Goal: Transaction & Acquisition: Book appointment/travel/reservation

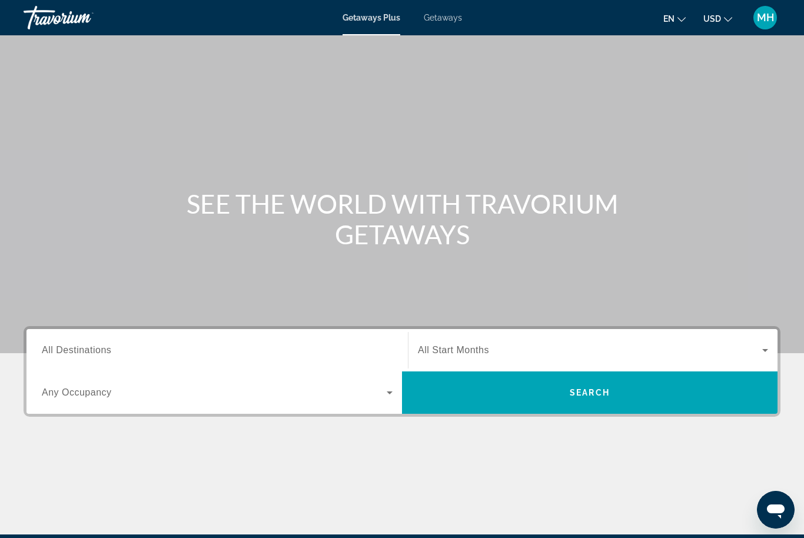
click at [85, 339] on div "Search widget" at bounding box center [217, 351] width 351 height 34
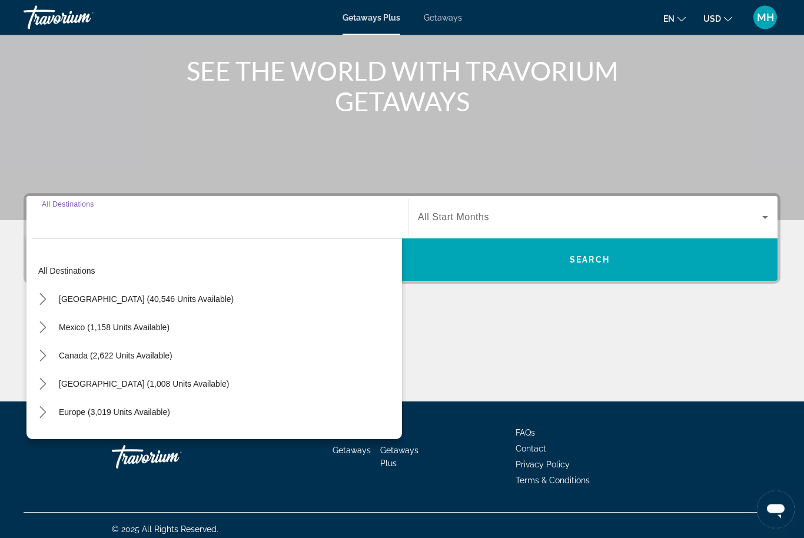
scroll to position [140, 0]
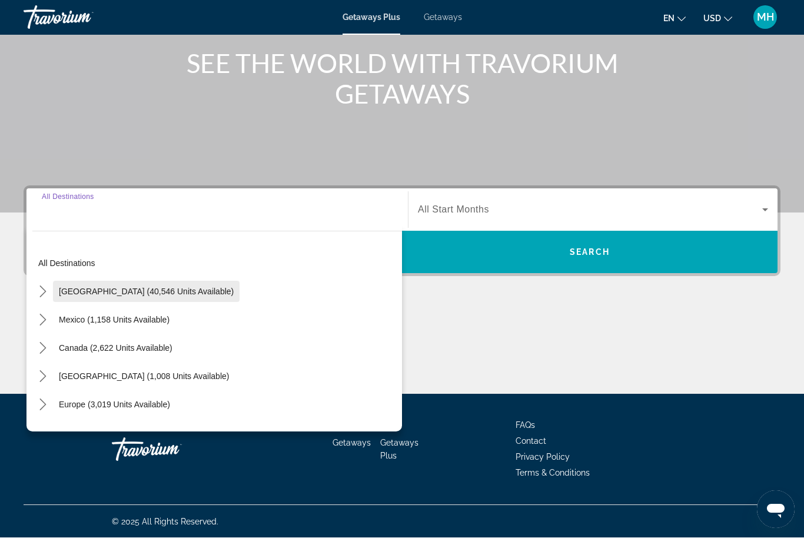
click at [171, 296] on span "Select destination: United States (40,546 units available)" at bounding box center [146, 292] width 187 height 28
type input "**********"
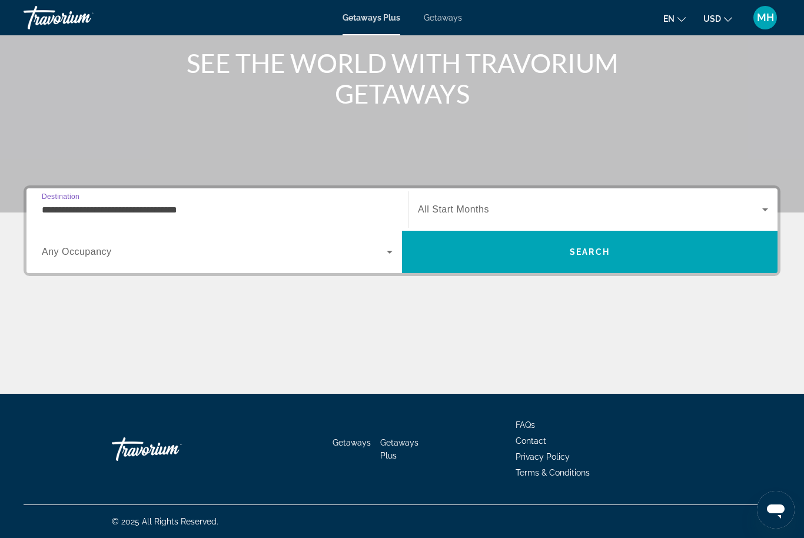
click at [466, 211] on span "All Start Months" at bounding box center [453, 209] width 71 height 10
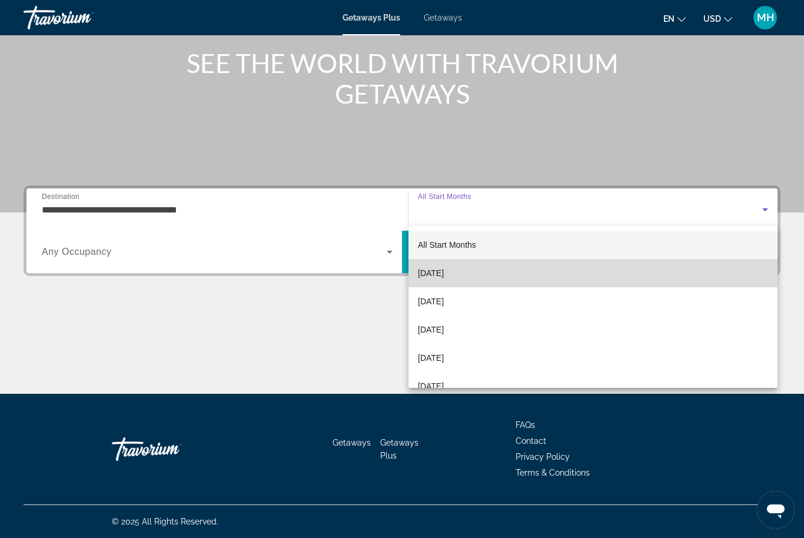
click at [444, 270] on span "[DATE]" at bounding box center [431, 273] width 26 height 14
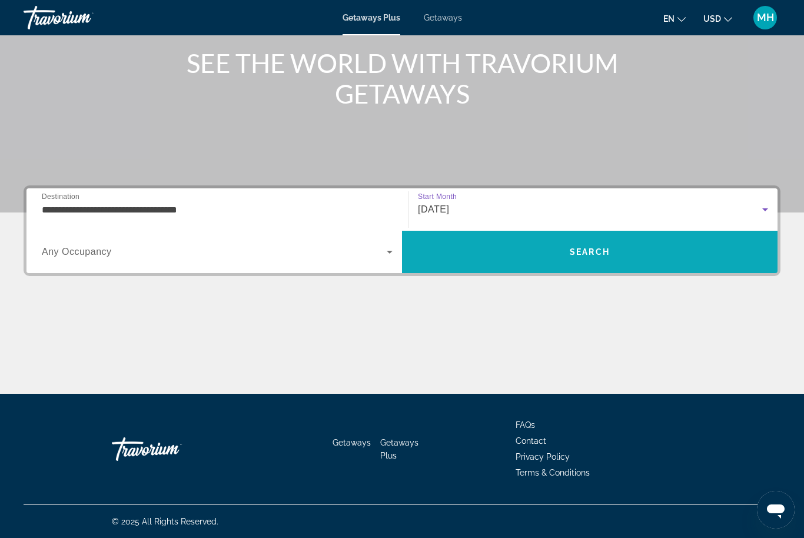
click at [601, 254] on span "Search" at bounding box center [590, 251] width 40 height 9
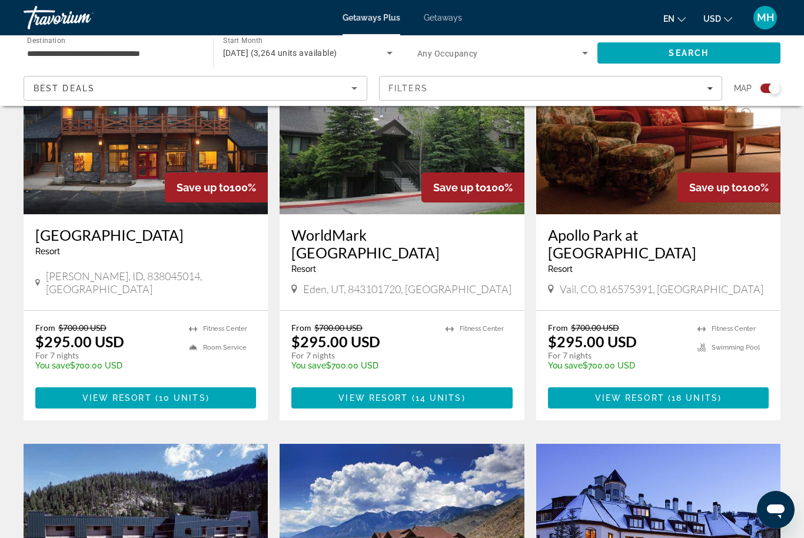
scroll to position [1328, 0]
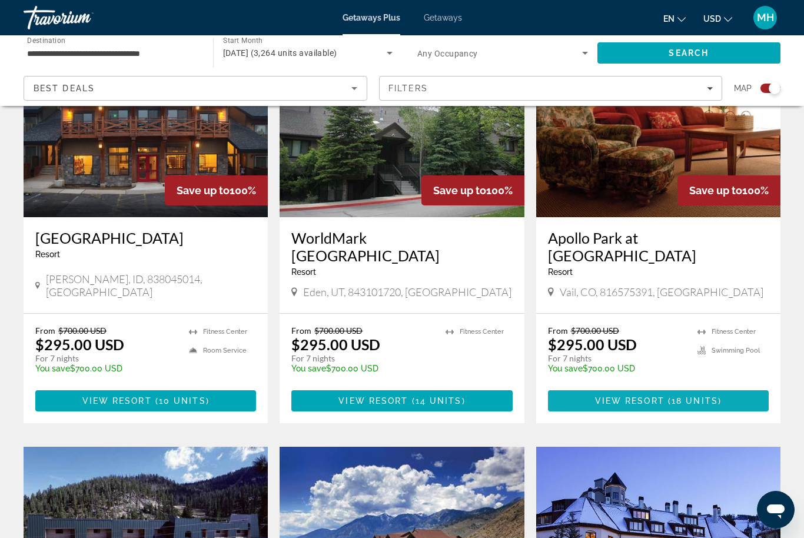
click at [648, 396] on span "View Resort" at bounding box center [629, 400] width 69 height 9
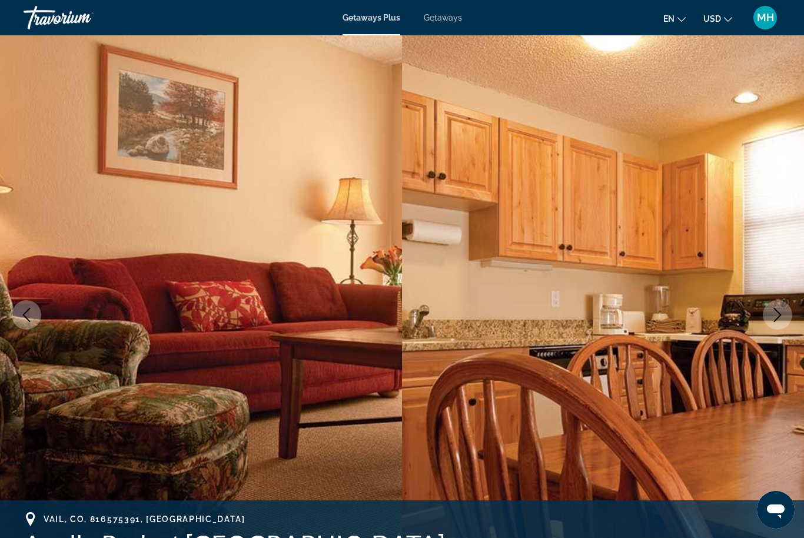
click at [775, 313] on icon "Next image" at bounding box center [778, 315] width 14 height 14
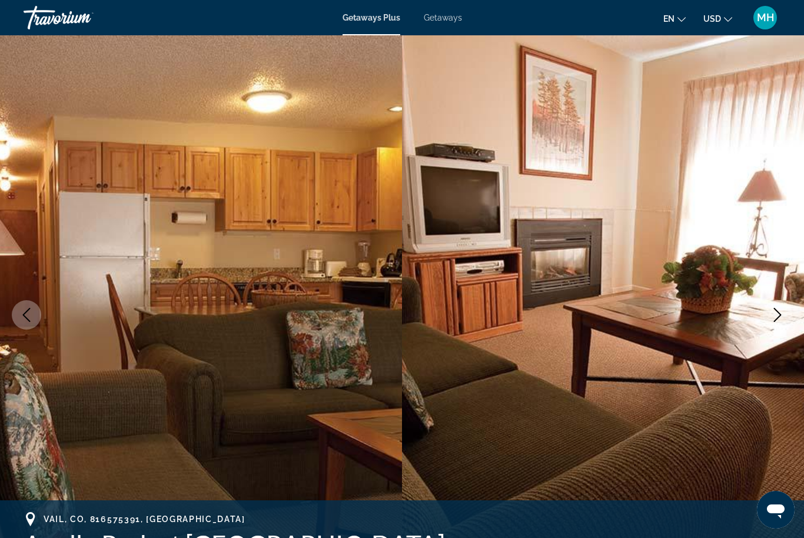
click at [777, 305] on button "Next image" at bounding box center [777, 314] width 29 height 29
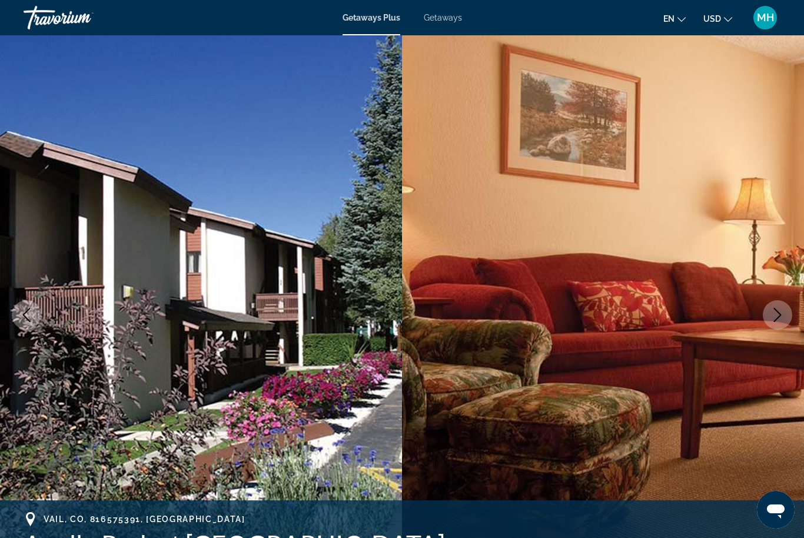
click at [776, 304] on button "Next image" at bounding box center [777, 314] width 29 height 29
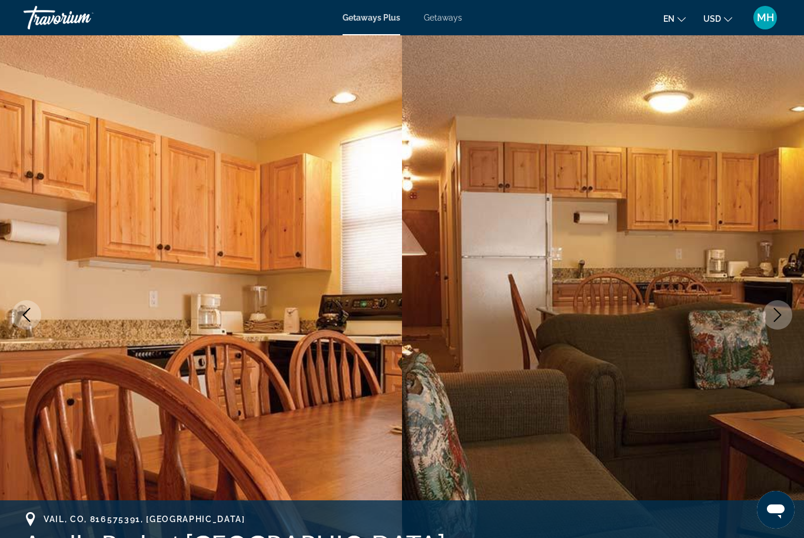
click at [776, 306] on button "Next image" at bounding box center [777, 314] width 29 height 29
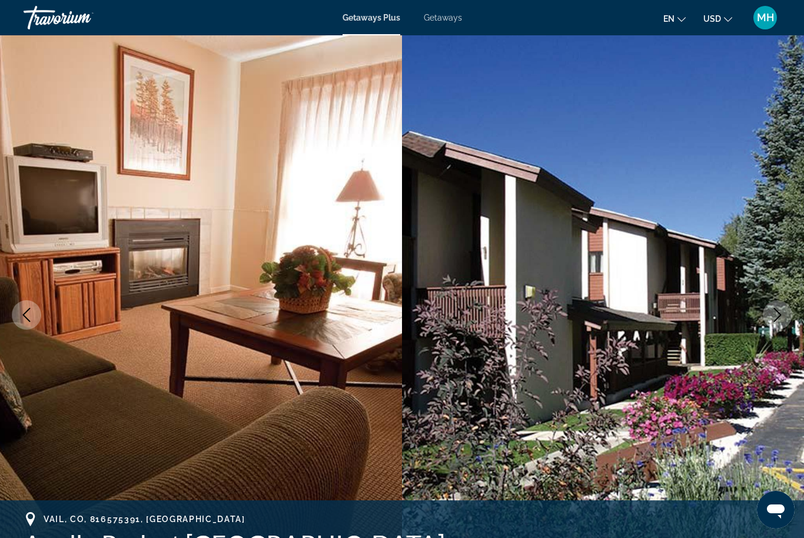
click at [778, 304] on button "Next image" at bounding box center [777, 314] width 29 height 29
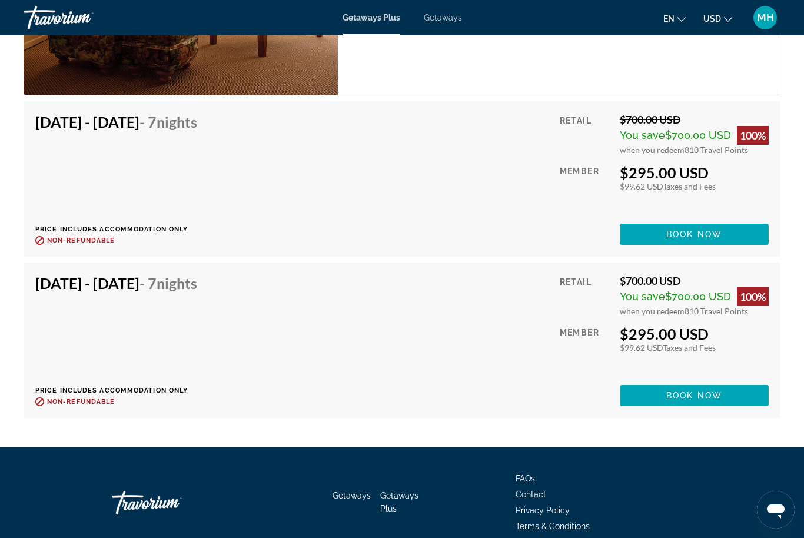
scroll to position [3079, 0]
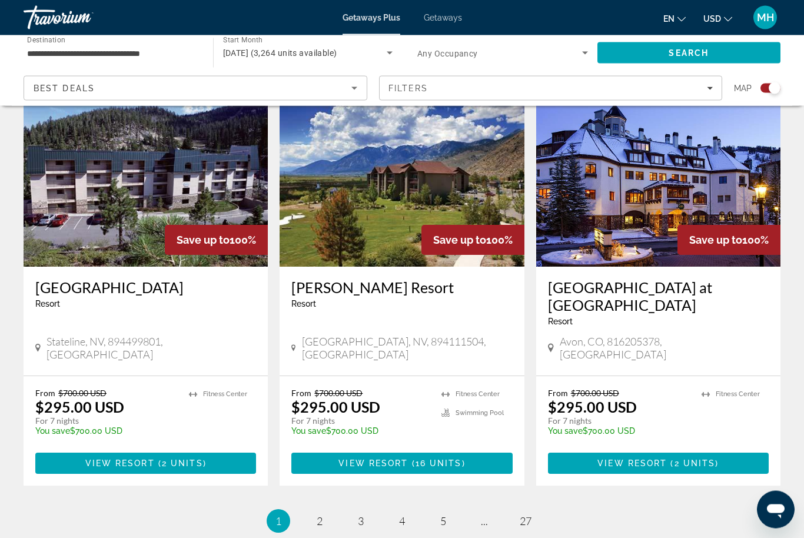
scroll to position [1697, 0]
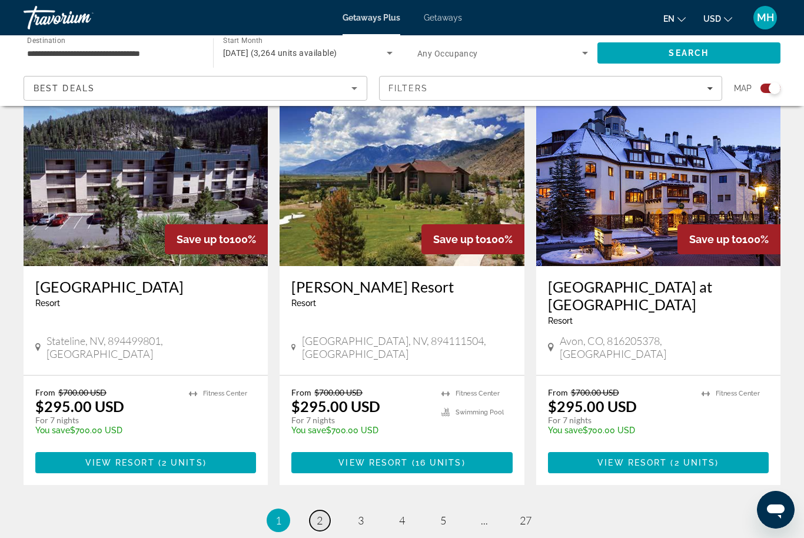
click at [322, 514] on span "2" at bounding box center [320, 520] width 6 height 13
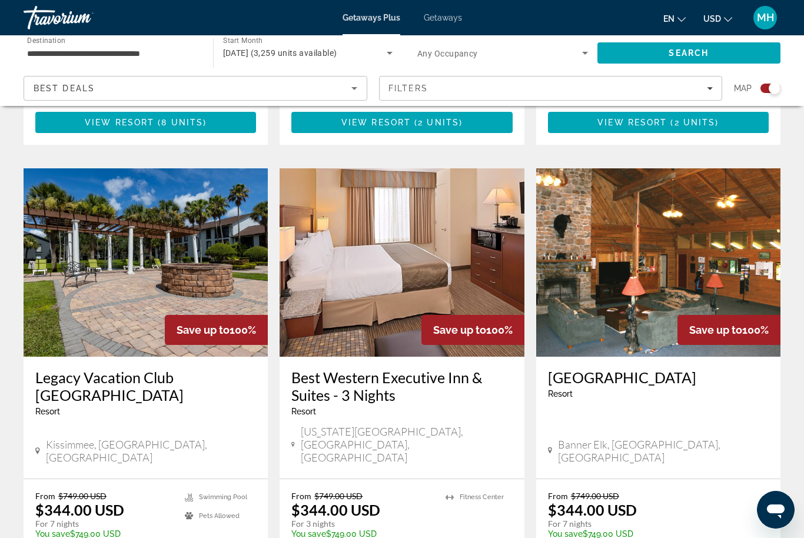
scroll to position [1240, 0]
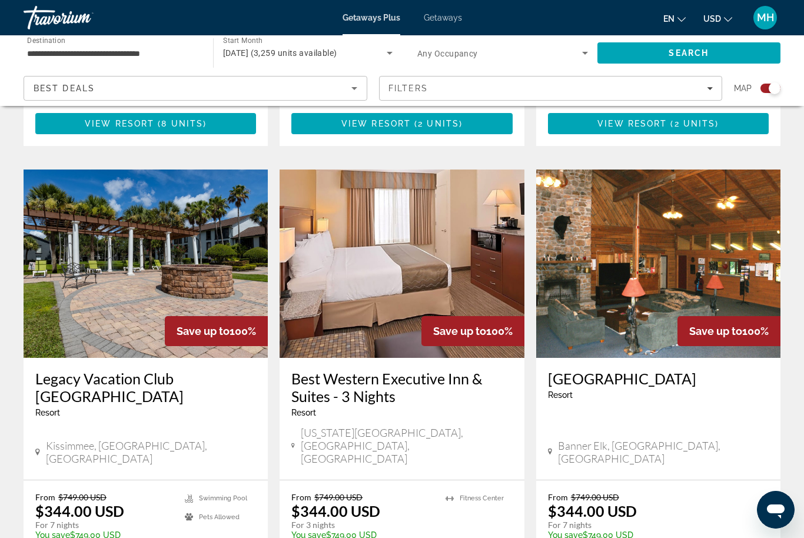
click at [396, 249] on img "Main content" at bounding box center [402, 264] width 244 height 188
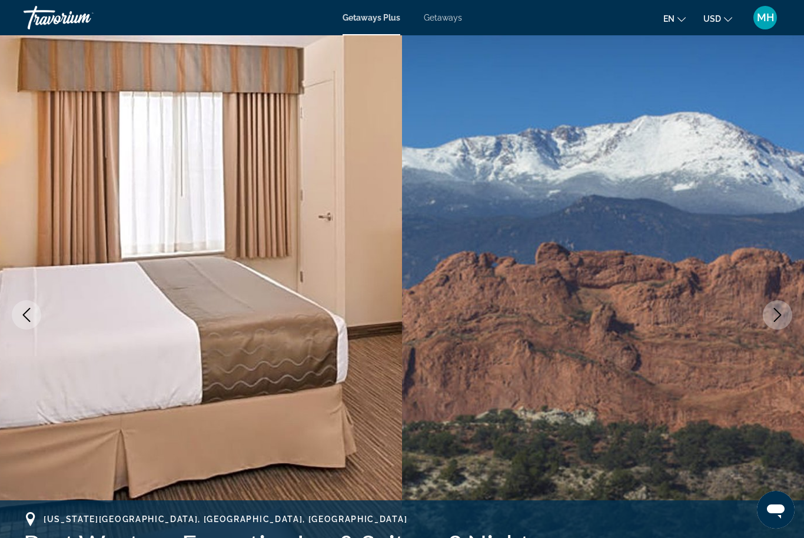
click at [773, 316] on icon "Next image" at bounding box center [778, 315] width 14 height 14
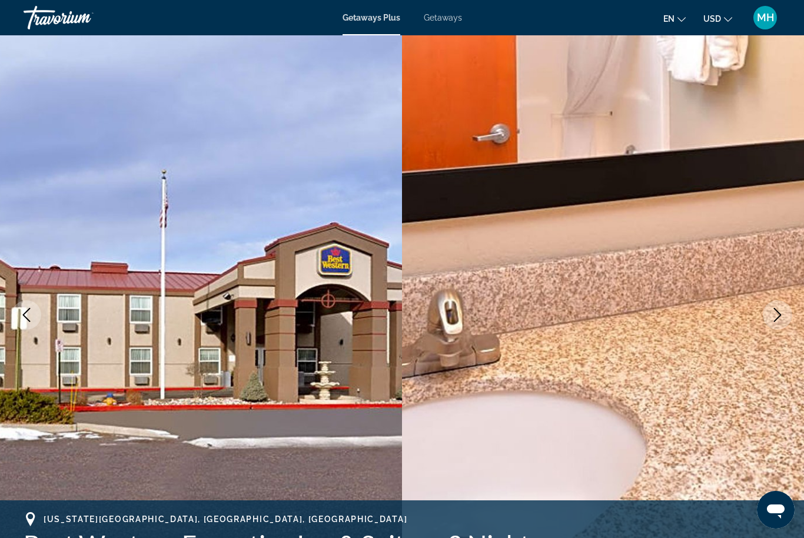
click at [800, 317] on img "Main content" at bounding box center [603, 314] width 402 height 559
click at [790, 320] on button "Next image" at bounding box center [777, 314] width 29 height 29
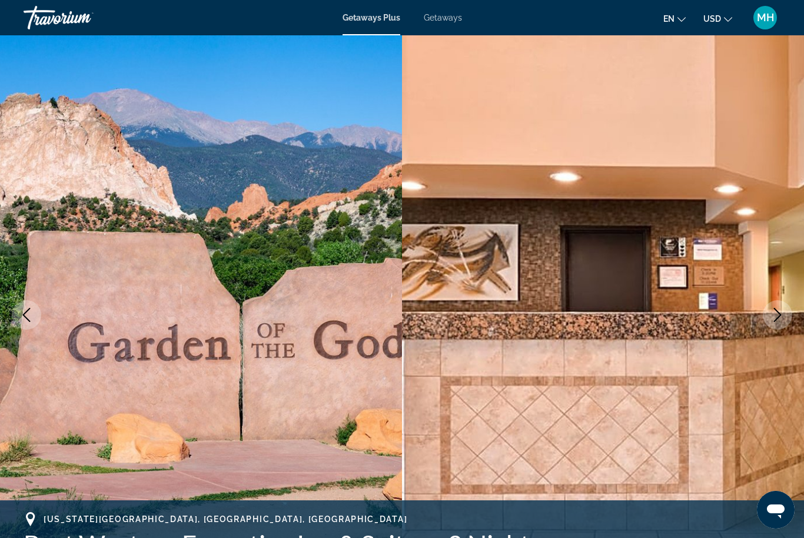
click at [779, 314] on icon "Next image" at bounding box center [778, 315] width 14 height 14
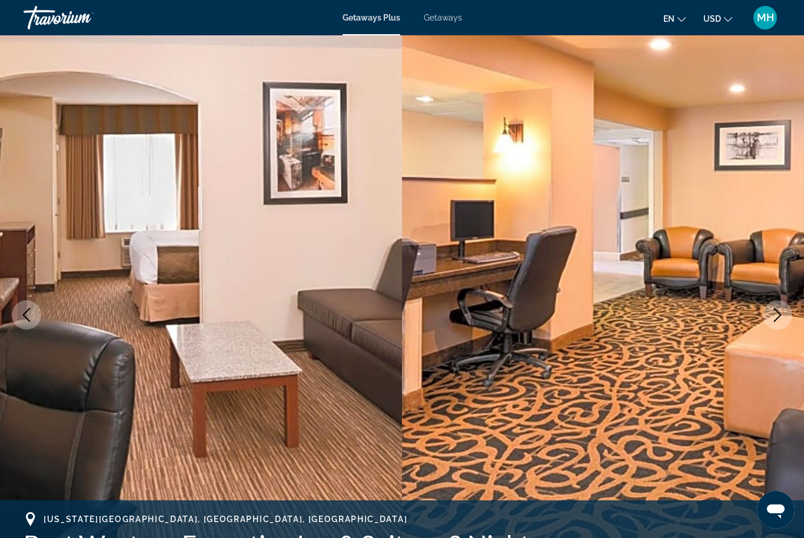
click at [780, 313] on icon "Next image" at bounding box center [778, 315] width 14 height 14
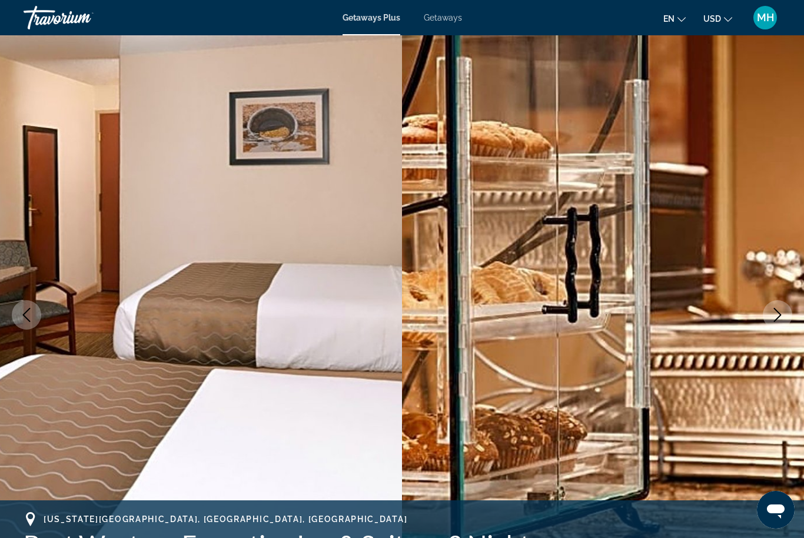
click at [778, 315] on icon "Next image" at bounding box center [778, 315] width 14 height 14
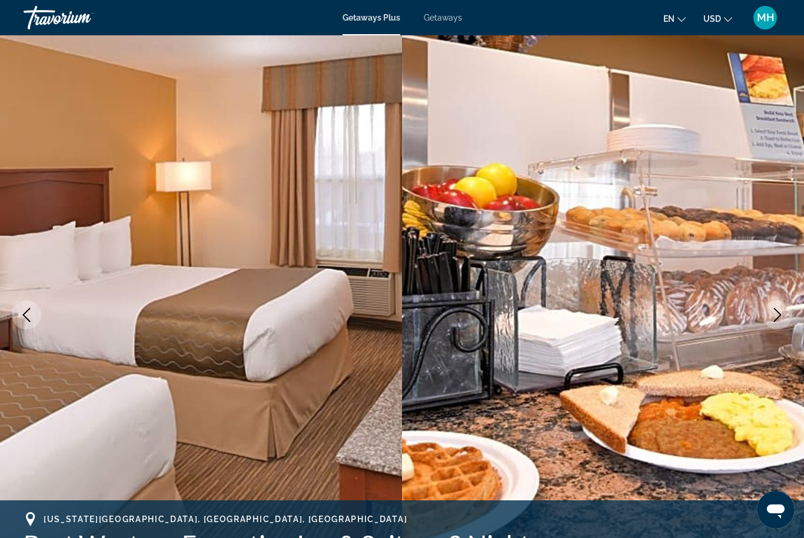
click at [778, 318] on icon "Next image" at bounding box center [778, 315] width 8 height 14
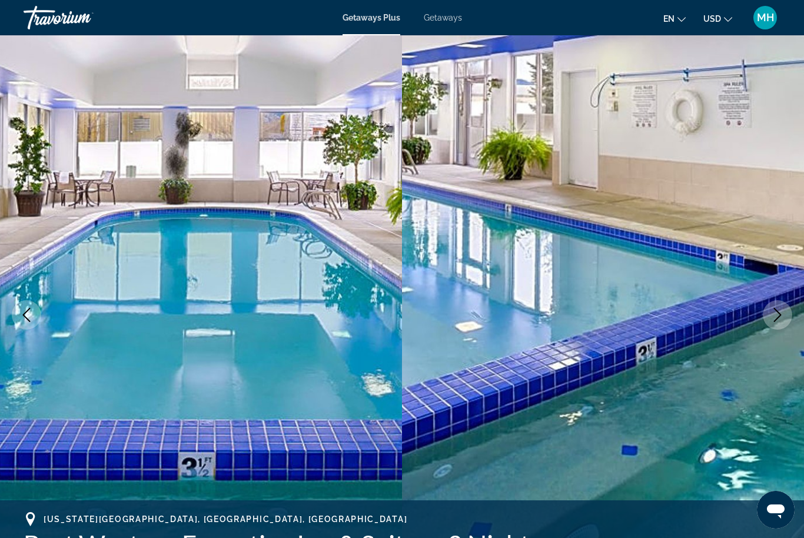
click at [781, 317] on icon "Next image" at bounding box center [778, 315] width 14 height 14
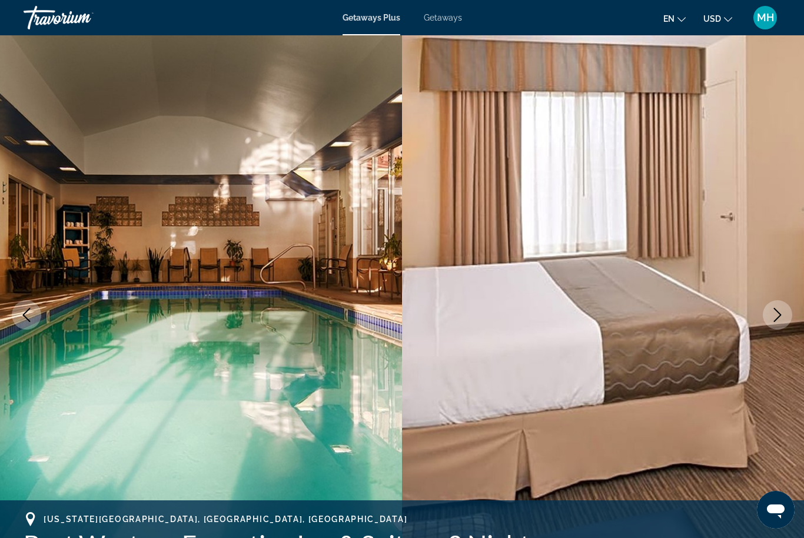
click at [782, 317] on icon "Next image" at bounding box center [778, 315] width 14 height 14
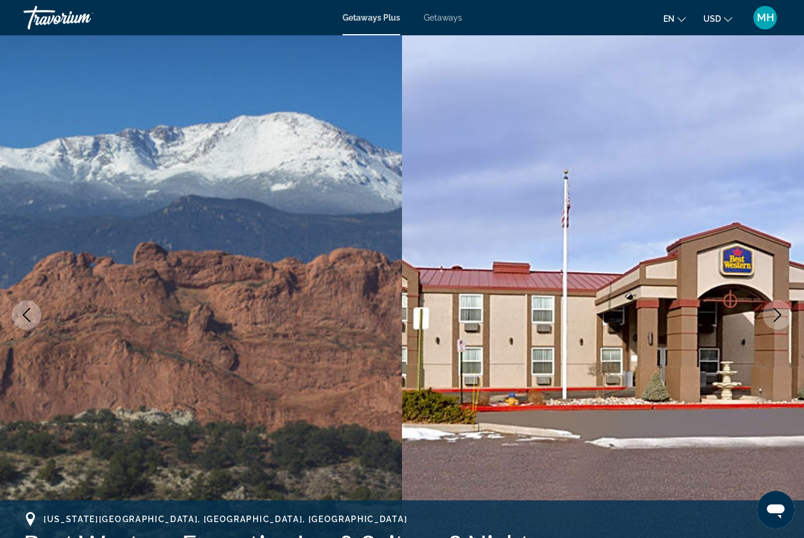
click at [782, 318] on icon "Next image" at bounding box center [778, 315] width 14 height 14
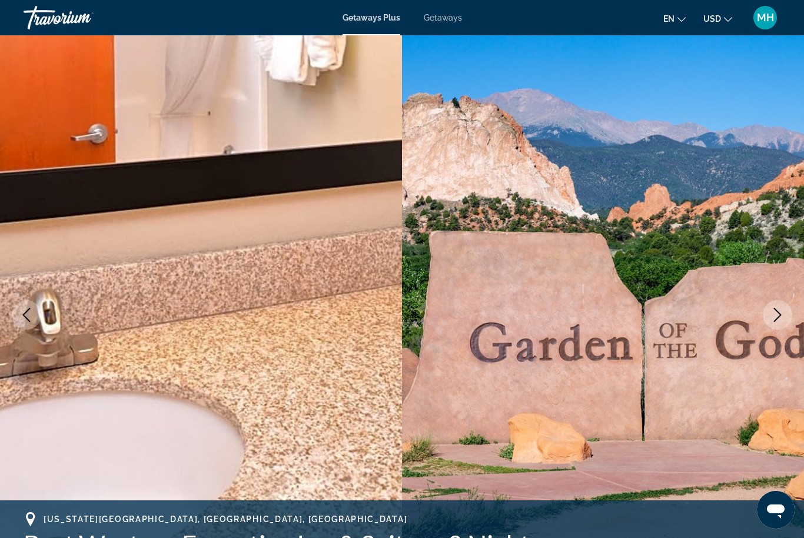
click at [782, 319] on icon "Next image" at bounding box center [778, 315] width 14 height 14
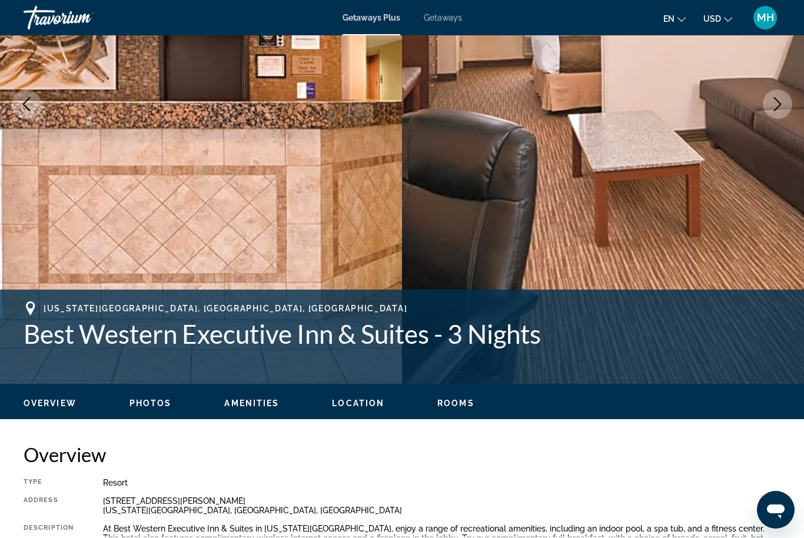
scroll to position [94, 0]
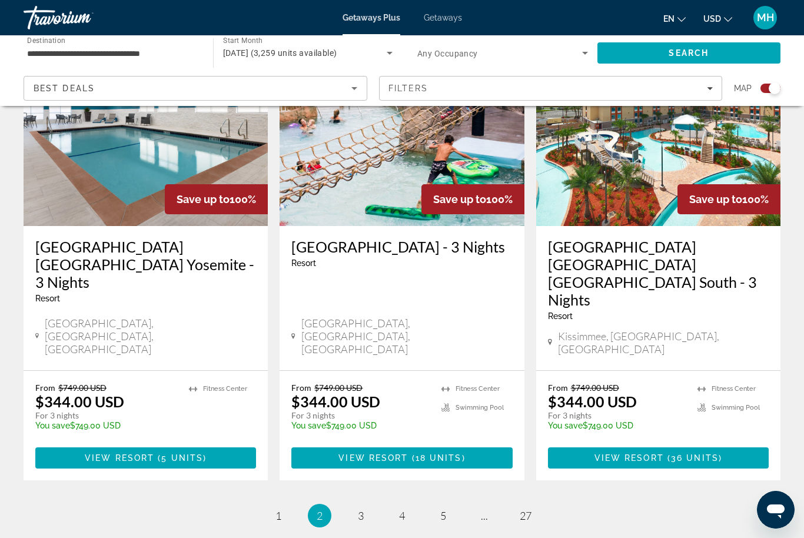
scroll to position [1817, 0]
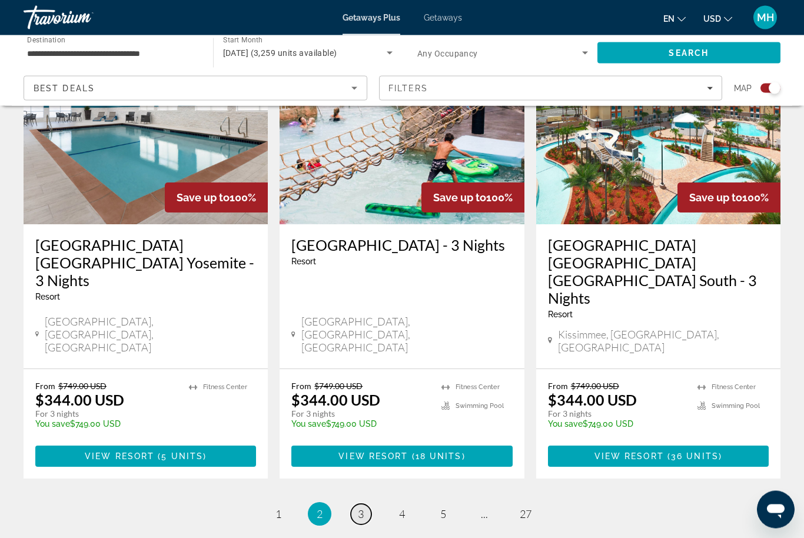
click at [358, 508] on span "3" at bounding box center [361, 514] width 6 height 13
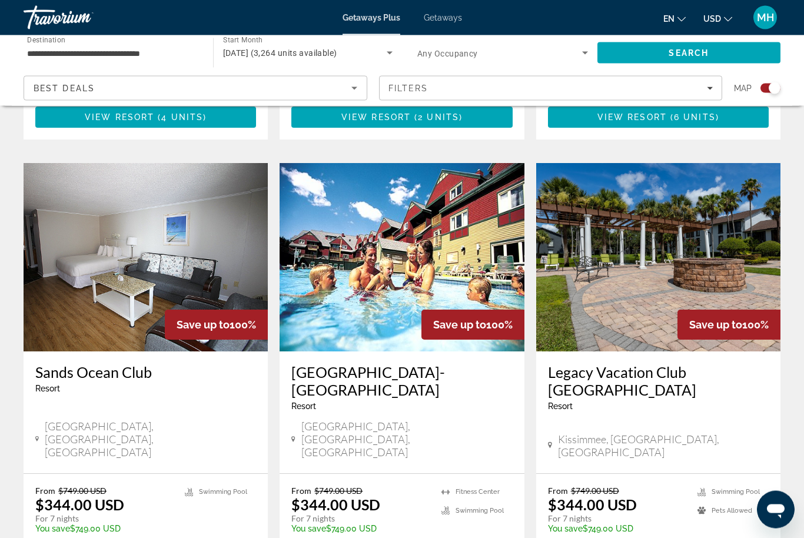
scroll to position [1705, 0]
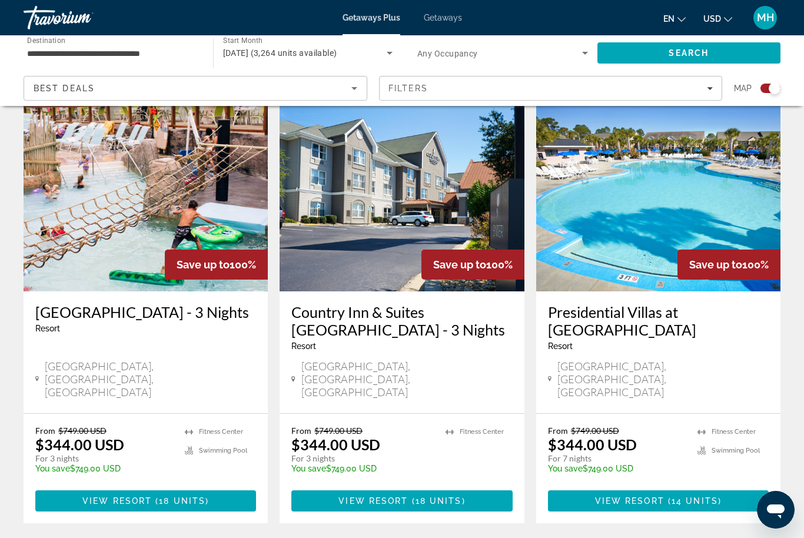
scroll to position [403, 0]
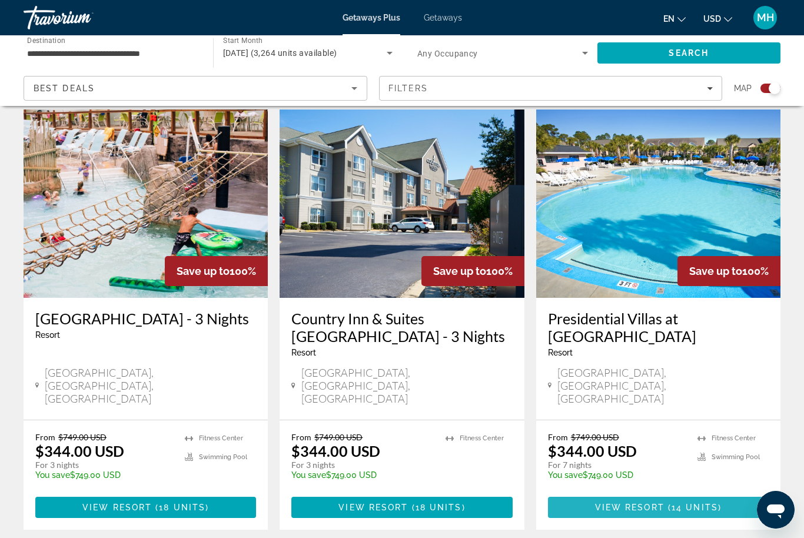
click at [674, 494] on span "Main content" at bounding box center [658, 508] width 221 height 28
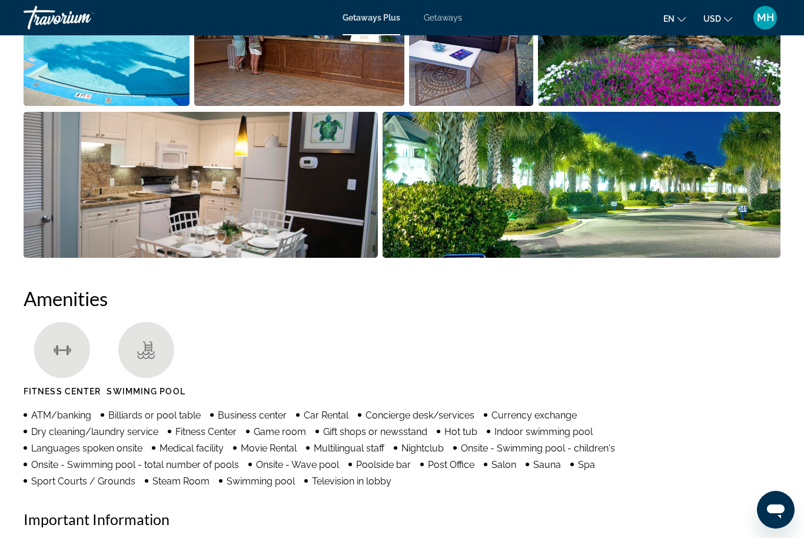
scroll to position [965, 0]
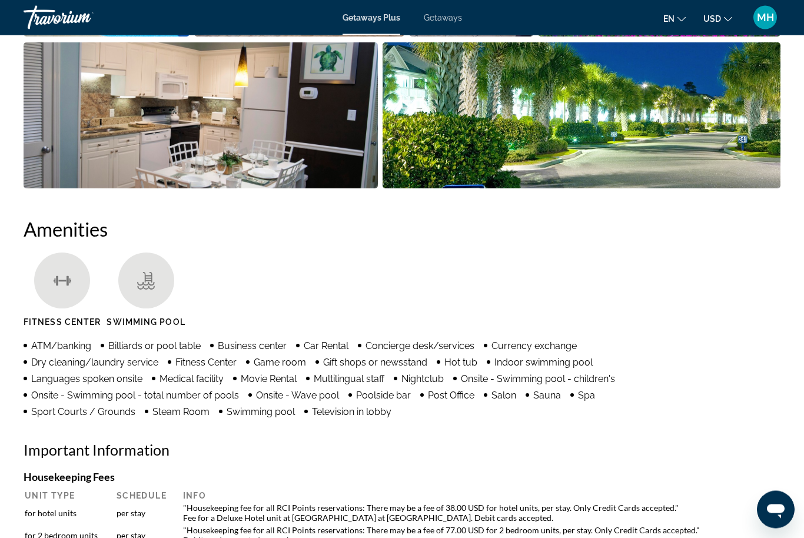
click at [295, 130] on img "Open full-screen image slider" at bounding box center [201, 116] width 355 height 146
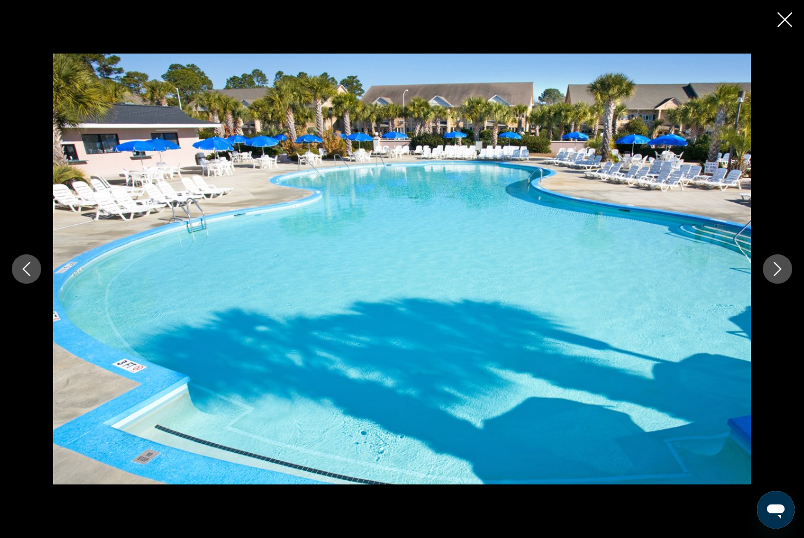
click at [773, 276] on icon "Next image" at bounding box center [778, 269] width 14 height 14
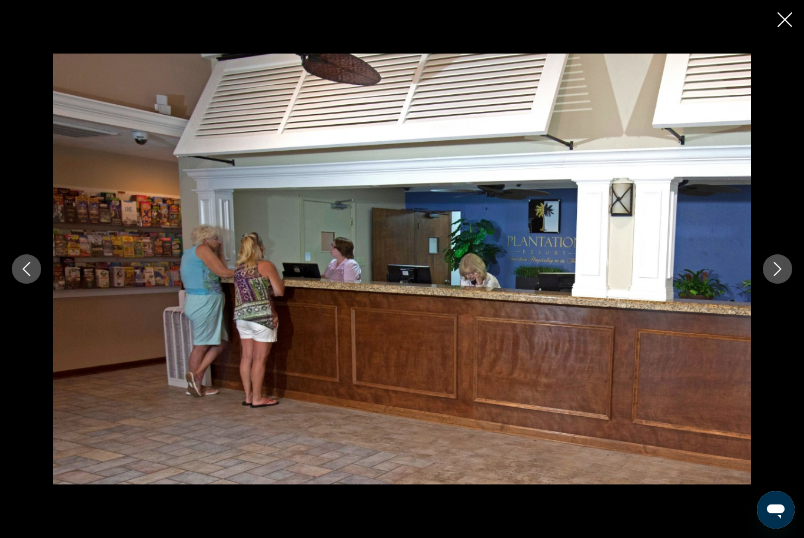
click at [772, 276] on icon "Next image" at bounding box center [778, 269] width 14 height 14
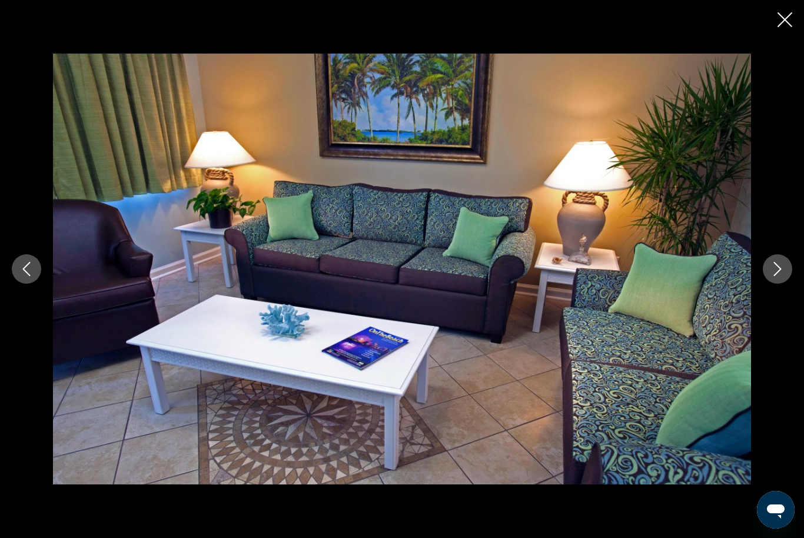
click at [775, 276] on icon "Next image" at bounding box center [778, 269] width 8 height 14
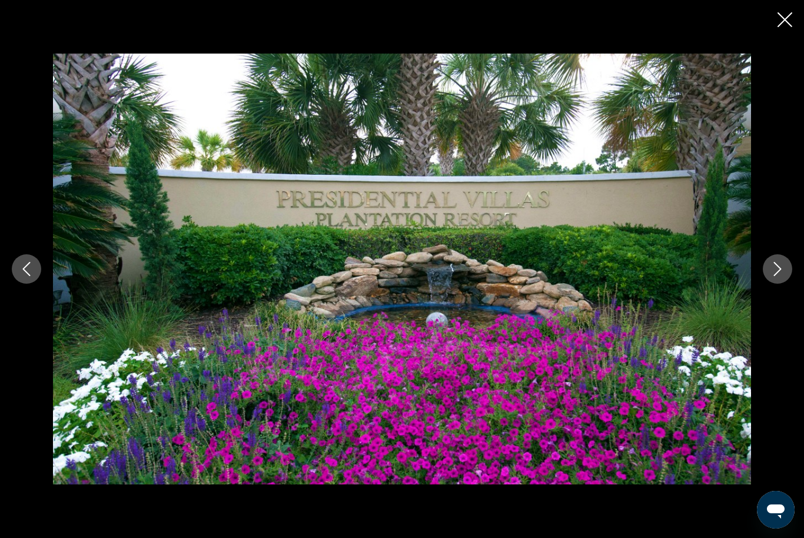
click at [776, 284] on button "Next image" at bounding box center [777, 268] width 29 height 29
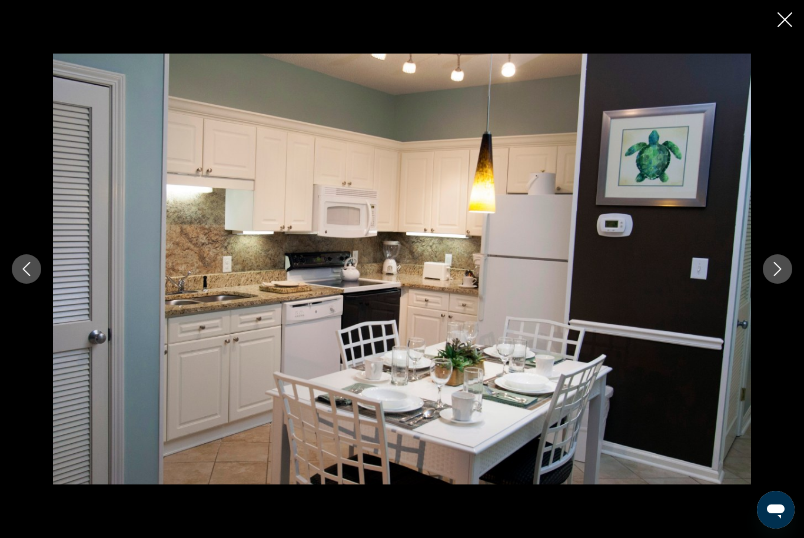
click at [769, 302] on div "prev next" at bounding box center [402, 269] width 804 height 431
click at [772, 312] on div "prev next" at bounding box center [402, 269] width 804 height 431
click at [773, 276] on icon "Next image" at bounding box center [778, 269] width 14 height 14
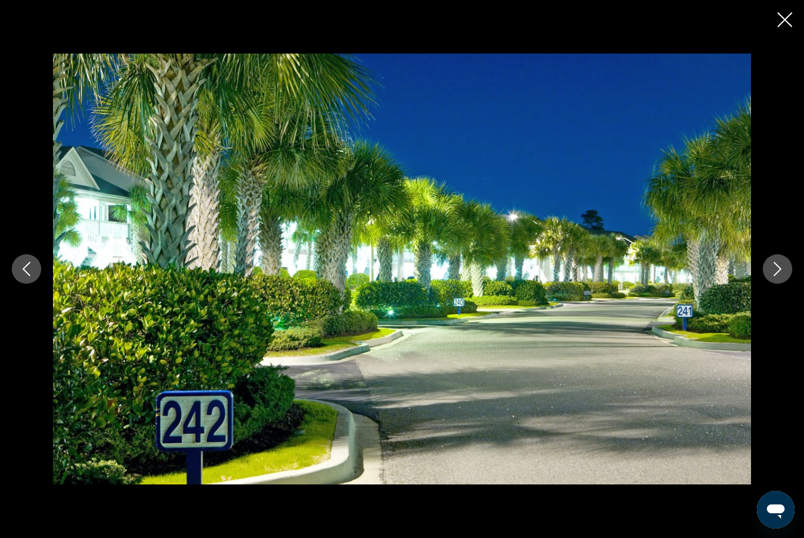
click at [773, 276] on icon "Next image" at bounding box center [778, 269] width 14 height 14
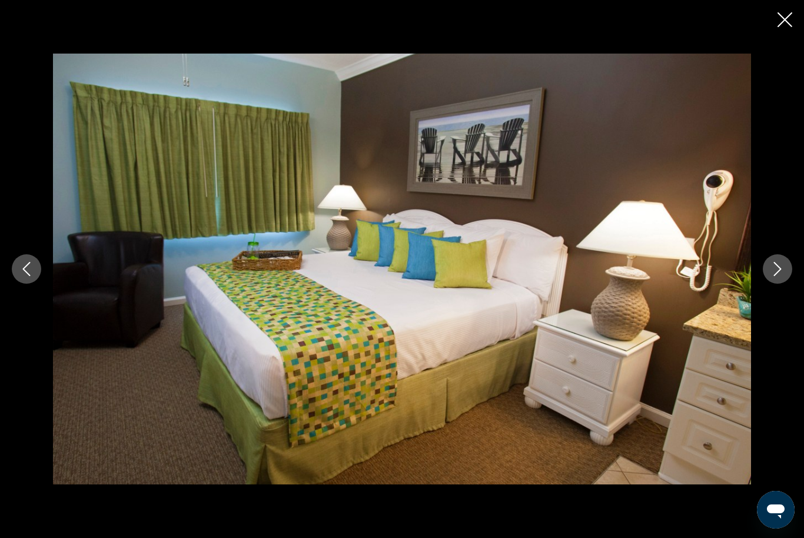
click at [770, 284] on button "Next image" at bounding box center [777, 268] width 29 height 29
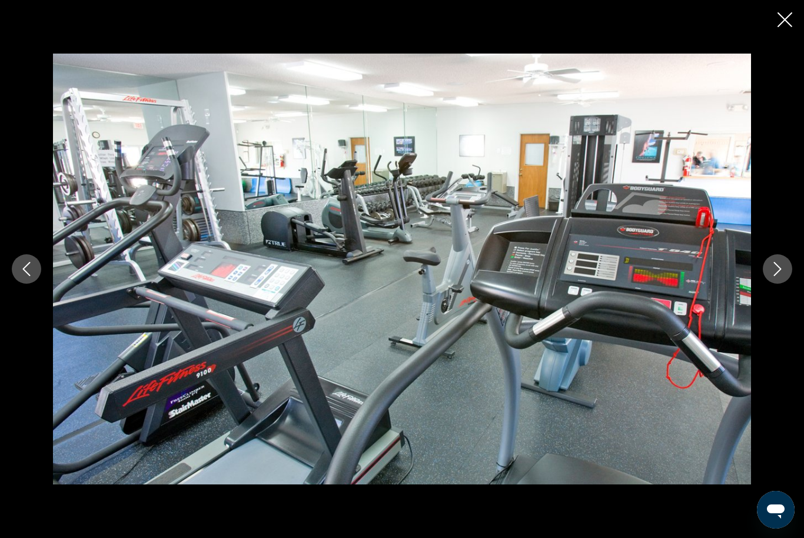
click at [768, 284] on button "Next image" at bounding box center [777, 268] width 29 height 29
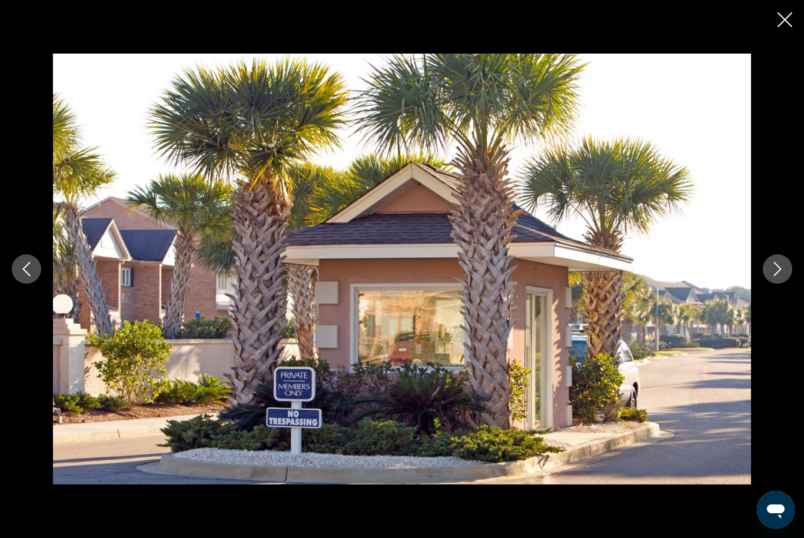
click at [769, 284] on button "Next image" at bounding box center [777, 268] width 29 height 29
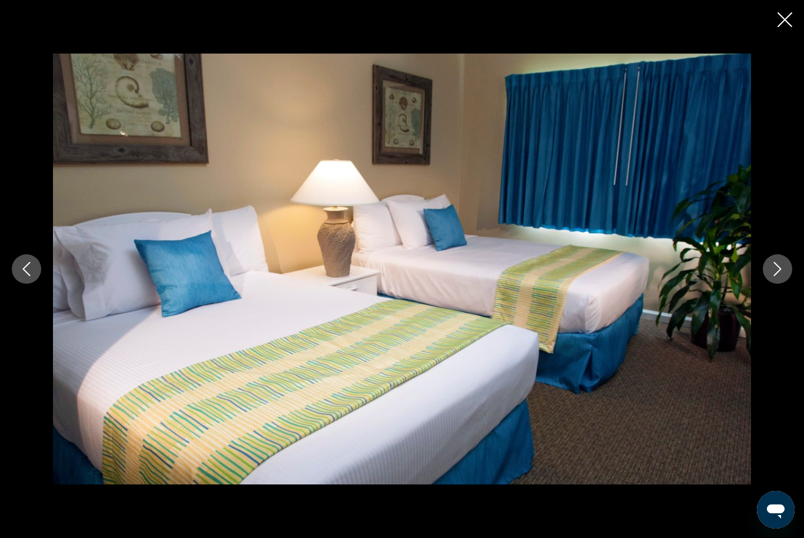
click at [766, 284] on button "Next image" at bounding box center [777, 268] width 29 height 29
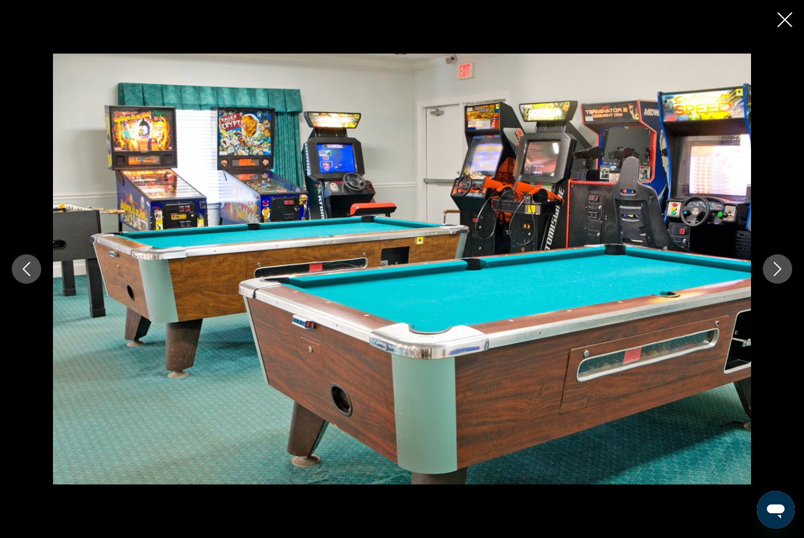
click at [762, 297] on div "prev next" at bounding box center [402, 269] width 804 height 431
click at [760, 296] on div "prev next" at bounding box center [402, 269] width 804 height 431
click at [768, 284] on button "Next image" at bounding box center [777, 268] width 29 height 29
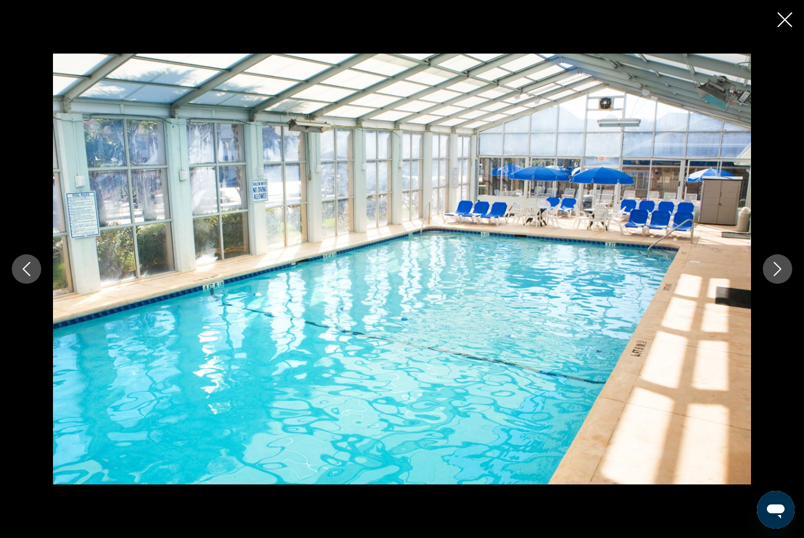
click at [777, 276] on icon "Next image" at bounding box center [778, 269] width 8 height 14
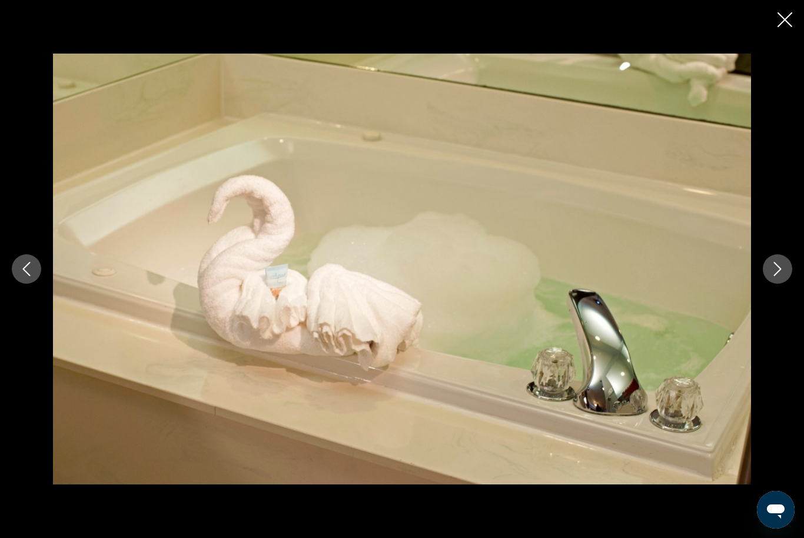
click at [776, 276] on icon "Next image" at bounding box center [778, 269] width 14 height 14
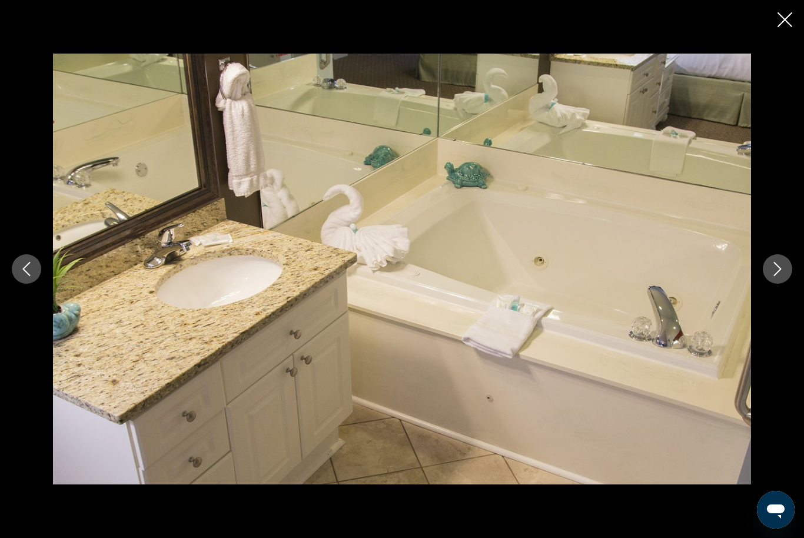
click at [774, 276] on icon "Next image" at bounding box center [778, 269] width 14 height 14
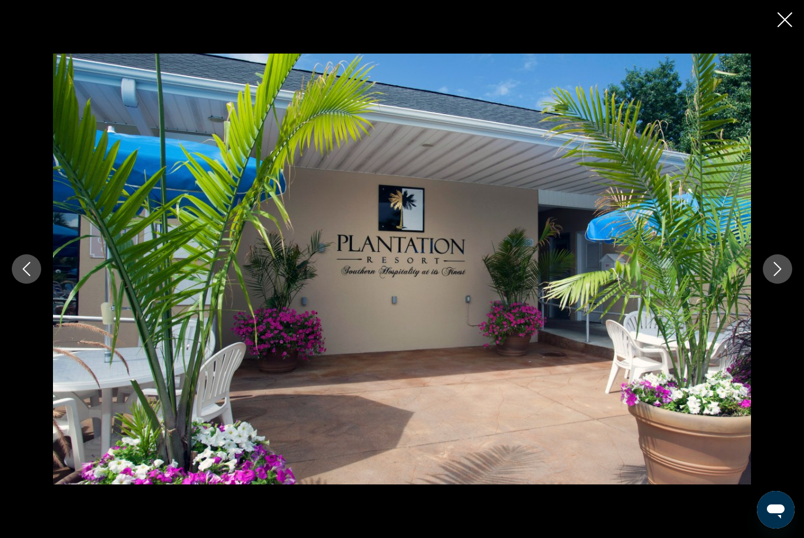
click at [776, 276] on icon "Next image" at bounding box center [778, 269] width 14 height 14
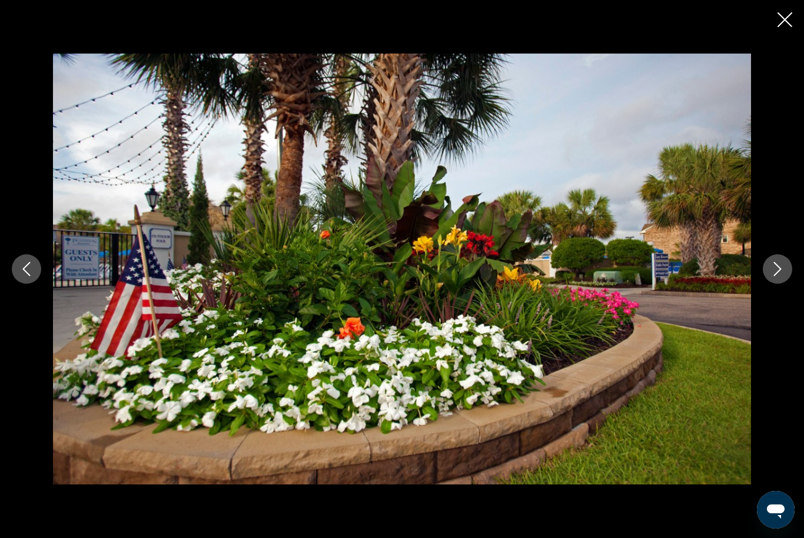
click at [773, 276] on icon "Next image" at bounding box center [778, 269] width 14 height 14
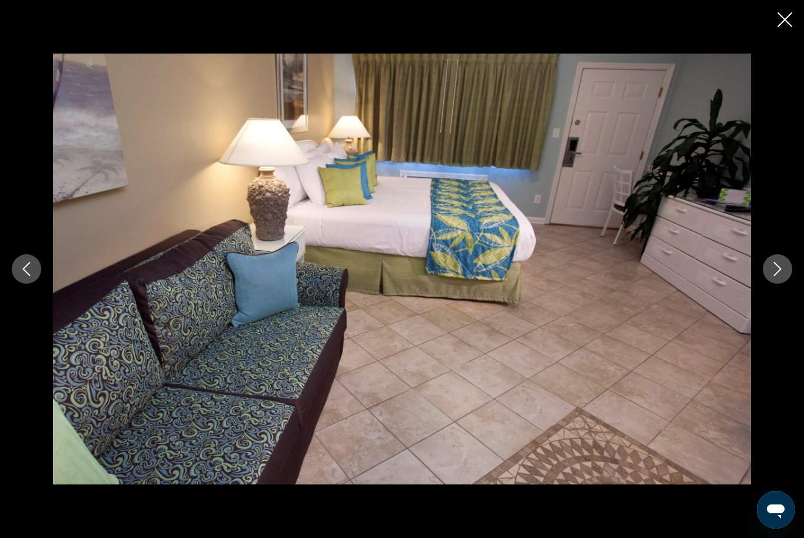
click at [771, 276] on icon "Next image" at bounding box center [778, 269] width 14 height 14
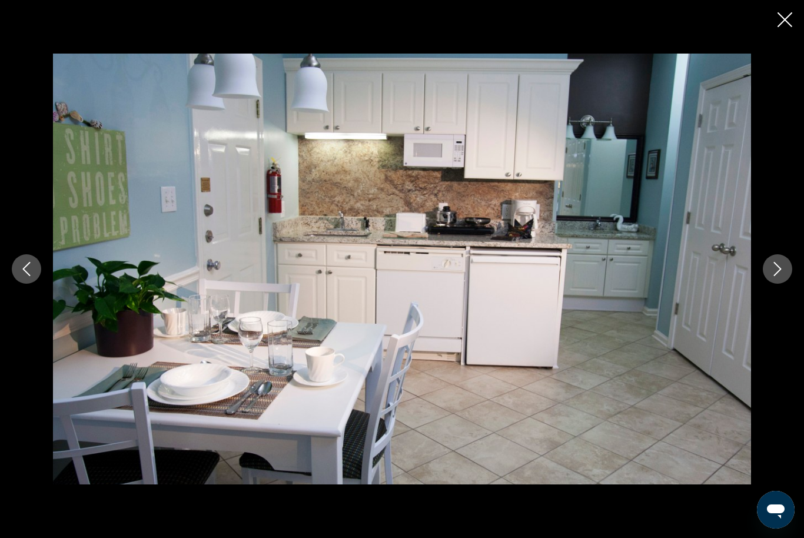
click at [775, 276] on icon "Next image" at bounding box center [778, 269] width 14 height 14
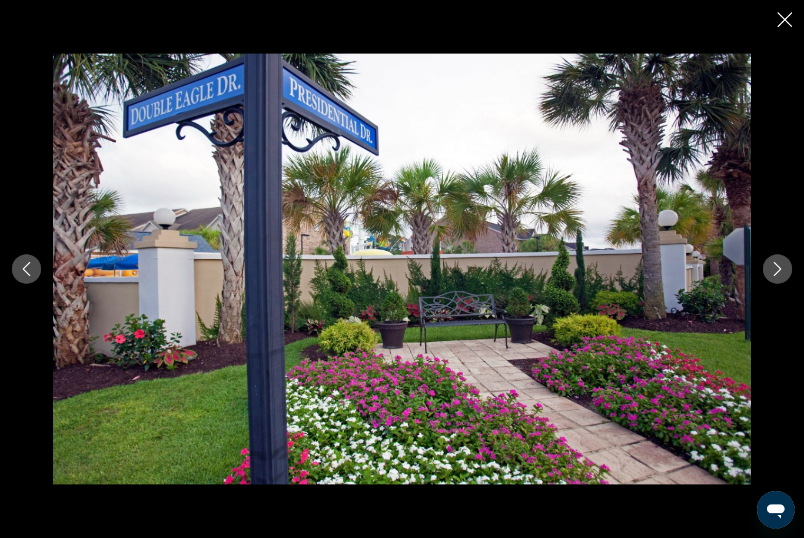
click at [774, 276] on icon "Next image" at bounding box center [778, 269] width 14 height 14
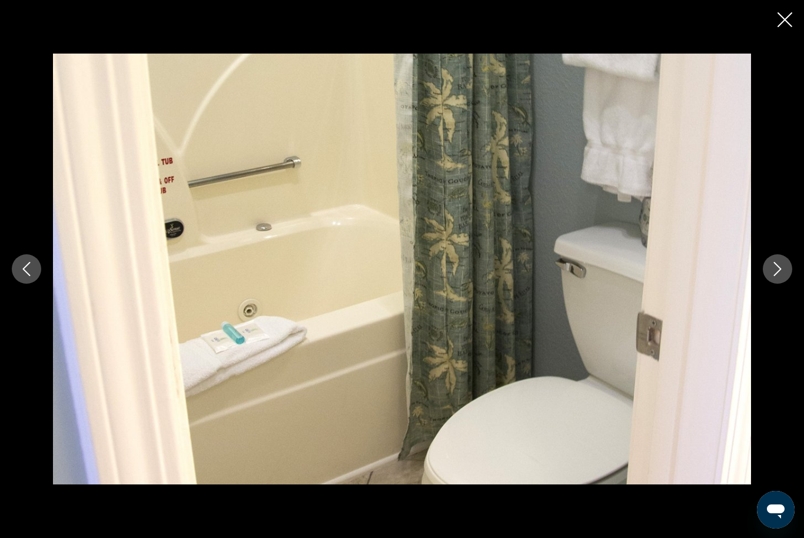
click at [786, 12] on icon "Close slideshow" at bounding box center [785, 19] width 15 height 15
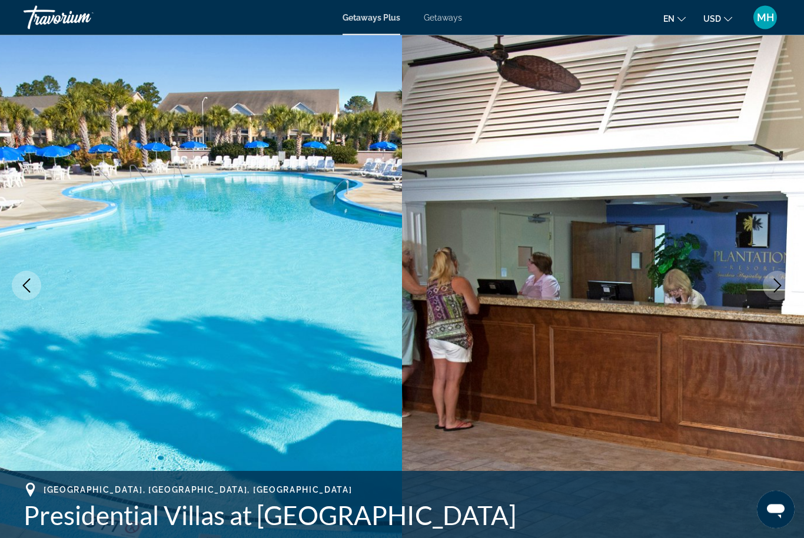
scroll to position [0, 0]
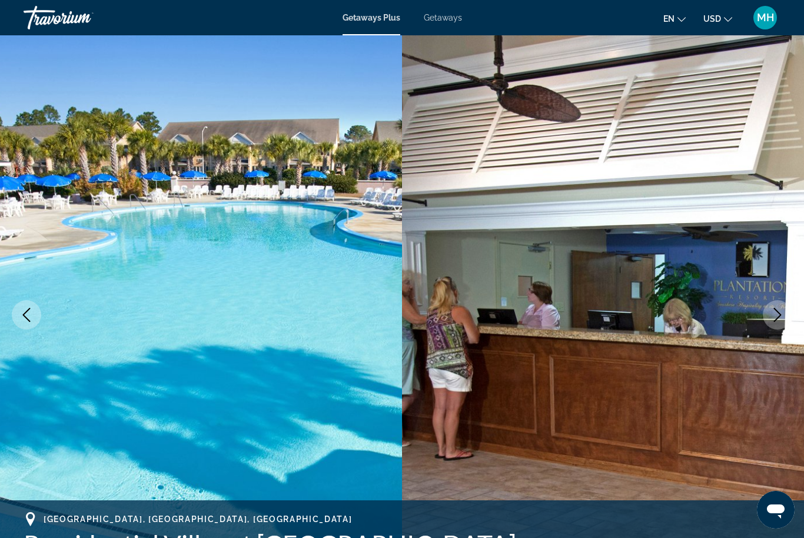
click at [437, 22] on span "Getaways" at bounding box center [443, 17] width 38 height 9
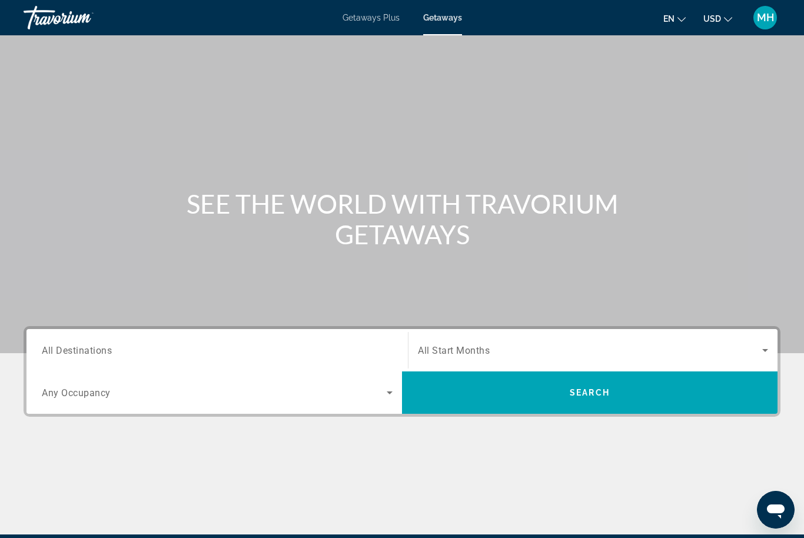
click at [477, 344] on span "Search widget" at bounding box center [590, 350] width 345 height 14
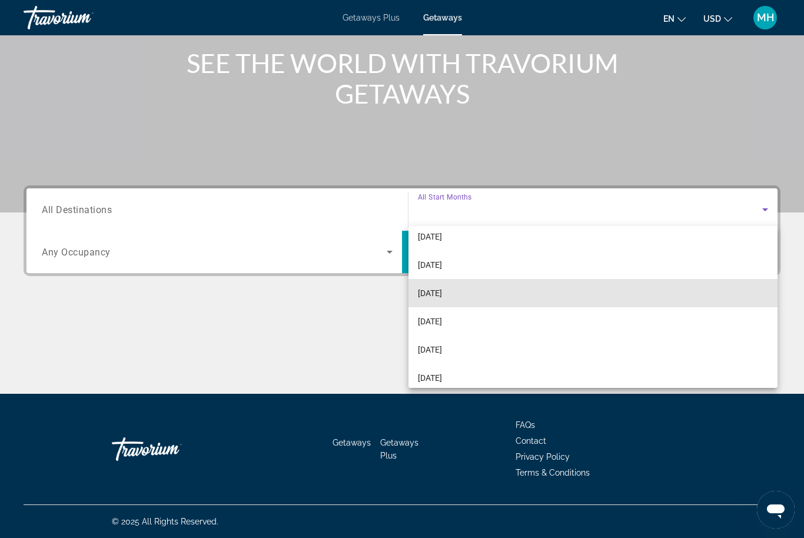
scroll to position [71, 0]
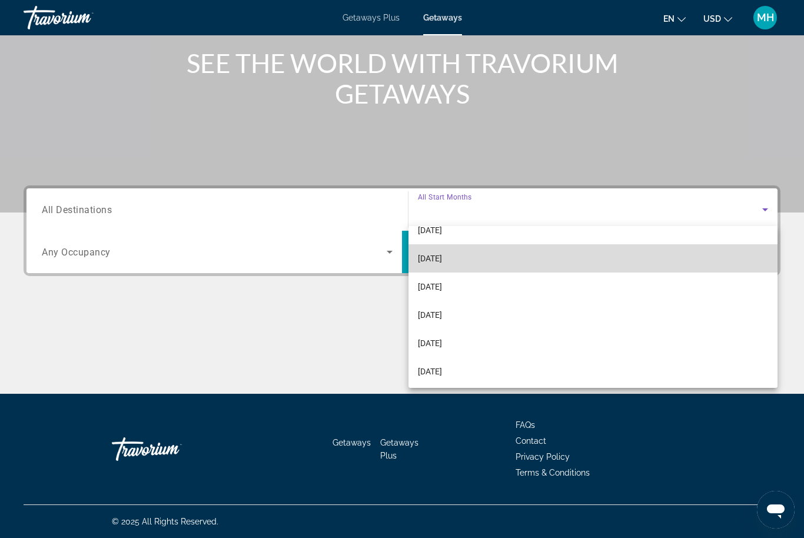
click at [442, 259] on span "[DATE]" at bounding box center [430, 258] width 24 height 14
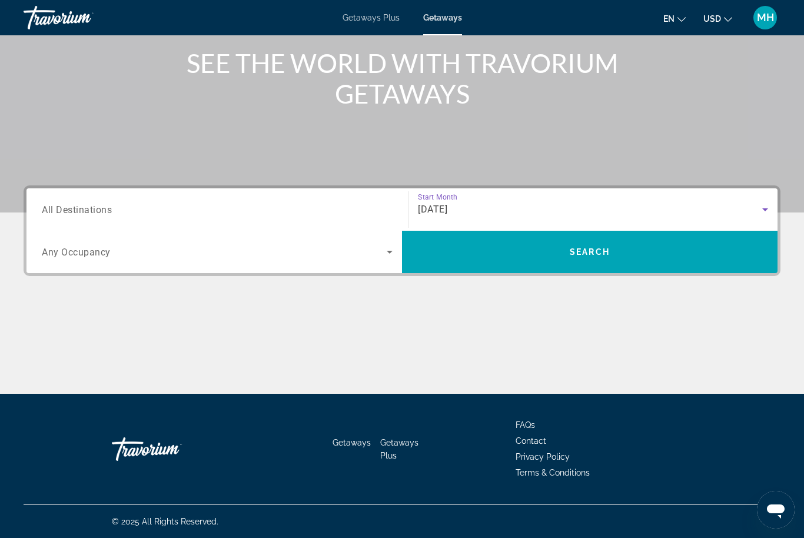
click at [602, 214] on div "[DATE]" at bounding box center [590, 210] width 345 height 14
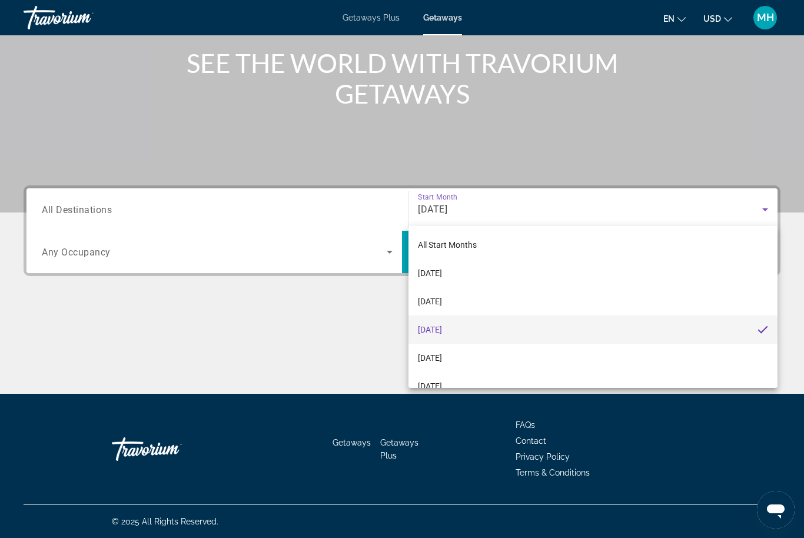
click at [329, 378] on div at bounding box center [402, 269] width 804 height 538
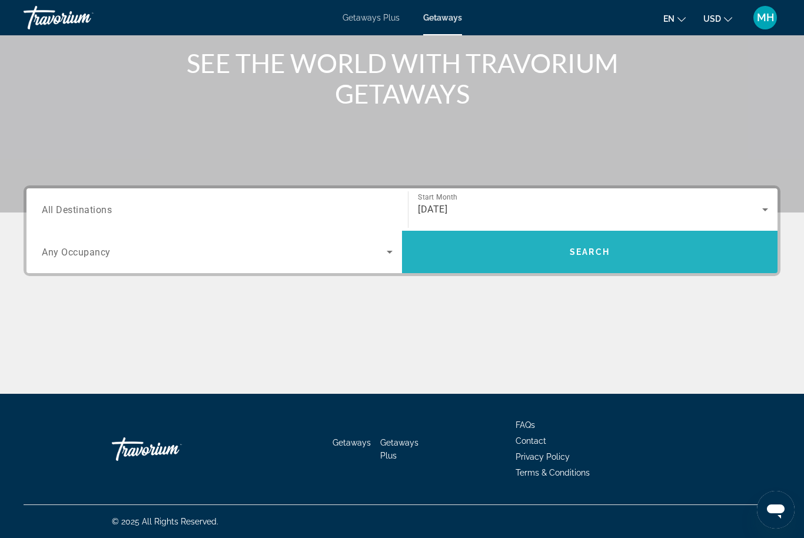
click at [622, 257] on span "Search" at bounding box center [590, 252] width 376 height 28
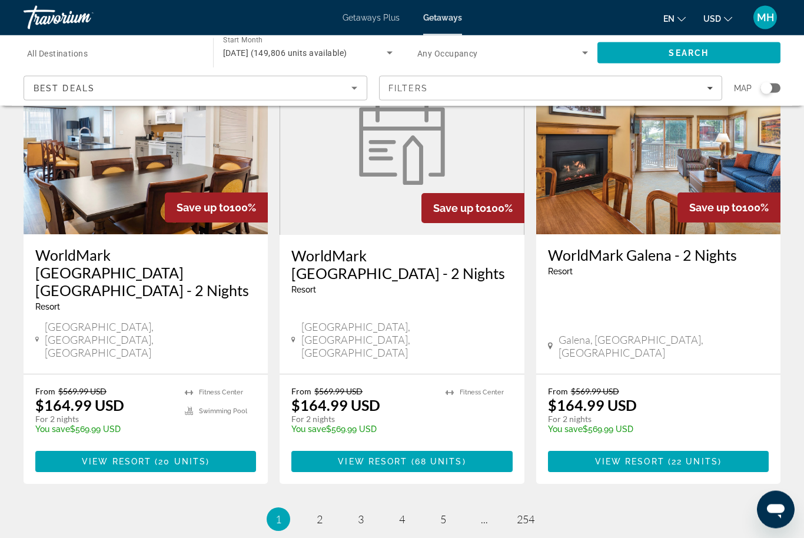
scroll to position [1436, 0]
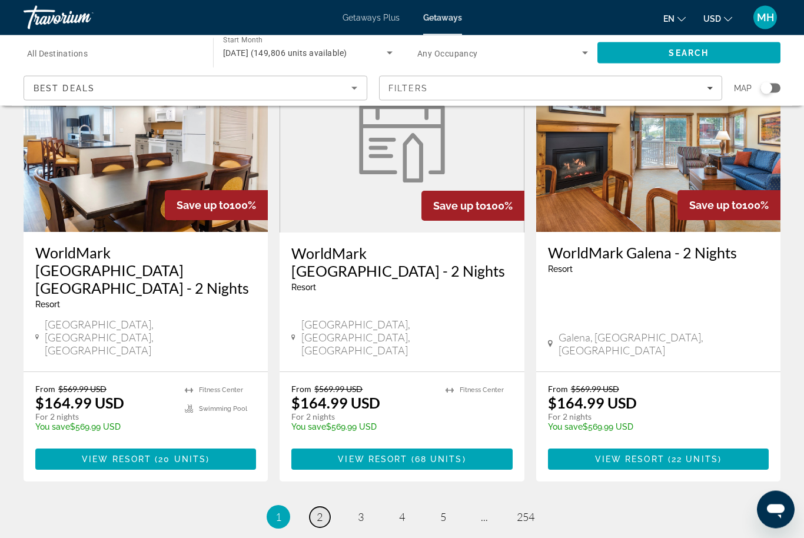
click at [311, 508] on link "page 2" at bounding box center [320, 518] width 21 height 21
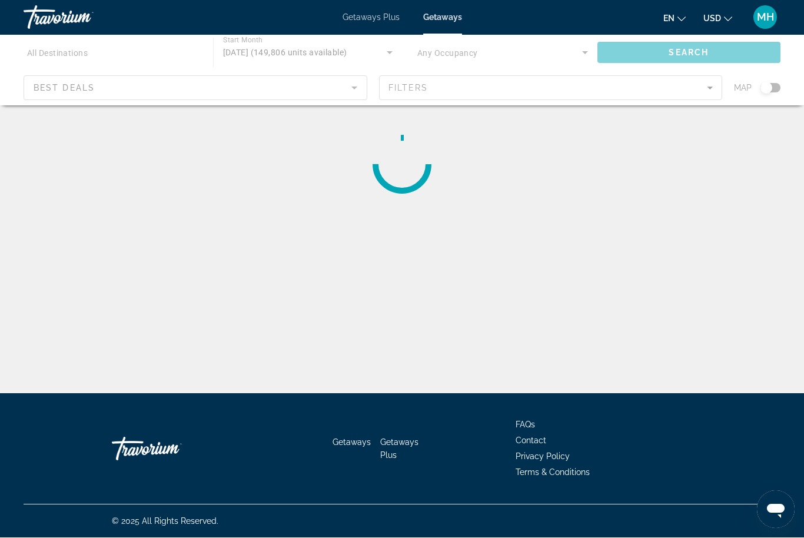
click at [545, 47] on div "Main content" at bounding box center [402, 70] width 804 height 71
click at [537, 47] on div "Main content" at bounding box center [402, 70] width 804 height 71
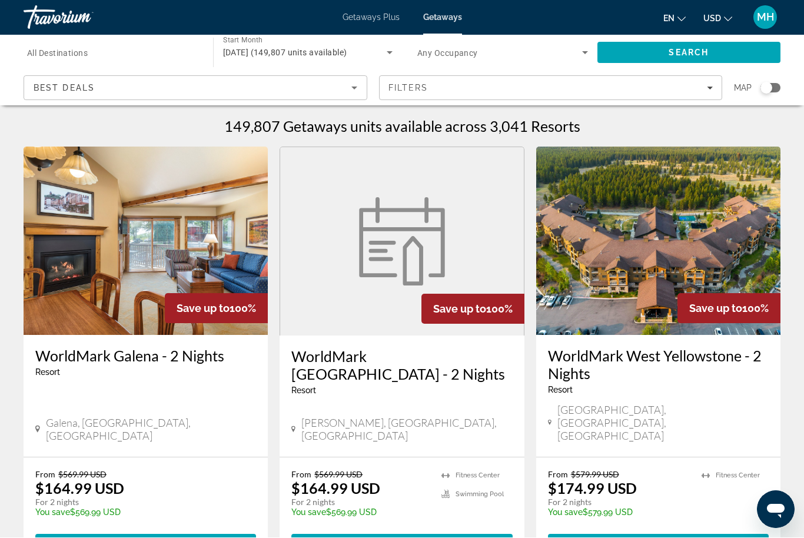
scroll to position [1, 0]
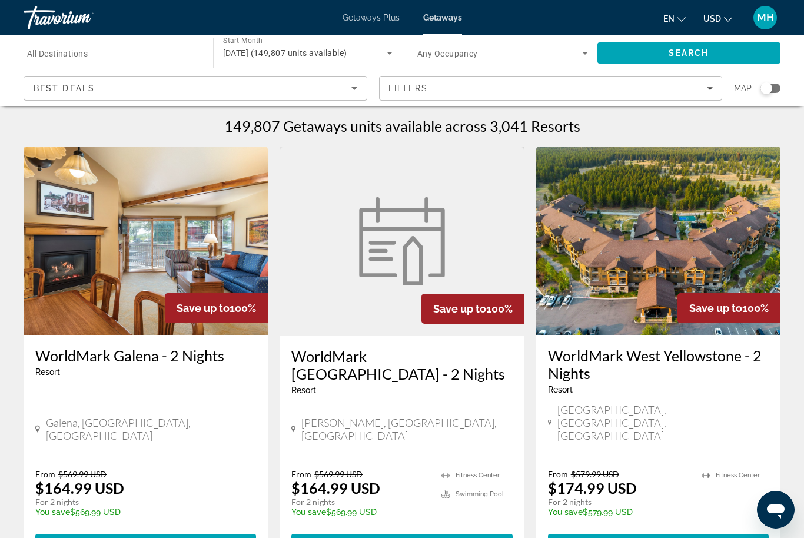
click at [519, 57] on span "Search widget" at bounding box center [500, 53] width 165 height 14
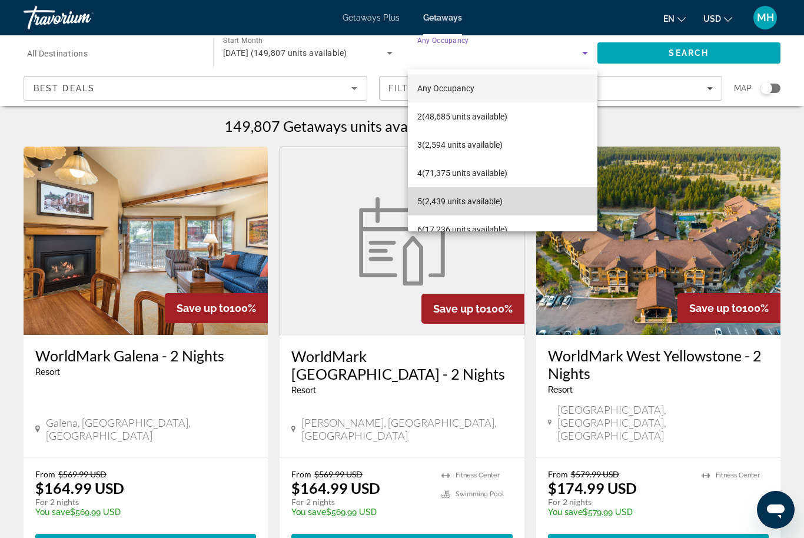
click at [474, 201] on span "5 (2,439 units available)" at bounding box center [460, 201] width 85 height 14
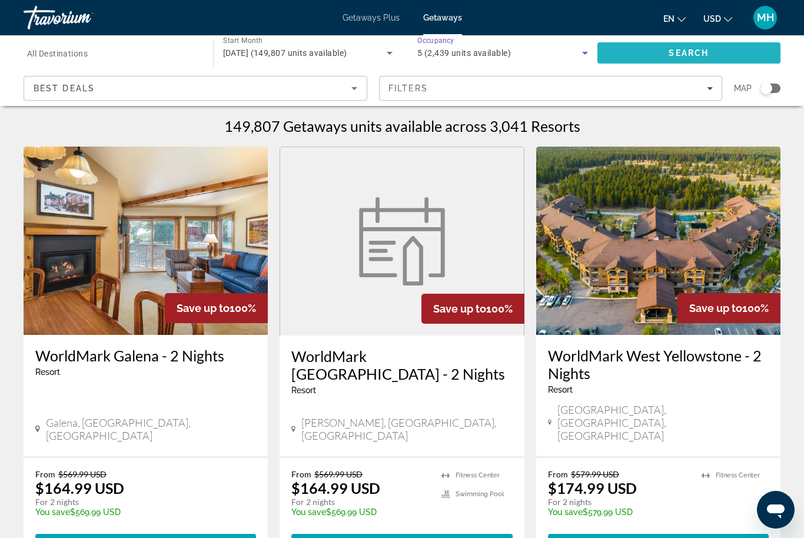
click at [691, 54] on span "Search" at bounding box center [689, 52] width 40 height 9
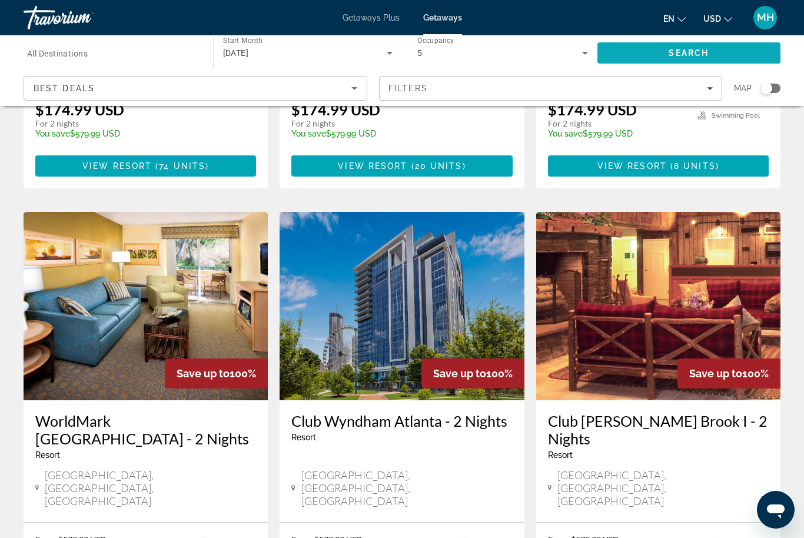
scroll to position [1302, 0]
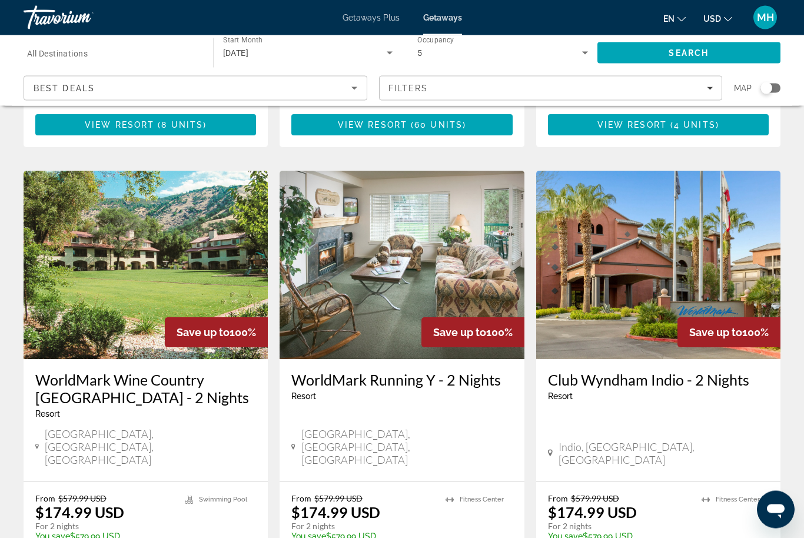
scroll to position [1299, 0]
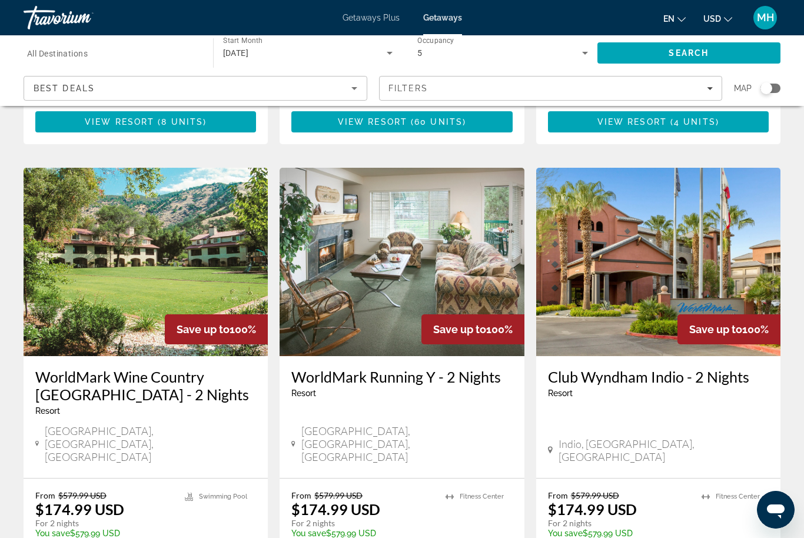
click at [249, 49] on span "[DATE]" at bounding box center [236, 52] width 26 height 9
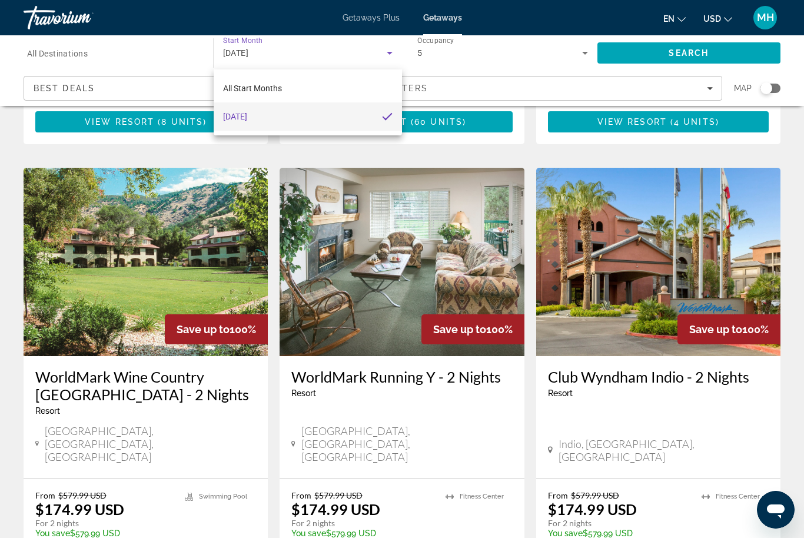
click at [356, 532] on div at bounding box center [402, 269] width 804 height 538
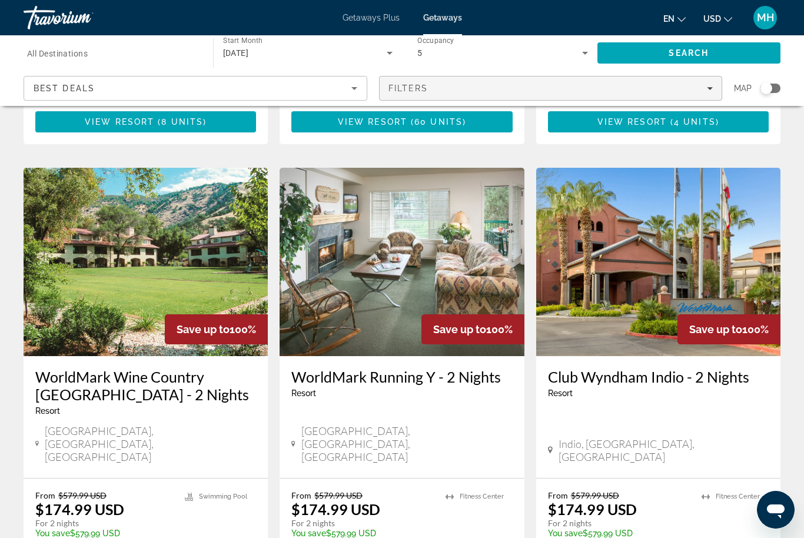
click at [447, 87] on div "Filters" at bounding box center [551, 88] width 325 height 9
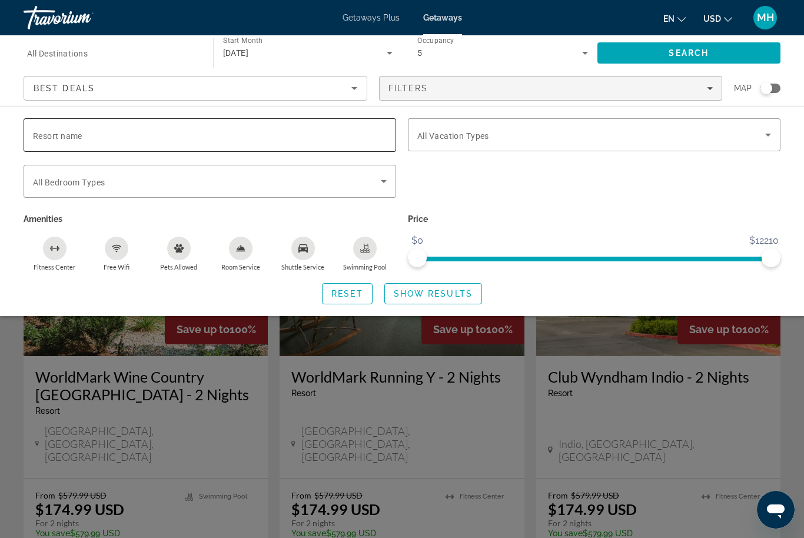
click at [98, 135] on input "Resort name" at bounding box center [210, 135] width 354 height 14
type input "**********"
click at [429, 297] on span "Show Results" at bounding box center [433, 293] width 79 height 9
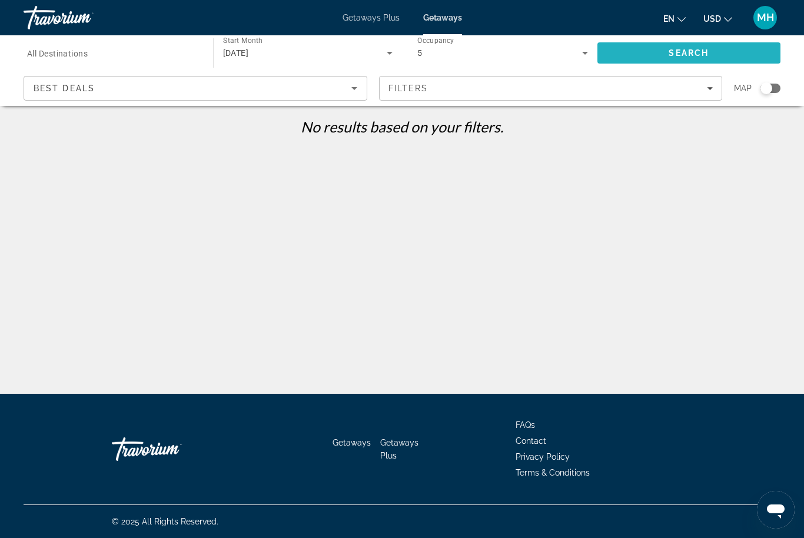
click at [693, 48] on span "Search" at bounding box center [689, 52] width 40 height 9
click at [367, 14] on span "Getaways Plus" at bounding box center [371, 17] width 57 height 9
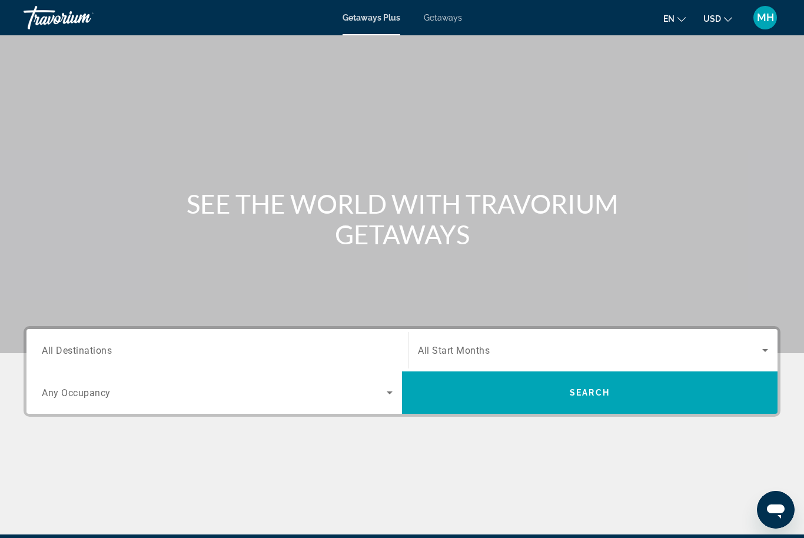
click at [459, 352] on span "All Start Months" at bounding box center [454, 350] width 72 height 11
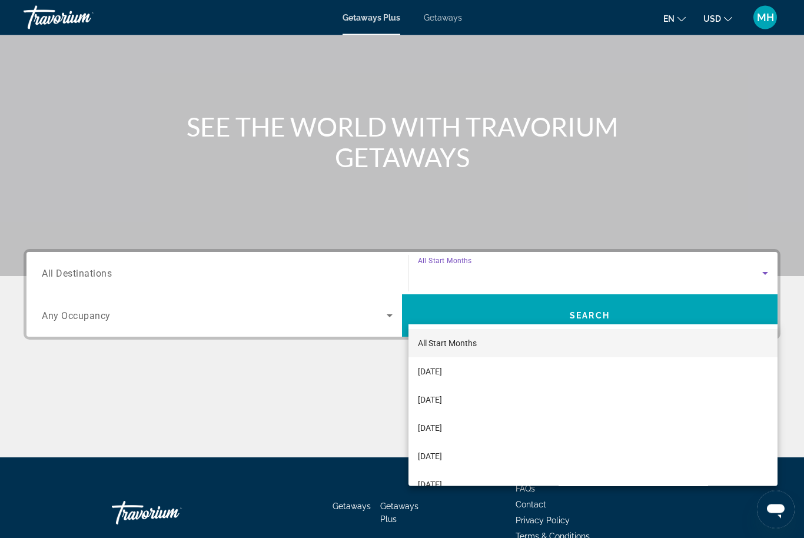
scroll to position [102, 0]
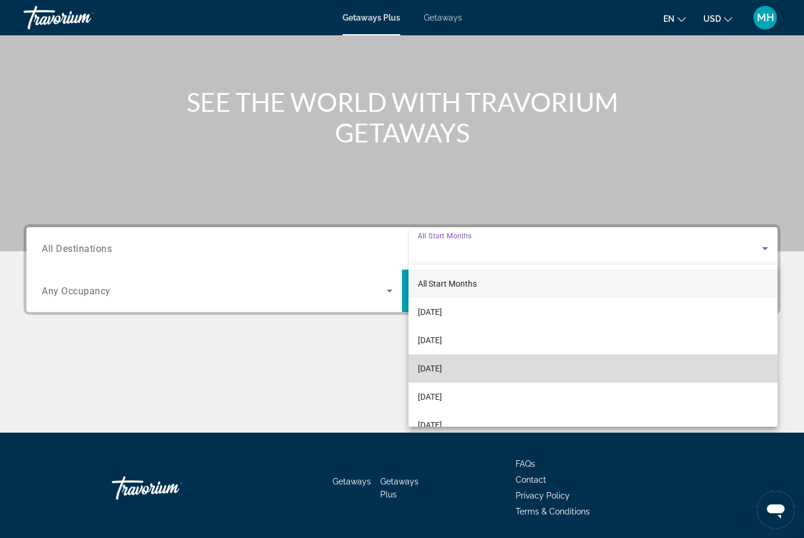
click at [442, 365] on span "[DATE]" at bounding box center [430, 369] width 24 height 14
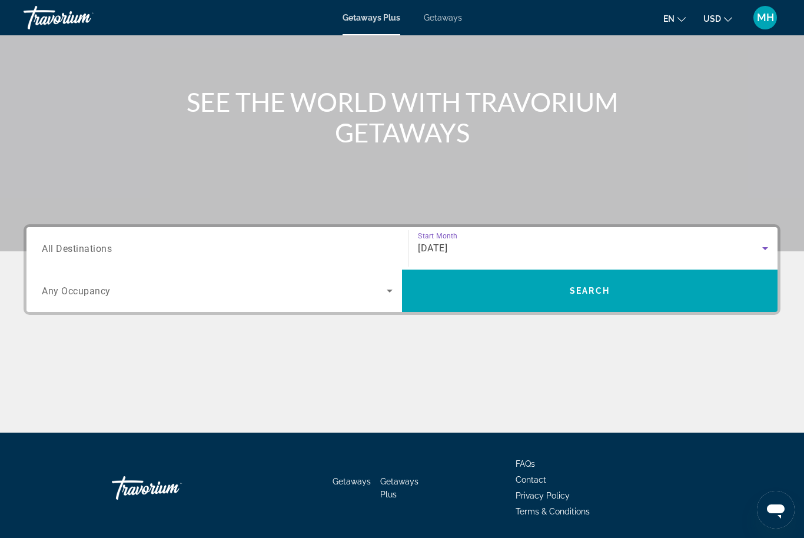
click at [97, 294] on span "Any Occupancy" at bounding box center [76, 291] width 69 height 11
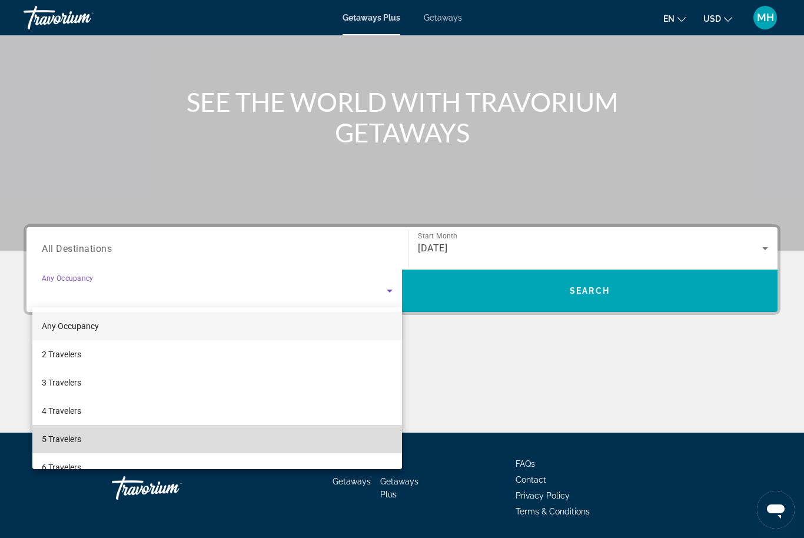
click at [73, 433] on span "5 Travelers" at bounding box center [61, 439] width 39 height 14
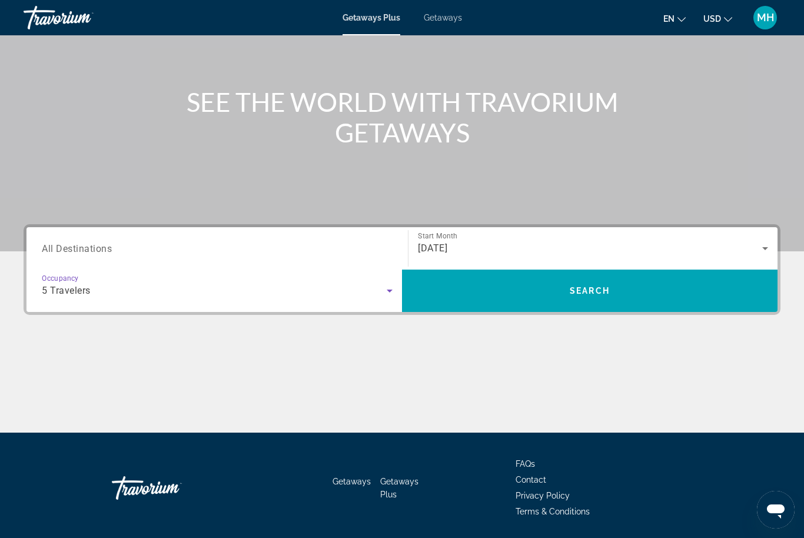
click at [104, 246] on span "All Destinations" at bounding box center [77, 248] width 70 height 11
click at [104, 246] on input "Destination All Destinations" at bounding box center [217, 249] width 351 height 14
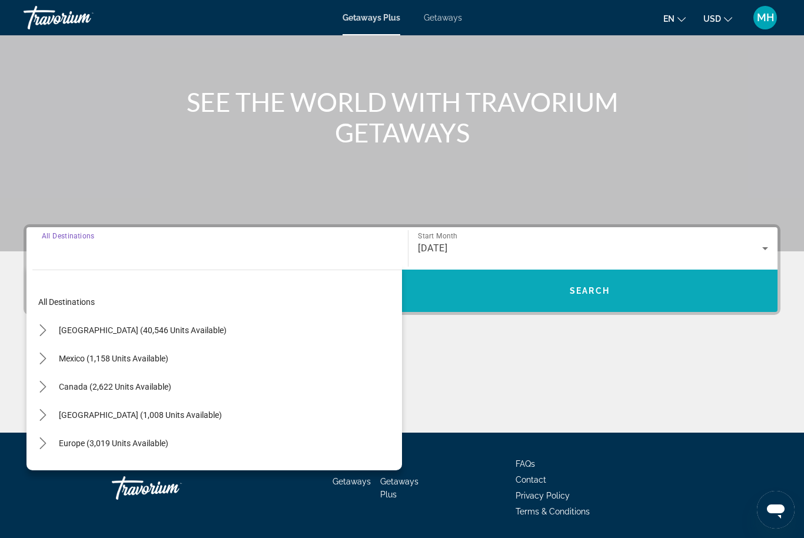
click at [570, 296] on span "Search" at bounding box center [590, 290] width 40 height 9
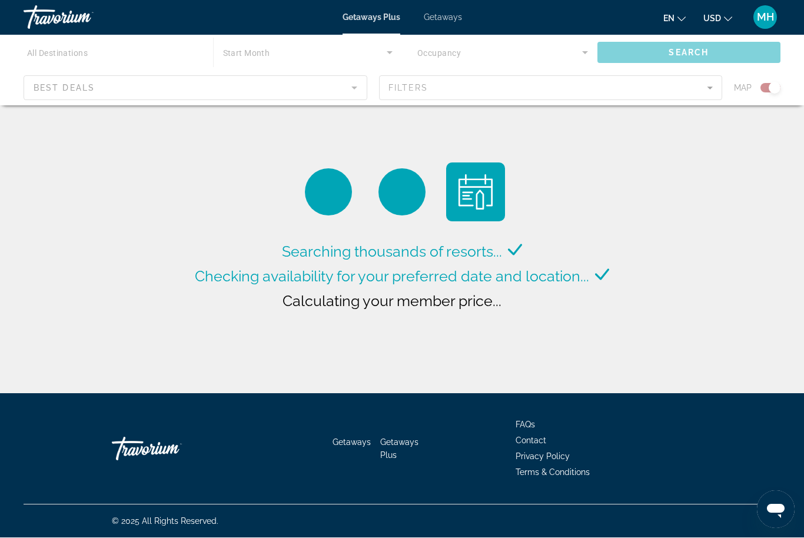
click at [494, 87] on div "Main content" at bounding box center [402, 70] width 804 height 71
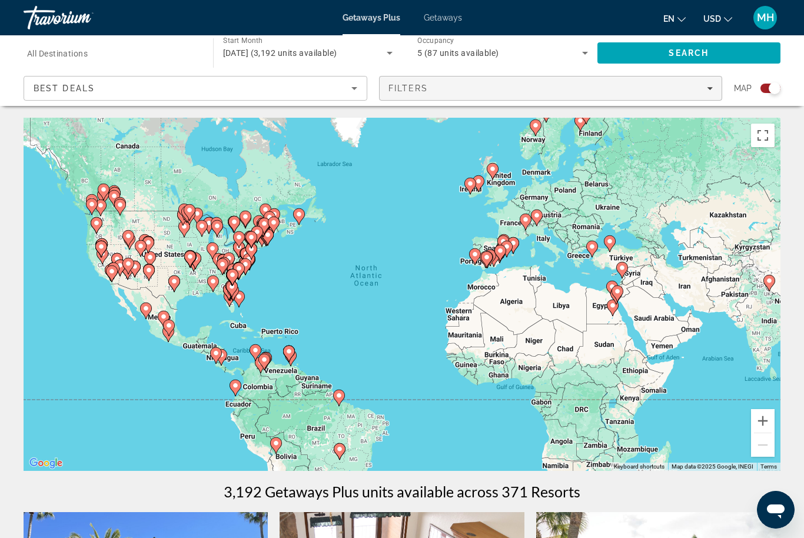
click at [473, 85] on div "Filters" at bounding box center [551, 88] width 325 height 9
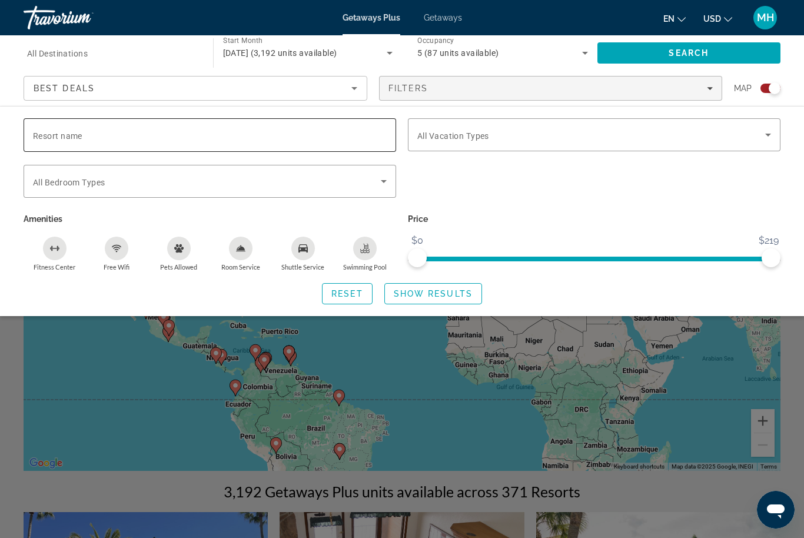
click at [126, 130] on input "Resort name" at bounding box center [210, 135] width 354 height 14
type input "**********"
click at [431, 300] on span "Search widget" at bounding box center [433, 294] width 97 height 28
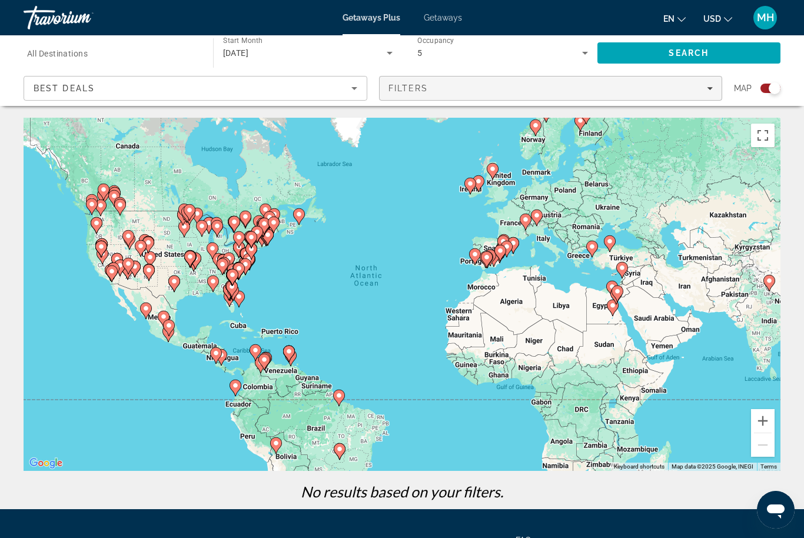
click at [452, 85] on div "Filters" at bounding box center [551, 88] width 325 height 9
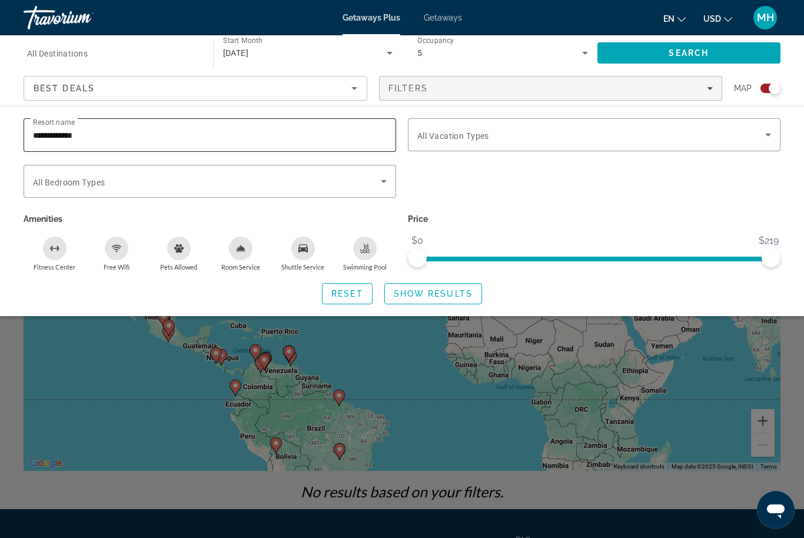
click at [132, 134] on input "**********" at bounding box center [210, 135] width 354 height 14
type input "*"
click at [433, 289] on span "Show Results" at bounding box center [433, 293] width 79 height 9
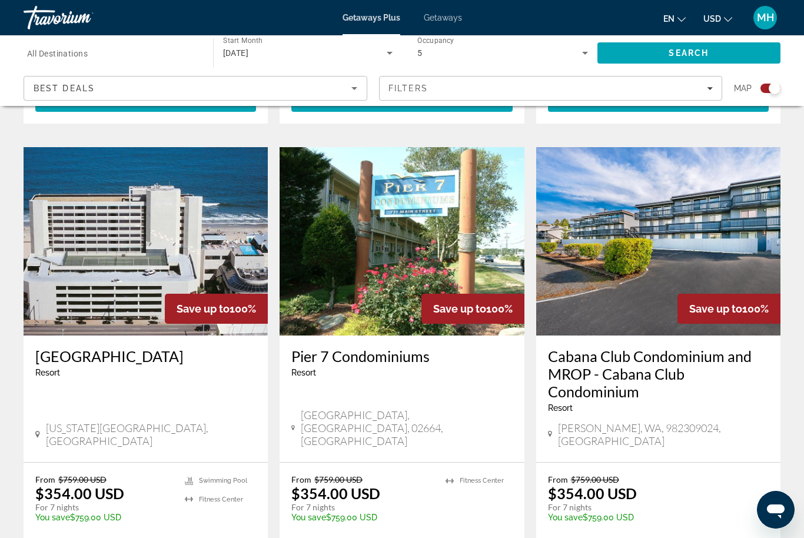
scroll to position [1283, 0]
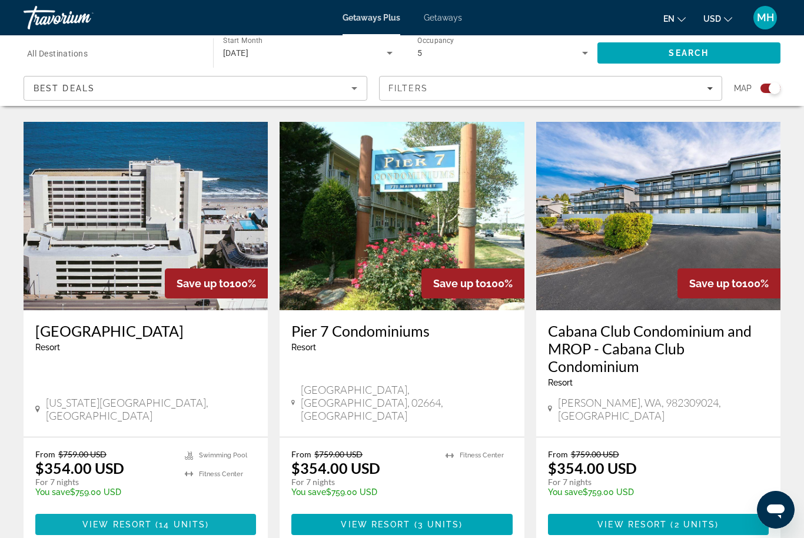
click at [172, 520] on span "14 units" at bounding box center [182, 524] width 47 height 9
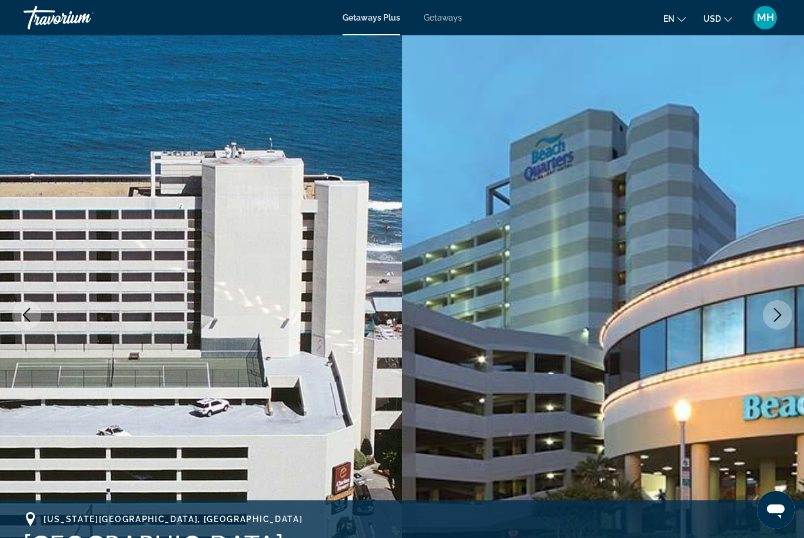
click at [776, 313] on icon "Next image" at bounding box center [778, 315] width 14 height 14
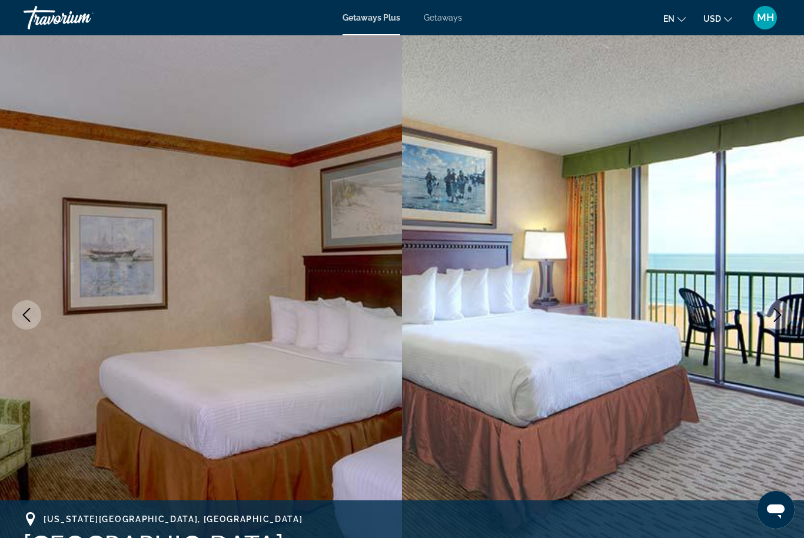
click at [773, 319] on icon "Next image" at bounding box center [778, 315] width 14 height 14
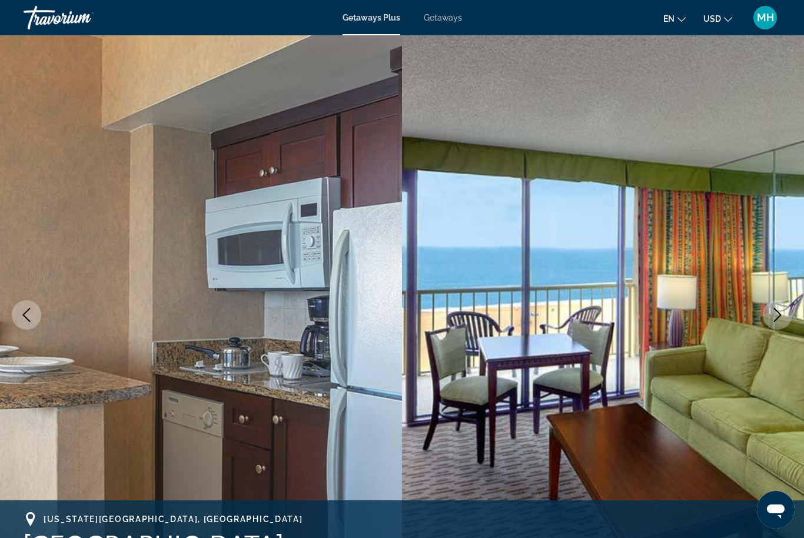
click at [767, 316] on button "Next image" at bounding box center [777, 314] width 29 height 29
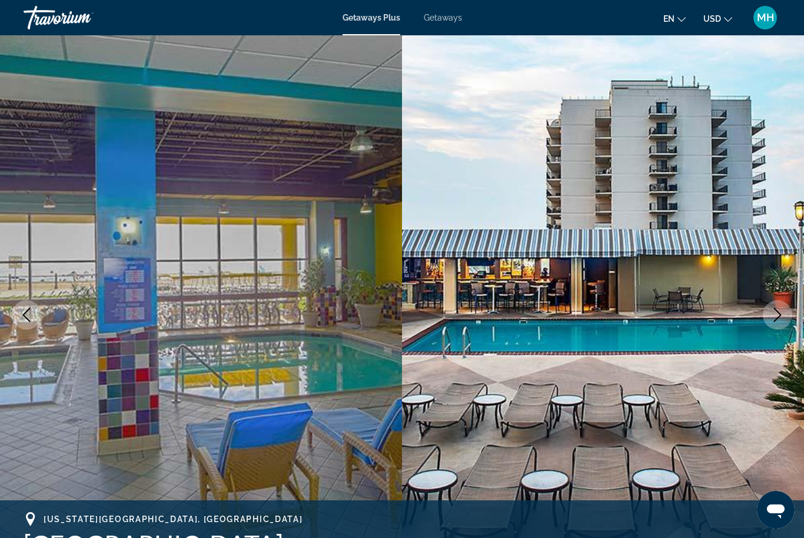
click at [766, 316] on button "Next image" at bounding box center [777, 314] width 29 height 29
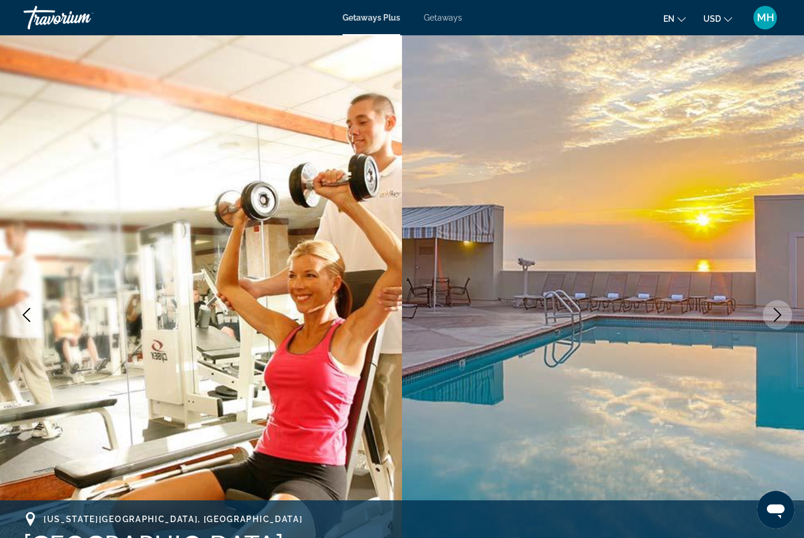
click at [769, 317] on button "Next image" at bounding box center [777, 314] width 29 height 29
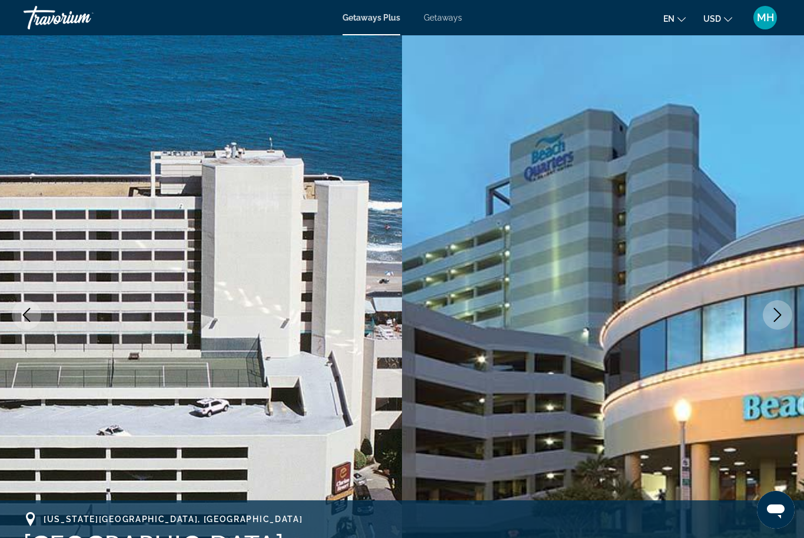
click at [767, 317] on button "Next image" at bounding box center [777, 314] width 29 height 29
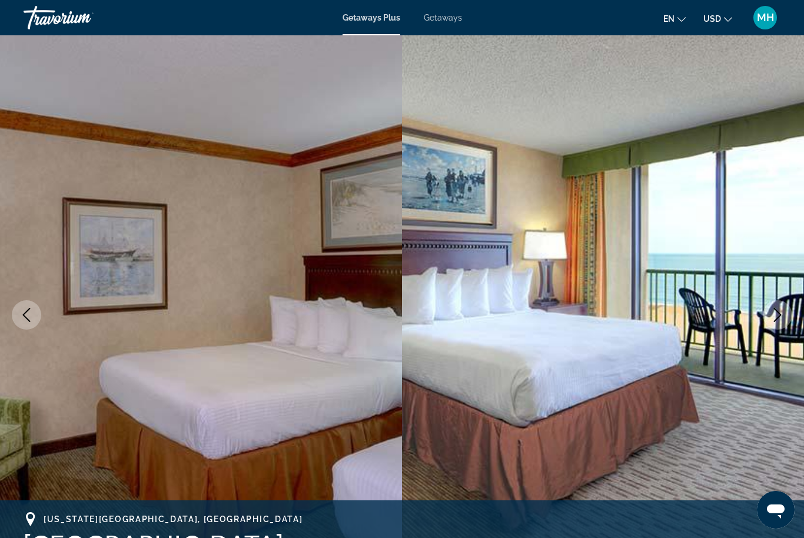
click at [767, 318] on button "Next image" at bounding box center [777, 314] width 29 height 29
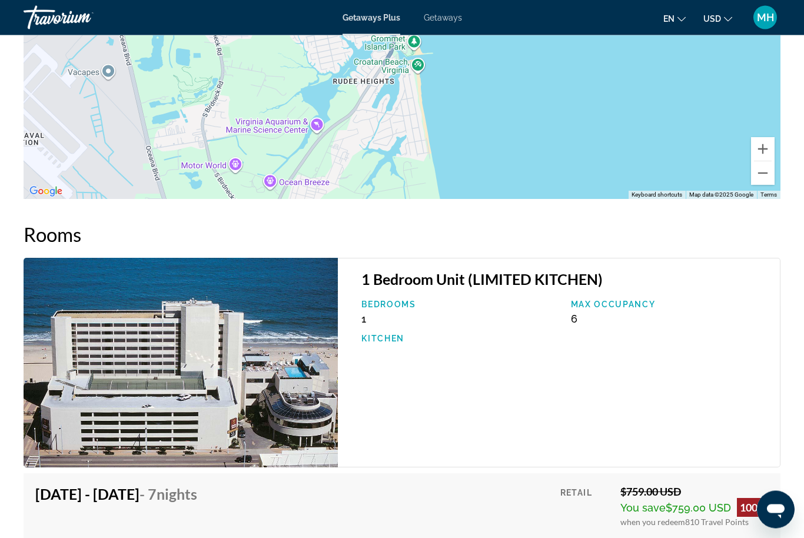
scroll to position [1948, 0]
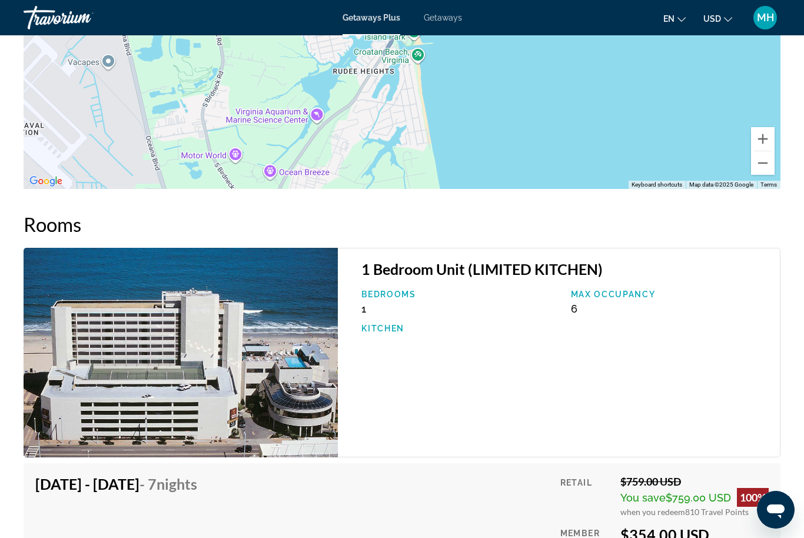
click at [267, 375] on img "Main content" at bounding box center [181, 353] width 314 height 210
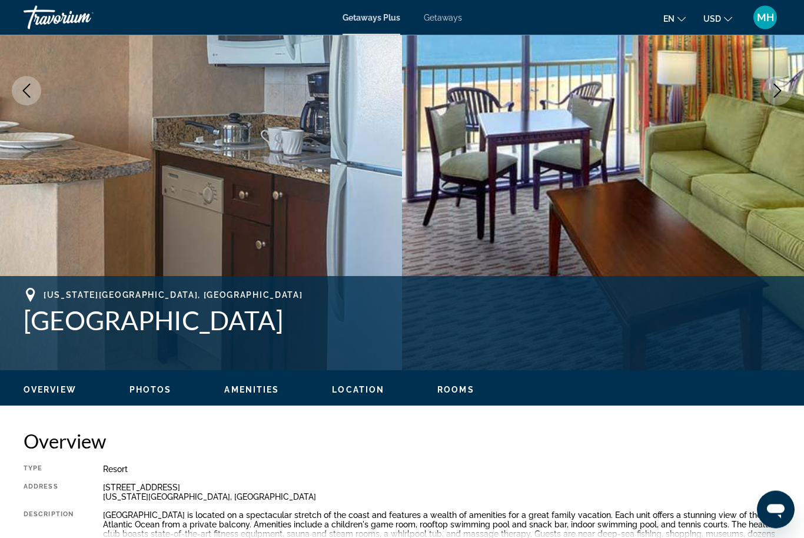
scroll to position [224, 0]
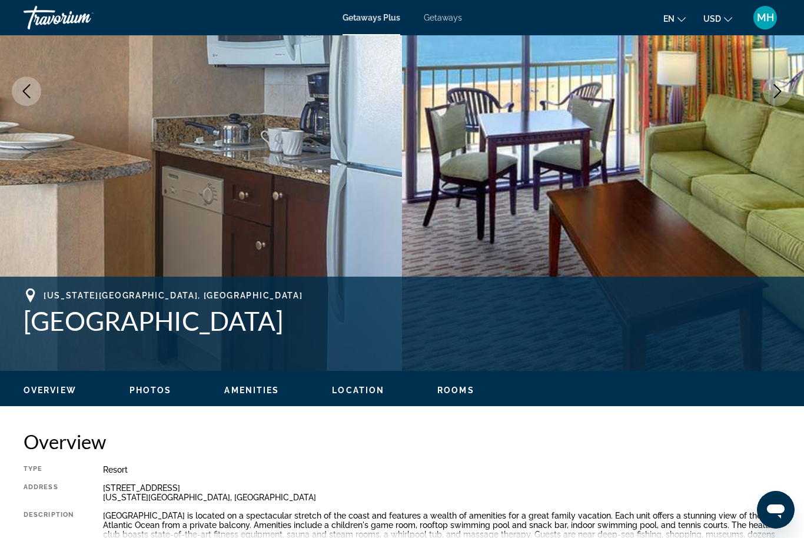
click at [443, 387] on span "Rooms" at bounding box center [456, 390] width 37 height 9
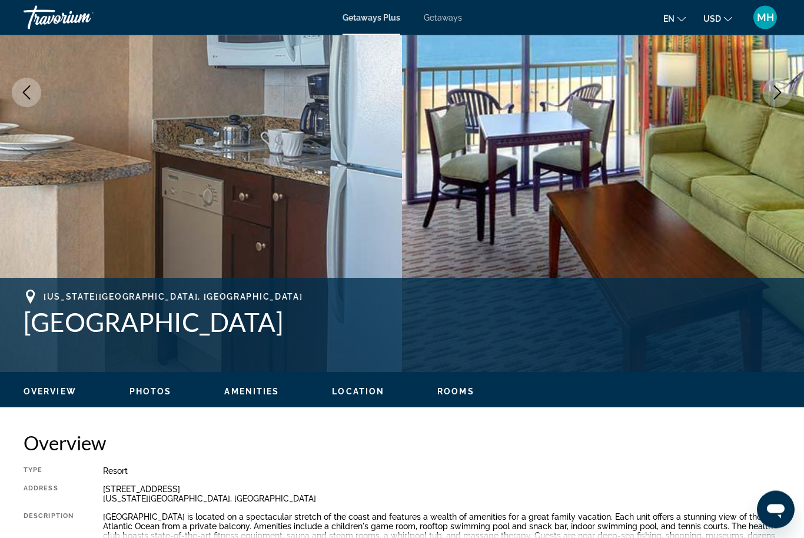
scroll to position [0, 0]
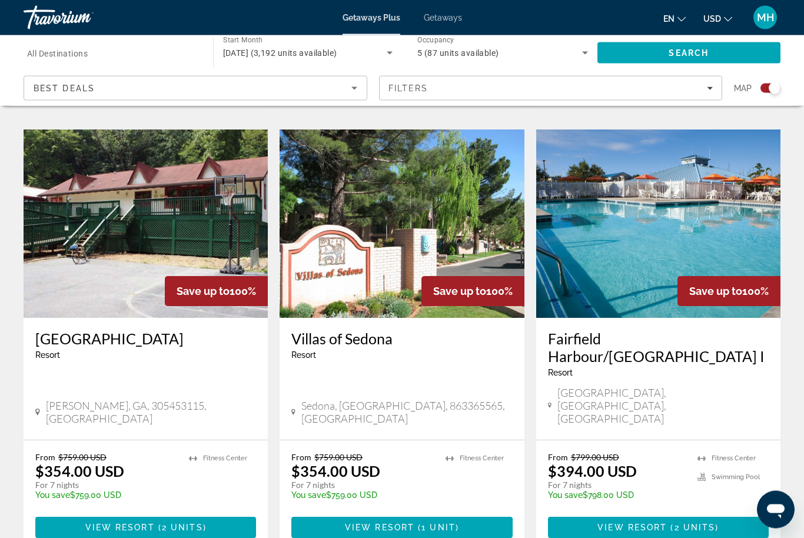
scroll to position [1800, 0]
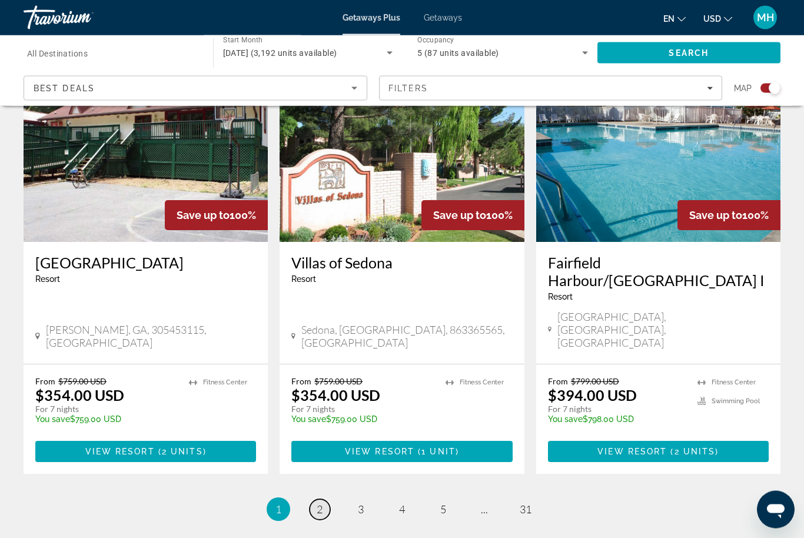
click at [310, 500] on link "page 2" at bounding box center [320, 510] width 21 height 21
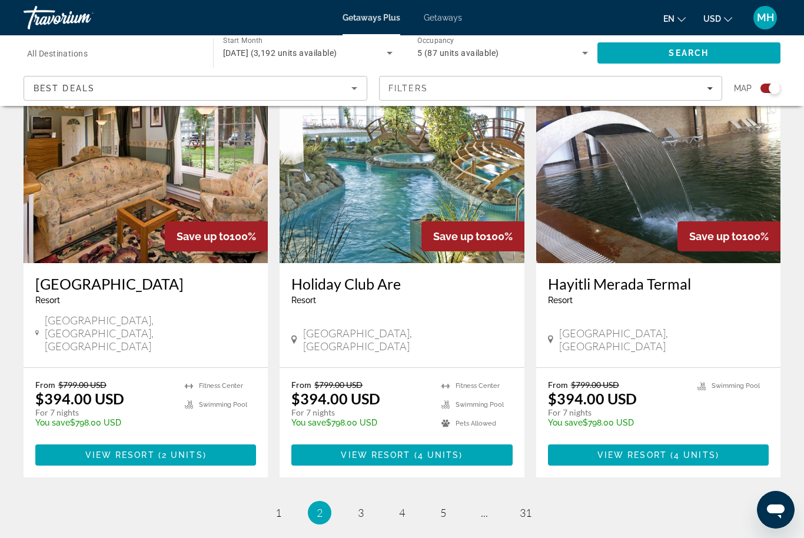
scroll to position [1747, 0]
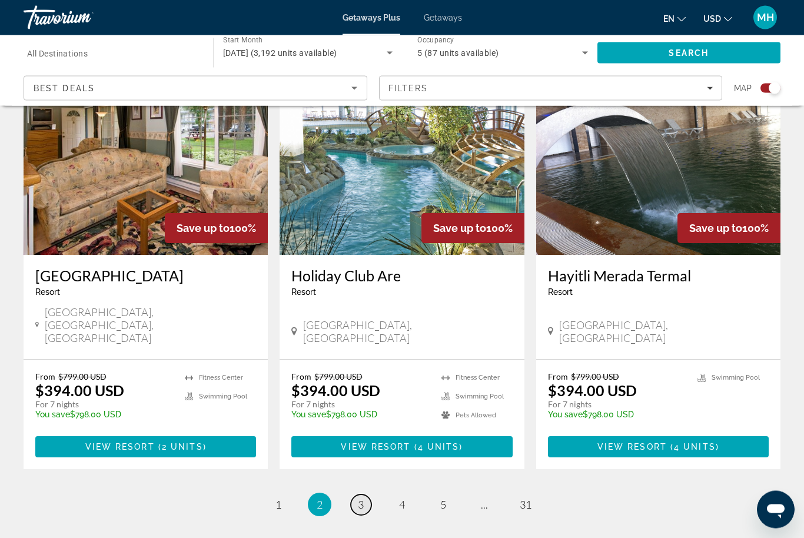
click at [358, 499] on span "3" at bounding box center [361, 505] width 6 height 13
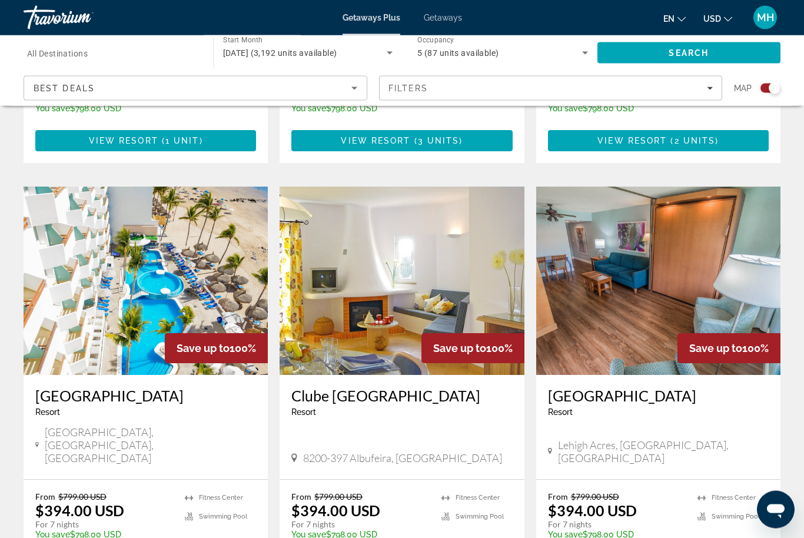
scroll to position [752, 0]
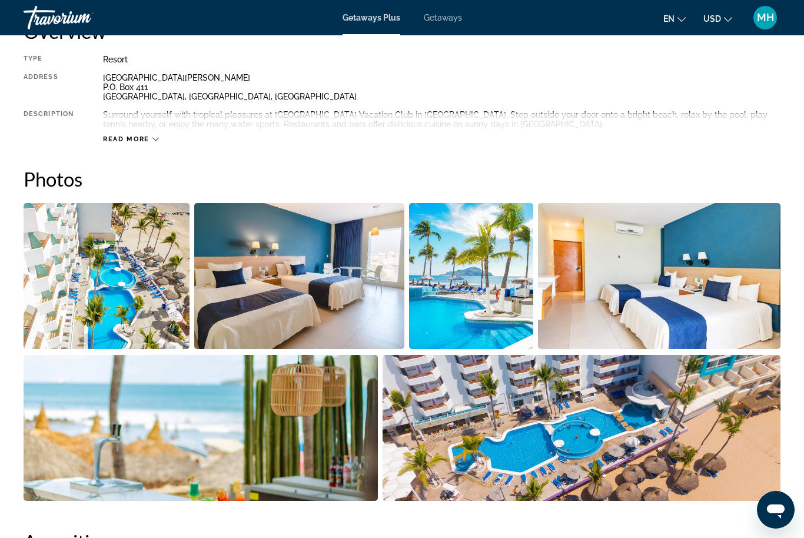
scroll to position [633, 0]
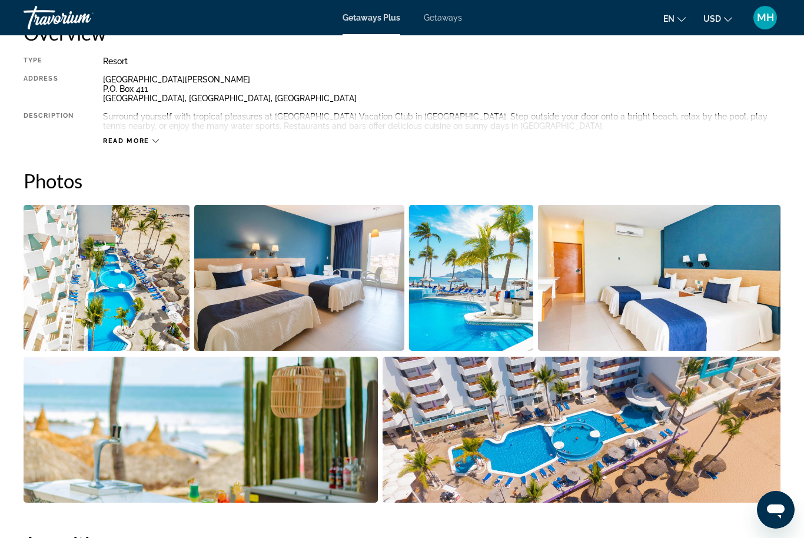
click at [137, 144] on span "Read more" at bounding box center [126, 141] width 47 height 8
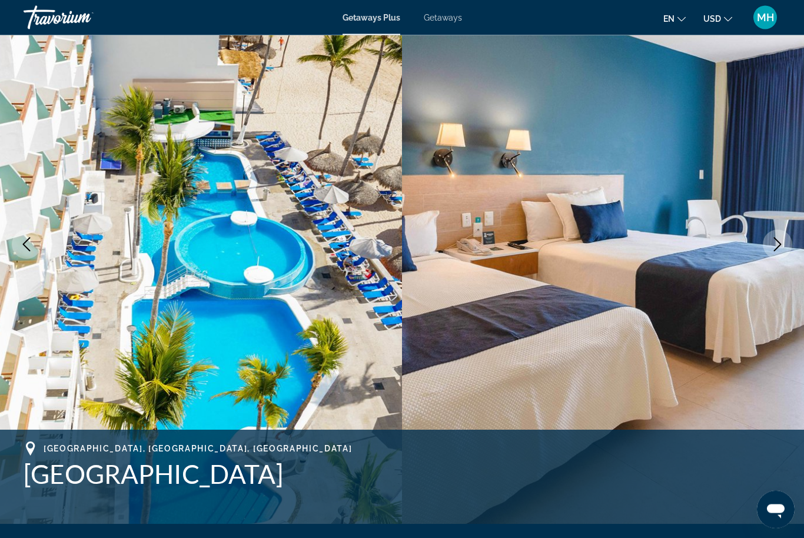
scroll to position [0, 0]
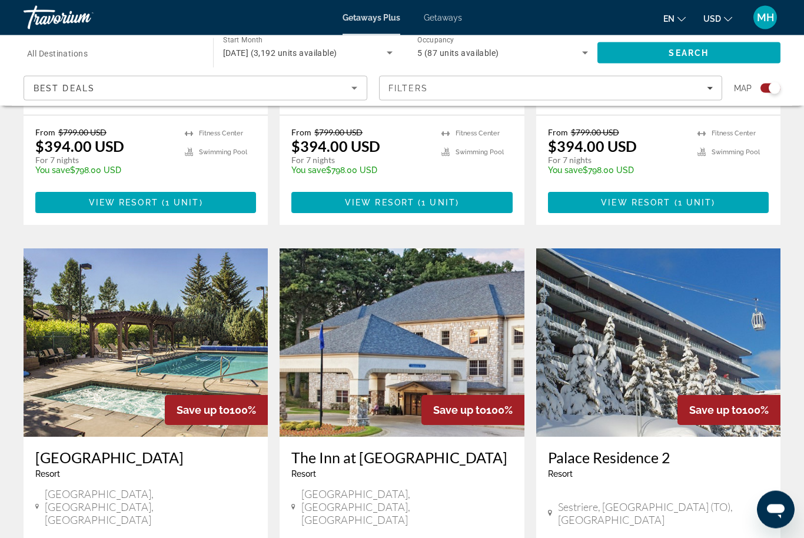
scroll to position [1117, 0]
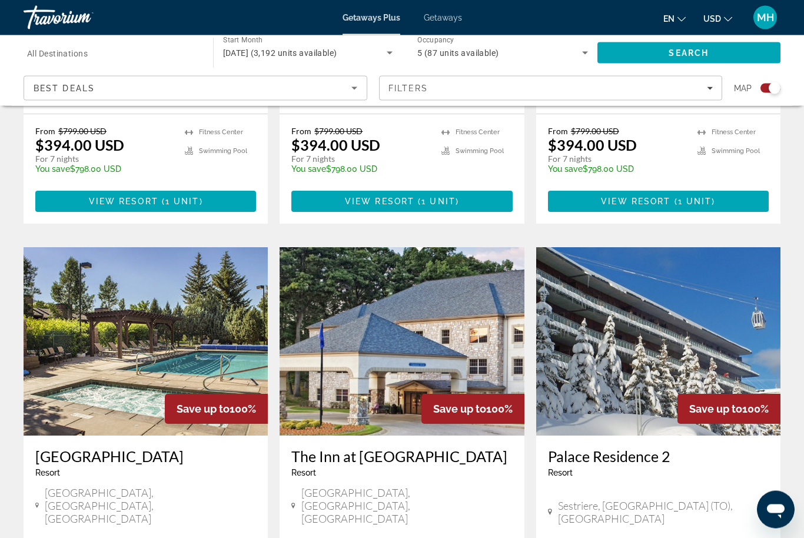
click at [196, 304] on img "Main content" at bounding box center [146, 342] width 244 height 188
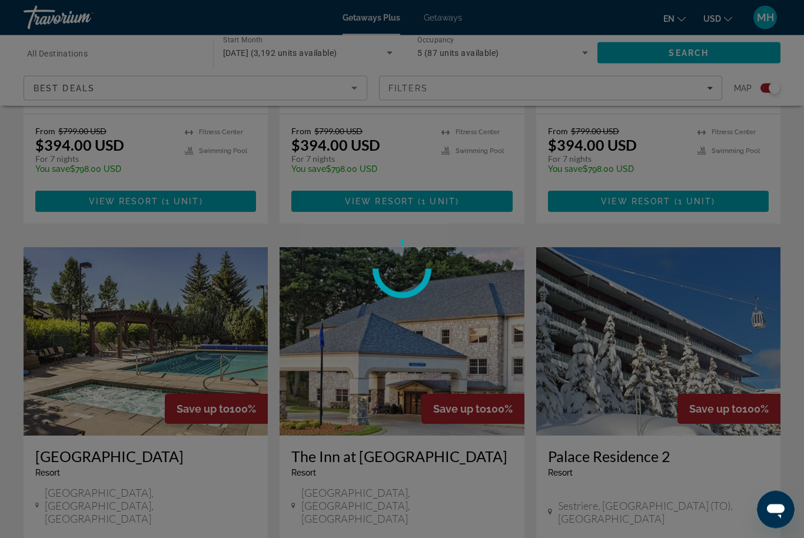
scroll to position [1118, 0]
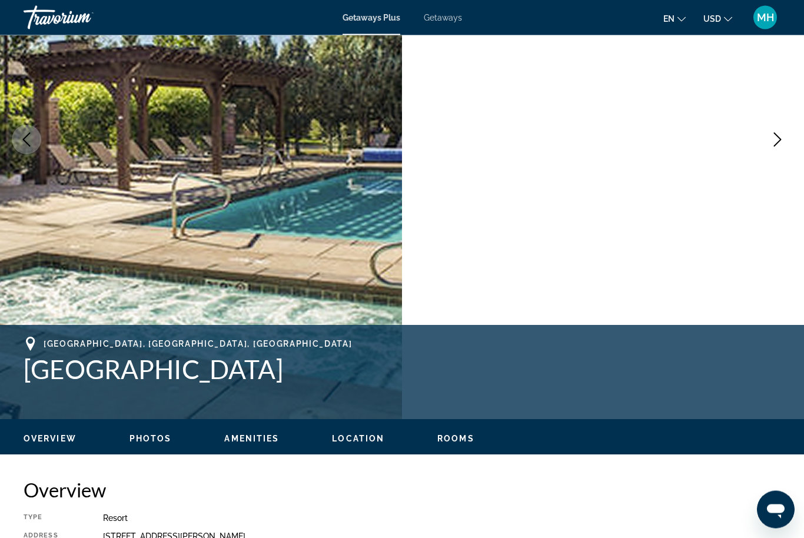
scroll to position [39, 0]
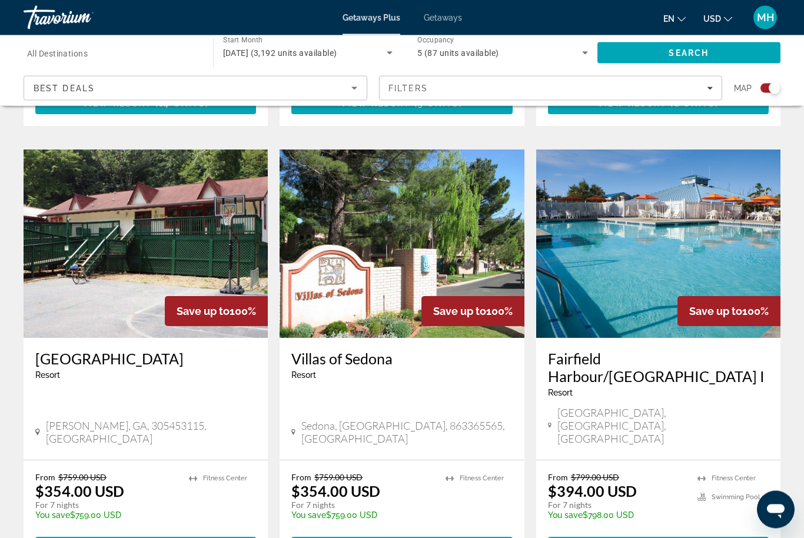
scroll to position [1731, 0]
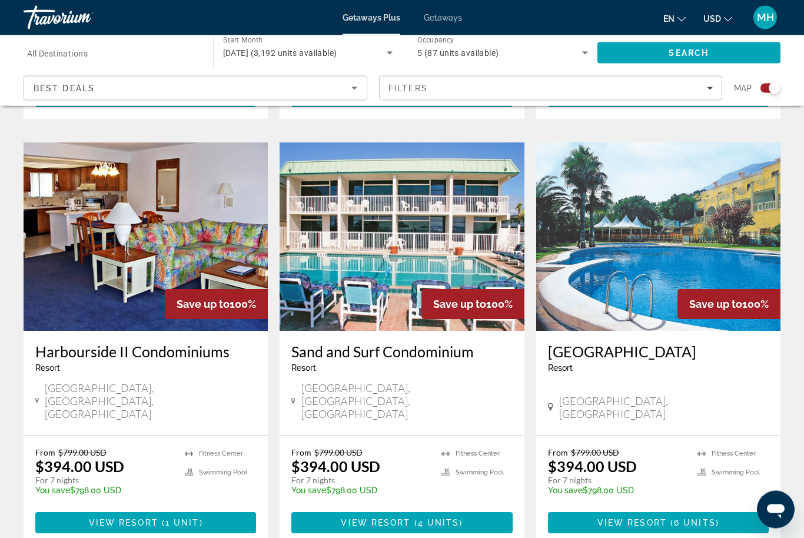
scroll to position [1660, 0]
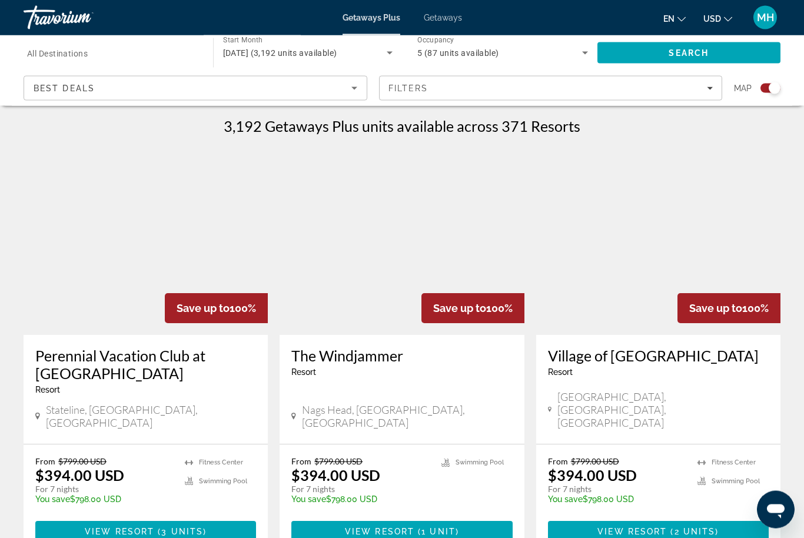
scroll to position [342, 0]
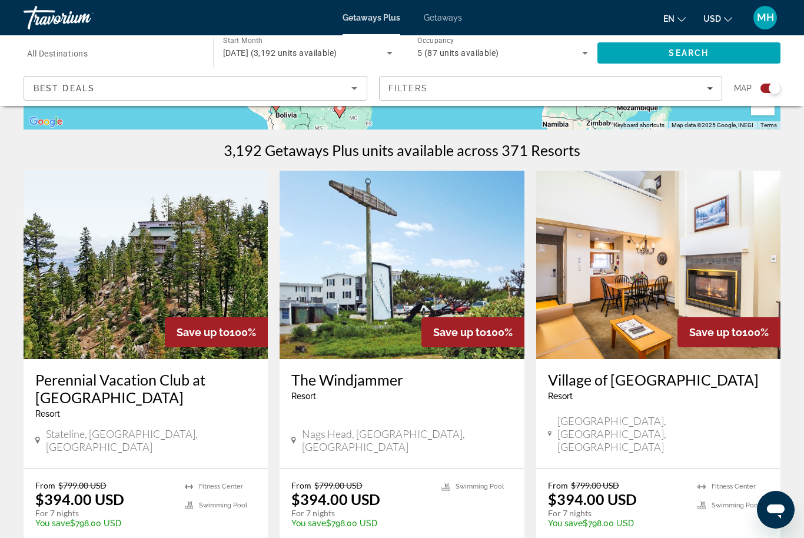
click at [166, 302] on img "Main content" at bounding box center [146, 265] width 244 height 188
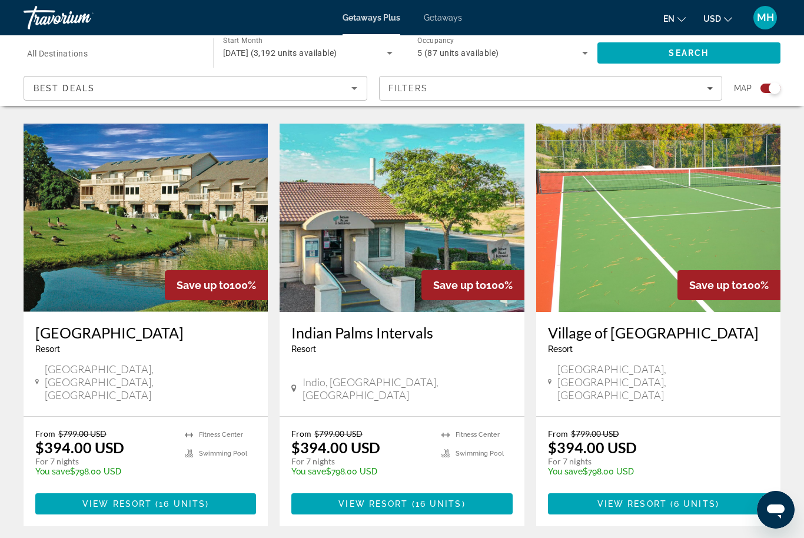
scroll to position [1747, 0]
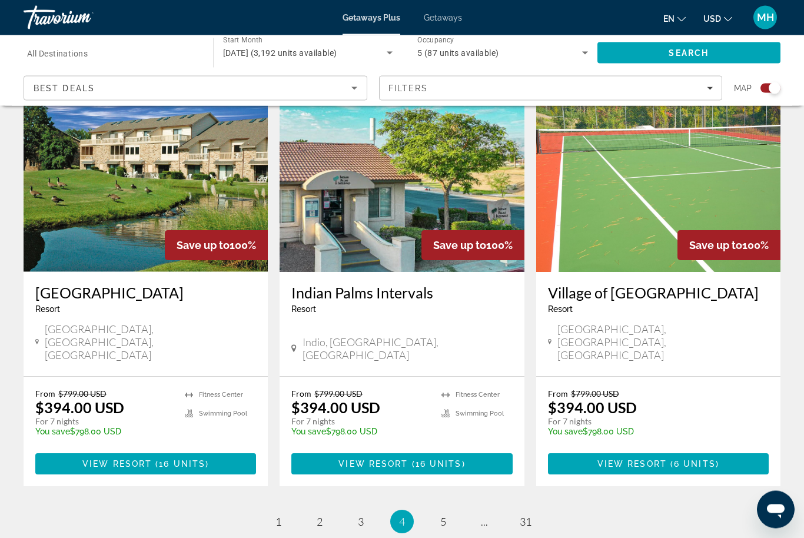
click at [438, 511] on ul "4 / 31 page 1 page 2 page 3 You're on page 4 page 5 page ... page 31" at bounding box center [402, 523] width 757 height 24
click at [452, 511] on ul "4 / 31 page 1 page 2 page 3 You're on page 4 page 5 page ... page 31" at bounding box center [402, 523] width 757 height 24
click at [442, 512] on link "page 5" at bounding box center [443, 522] width 21 height 21
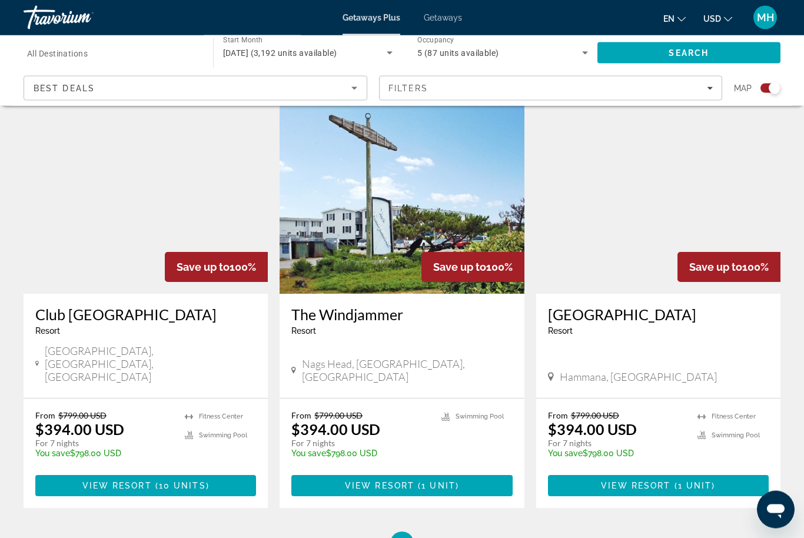
scroll to position [1764, 0]
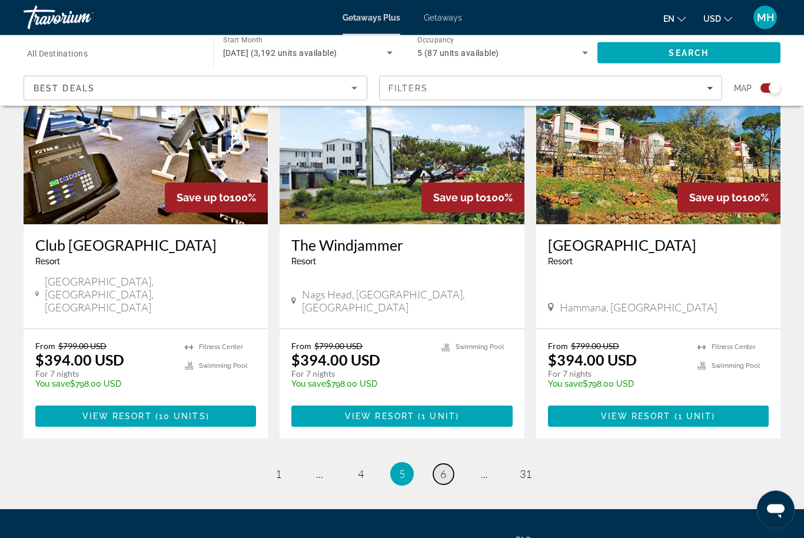
click at [442, 468] on span "6" at bounding box center [444, 474] width 6 height 13
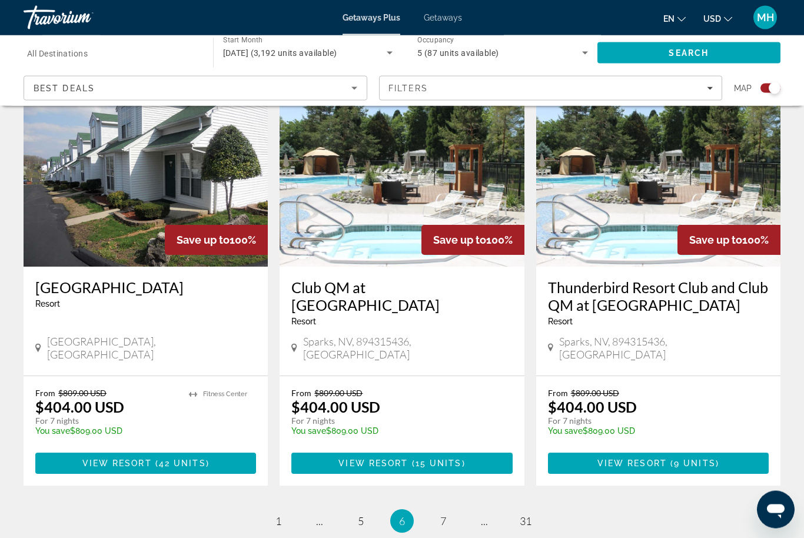
scroll to position [1800, 0]
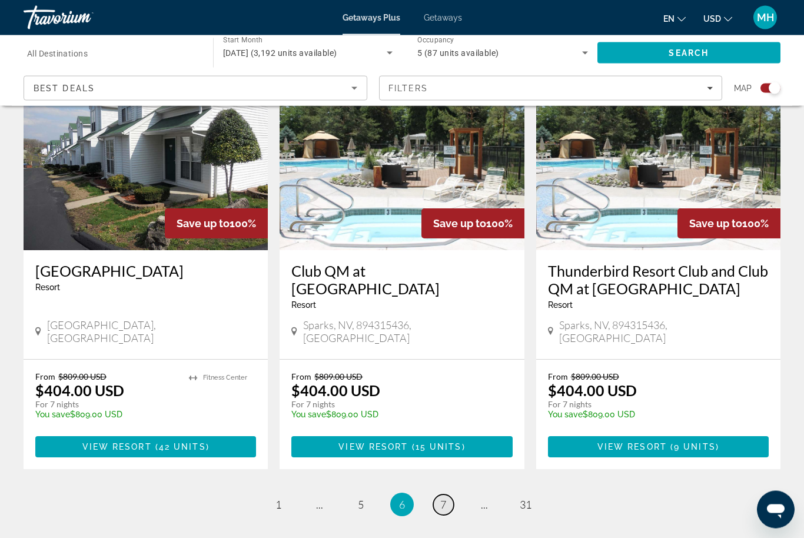
click at [445, 499] on span "7" at bounding box center [444, 505] width 6 height 13
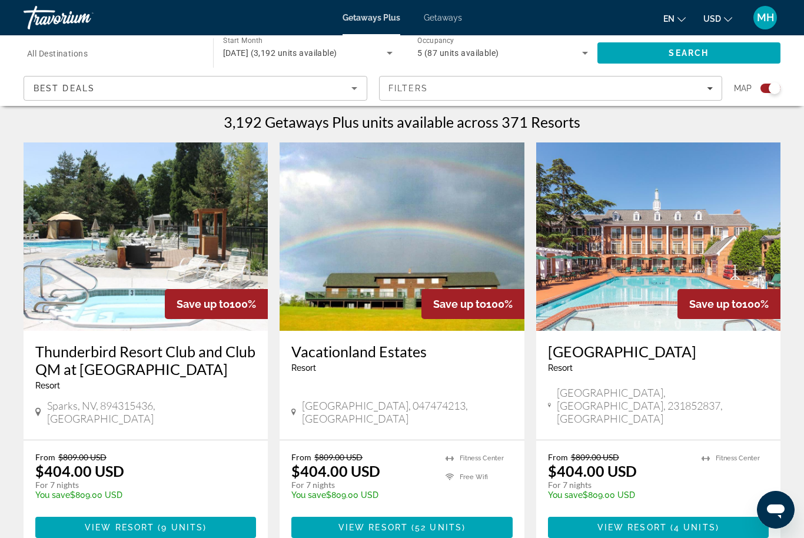
scroll to position [363, 0]
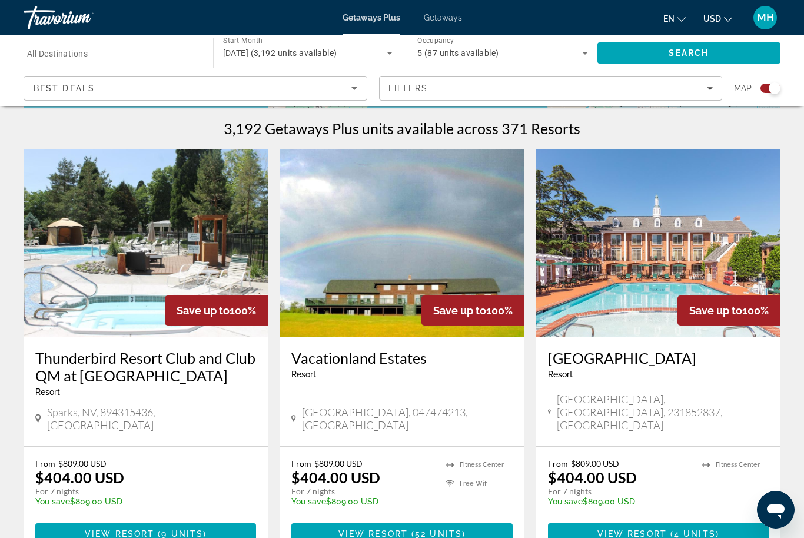
click at [196, 250] on img "Main content" at bounding box center [146, 243] width 244 height 188
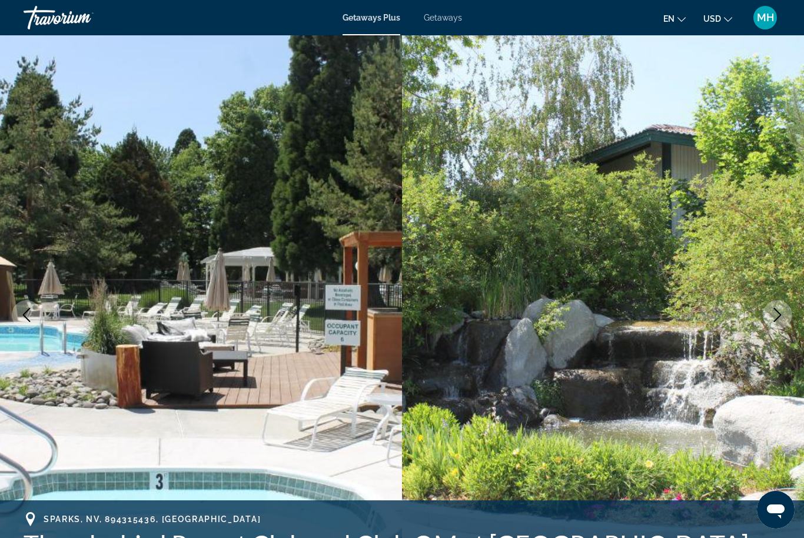
click at [786, 309] on button "Next image" at bounding box center [777, 314] width 29 height 29
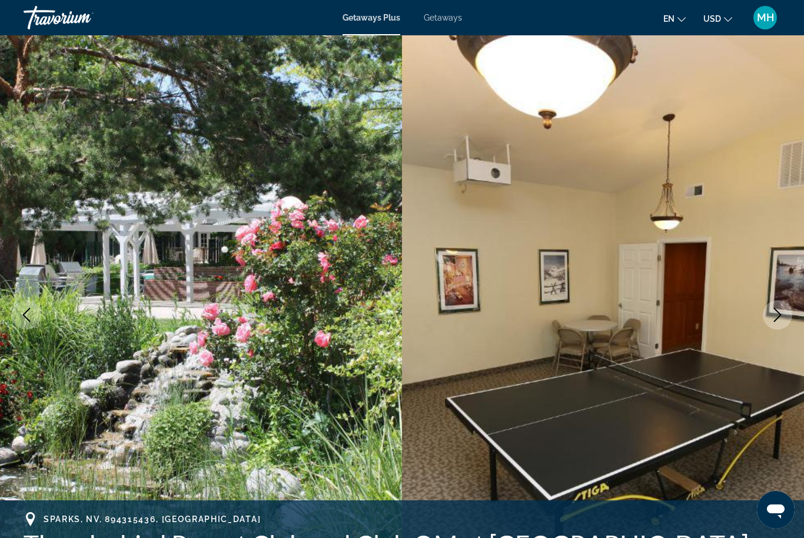
click at [773, 317] on icon "Next image" at bounding box center [778, 315] width 14 height 14
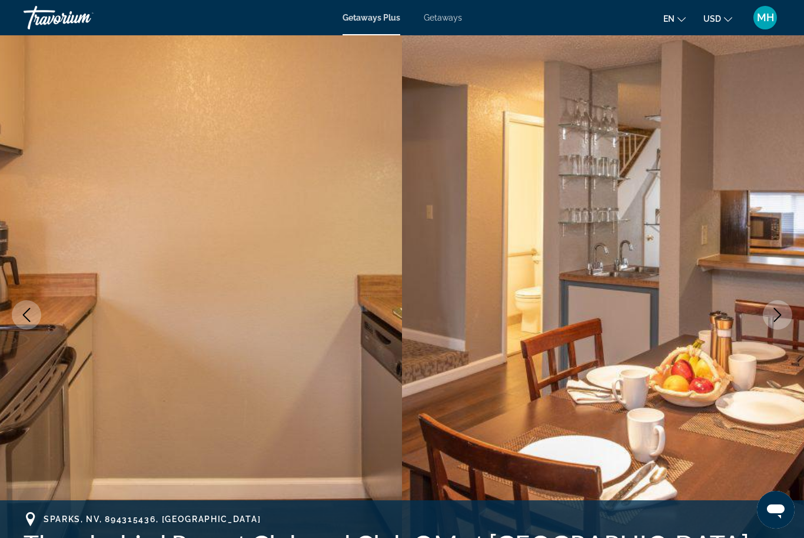
click at [772, 317] on icon "Next image" at bounding box center [778, 315] width 14 height 14
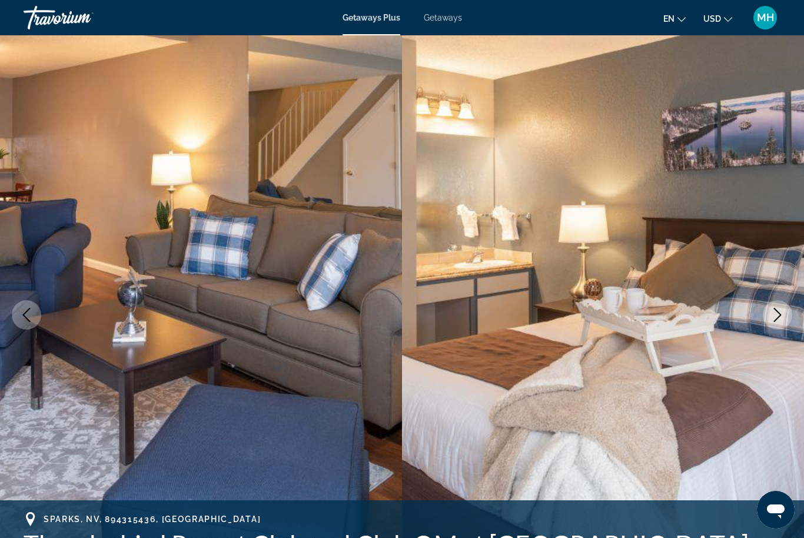
click at [775, 318] on icon "Next image" at bounding box center [778, 315] width 14 height 14
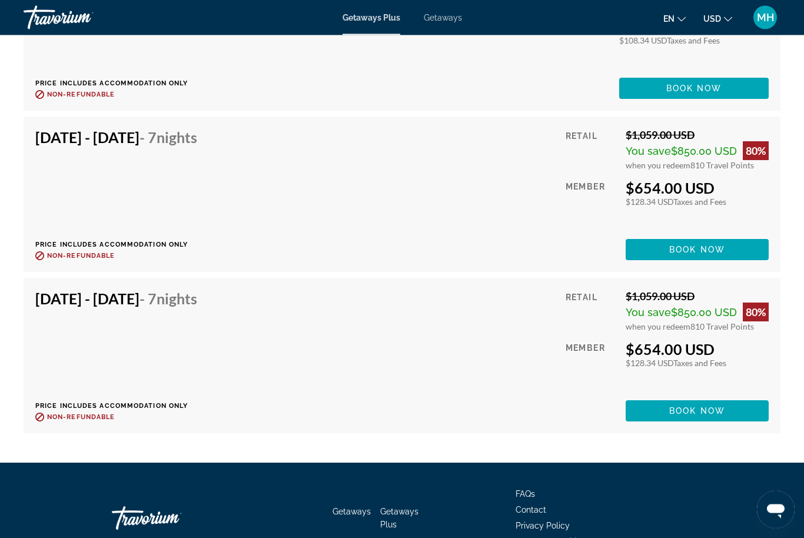
scroll to position [2313, 0]
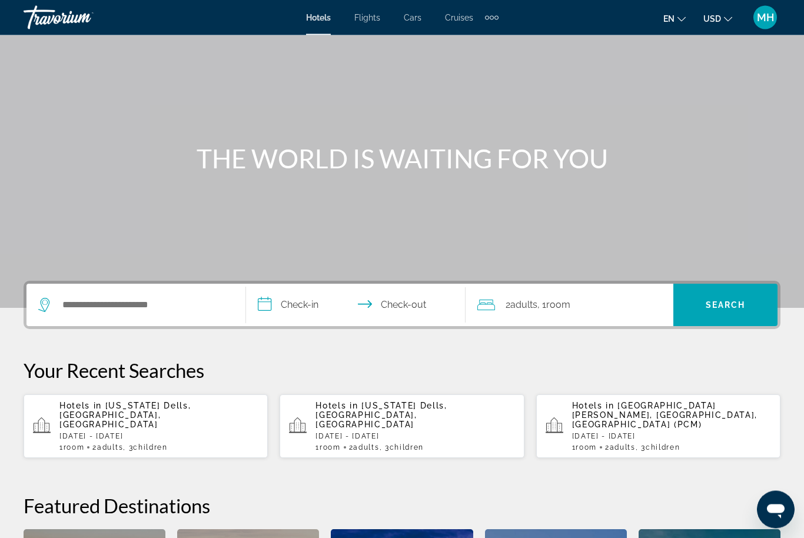
scroll to position [45, 0]
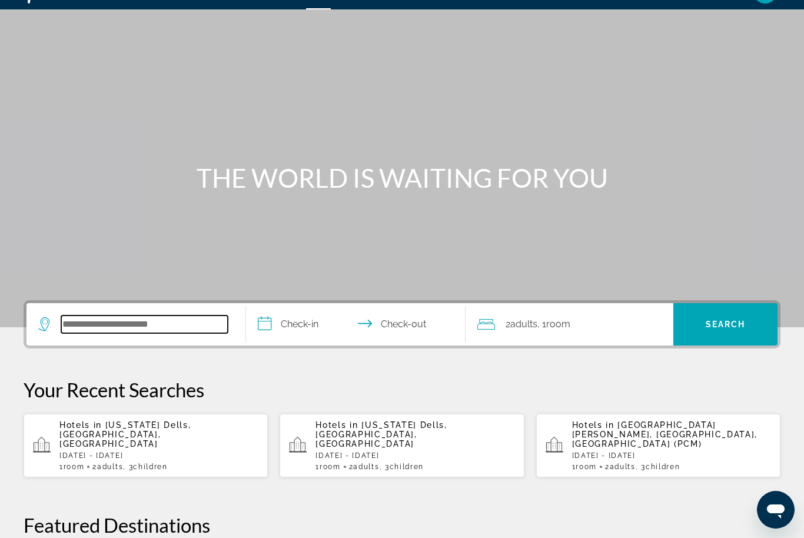
click at [140, 319] on input "Search hotel destination" at bounding box center [144, 325] width 167 height 18
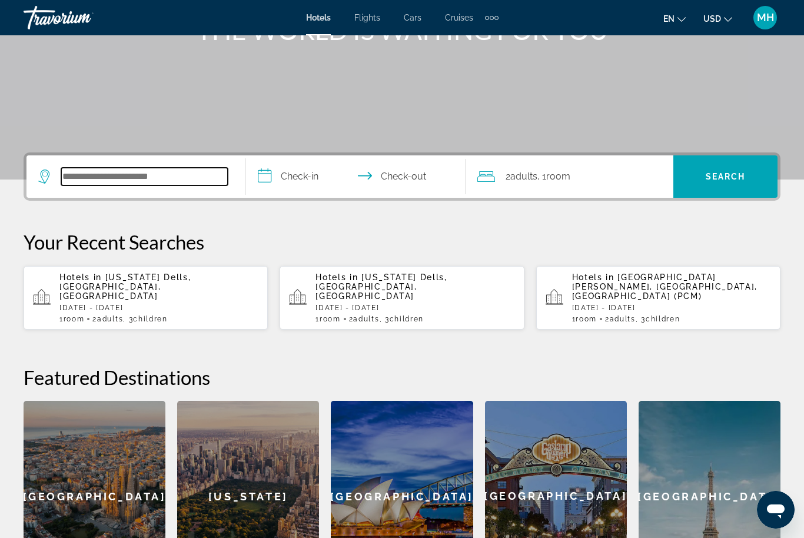
scroll to position [0, 0]
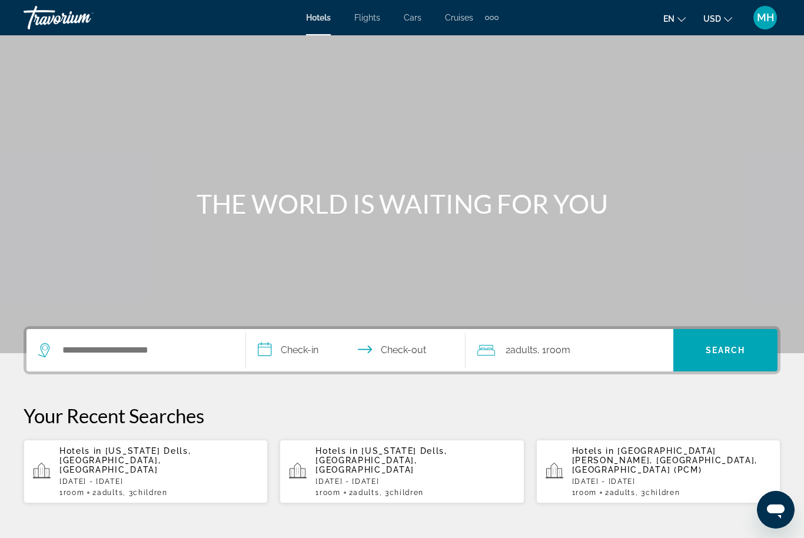
click at [456, 18] on span "Cruises" at bounding box center [459, 17] width 28 height 9
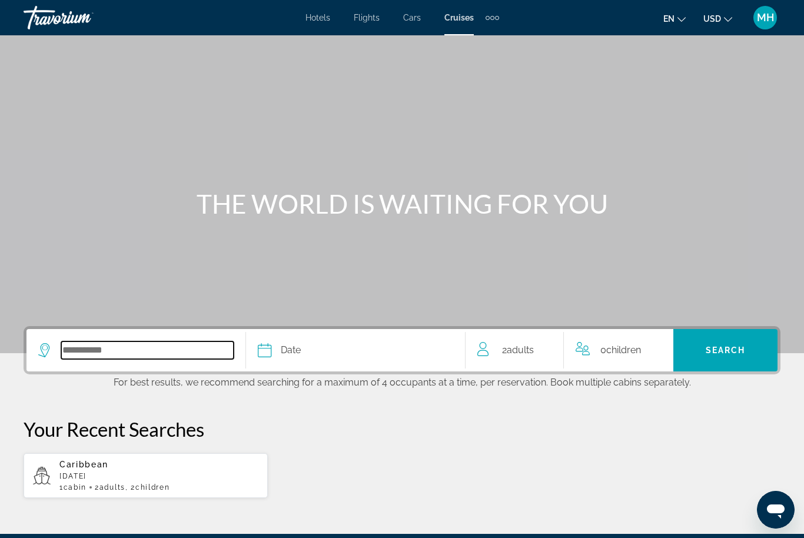
click at [120, 351] on input "Select cruise destination" at bounding box center [147, 351] width 173 height 18
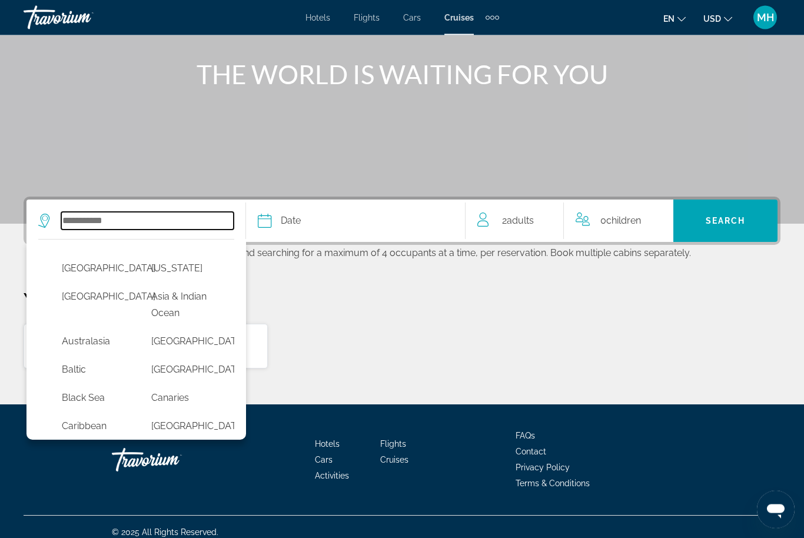
scroll to position [138, 0]
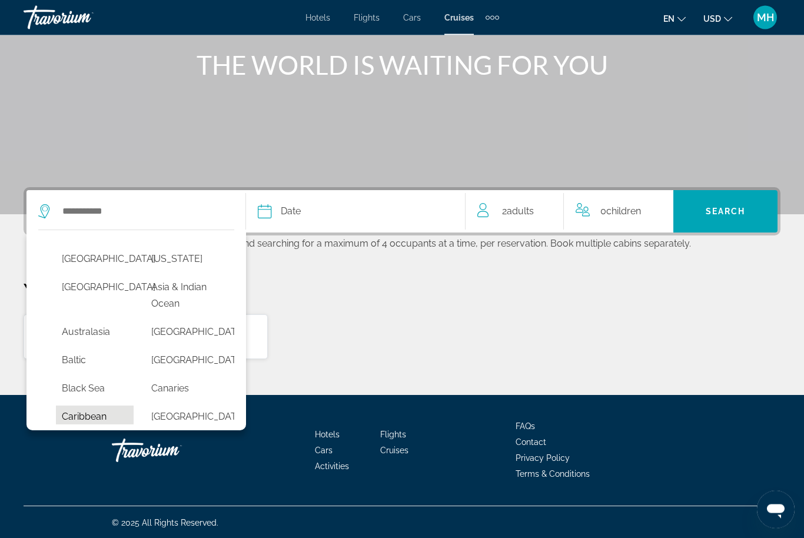
click at [92, 410] on button "Caribbean" at bounding box center [95, 417] width 78 height 22
type input "*********"
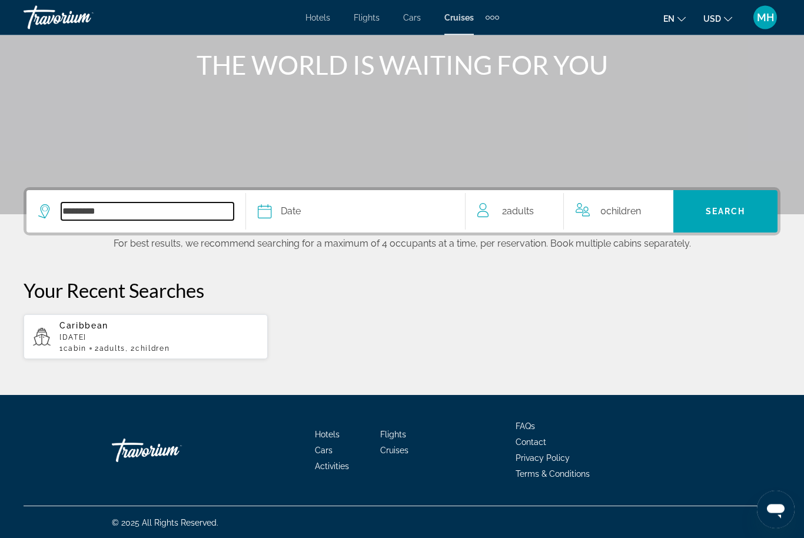
scroll to position [139, 0]
click at [323, 214] on div "Date" at bounding box center [356, 211] width 196 height 16
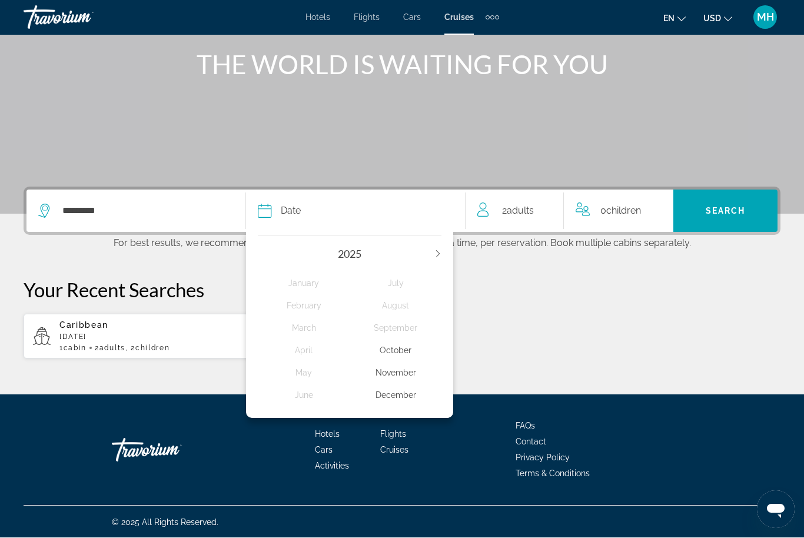
click at [438, 251] on icon "Next year" at bounding box center [438, 254] width 7 height 7
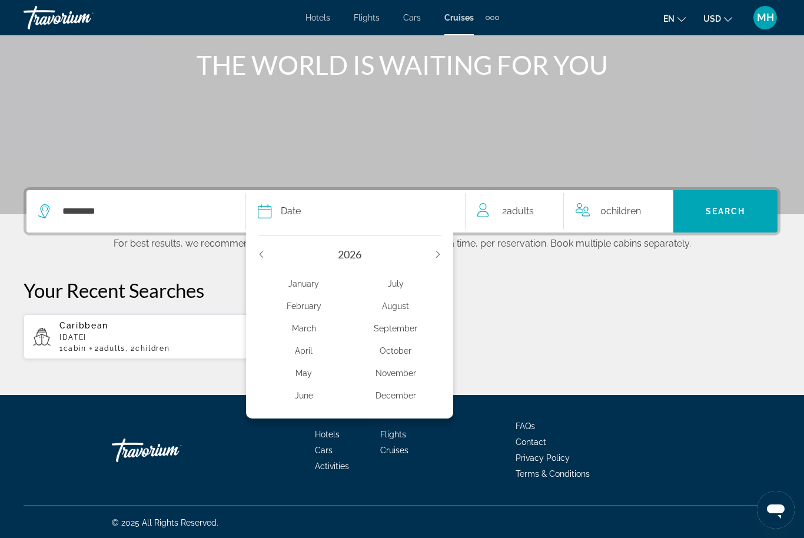
click at [305, 282] on div "January" at bounding box center [304, 283] width 92 height 21
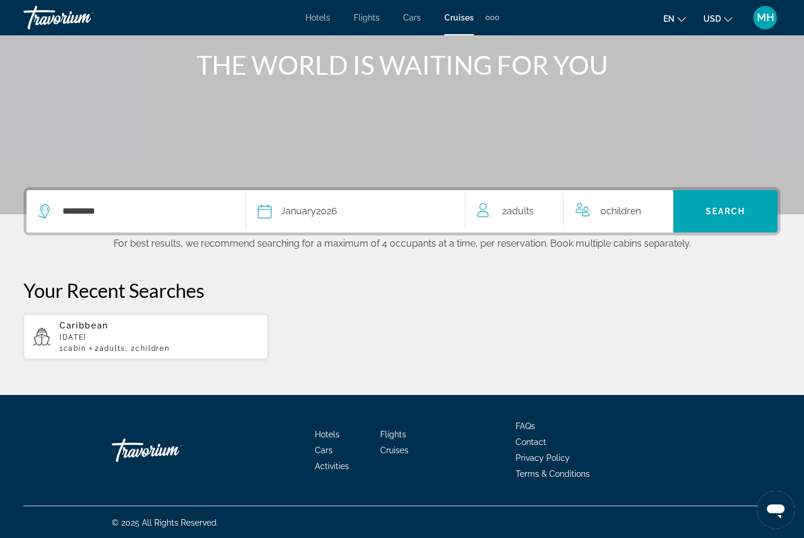
click at [617, 210] on span "Children" at bounding box center [624, 211] width 35 height 11
click at [658, 208] on icon "Increment children" at bounding box center [660, 209] width 11 height 14
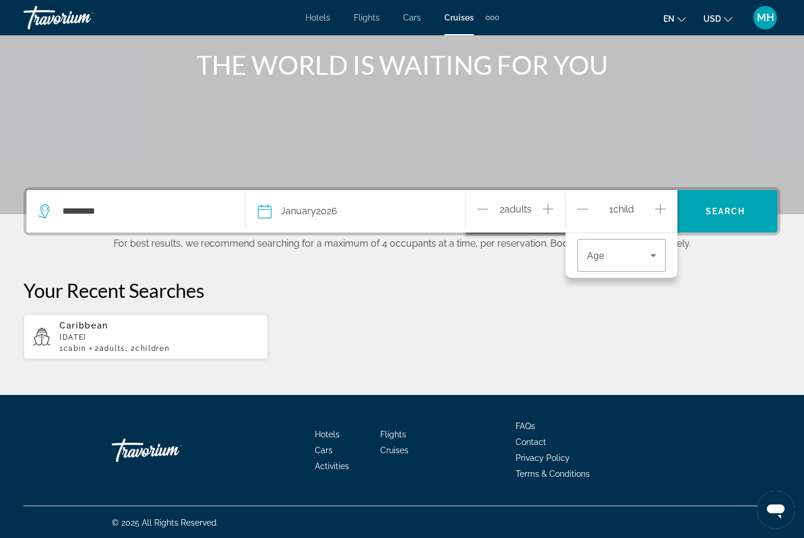
click at [666, 203] on icon "Increment children" at bounding box center [660, 209] width 11 height 14
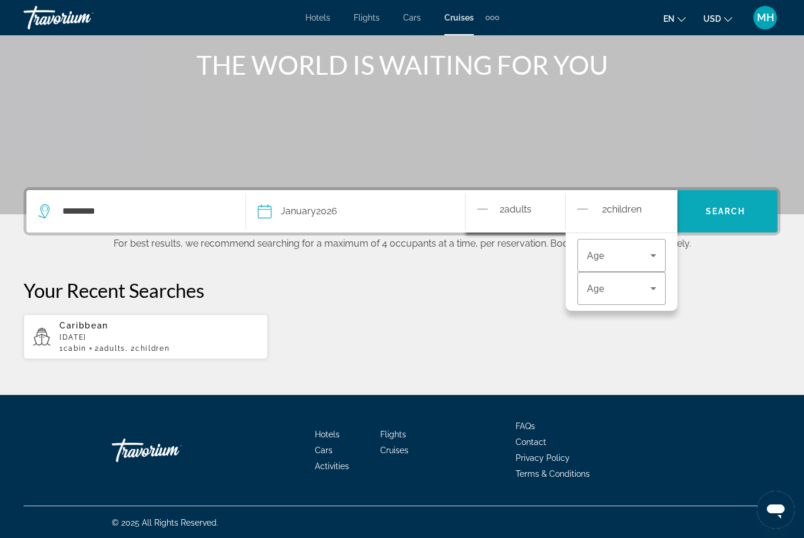
click at [735, 207] on span "Search" at bounding box center [726, 211] width 40 height 9
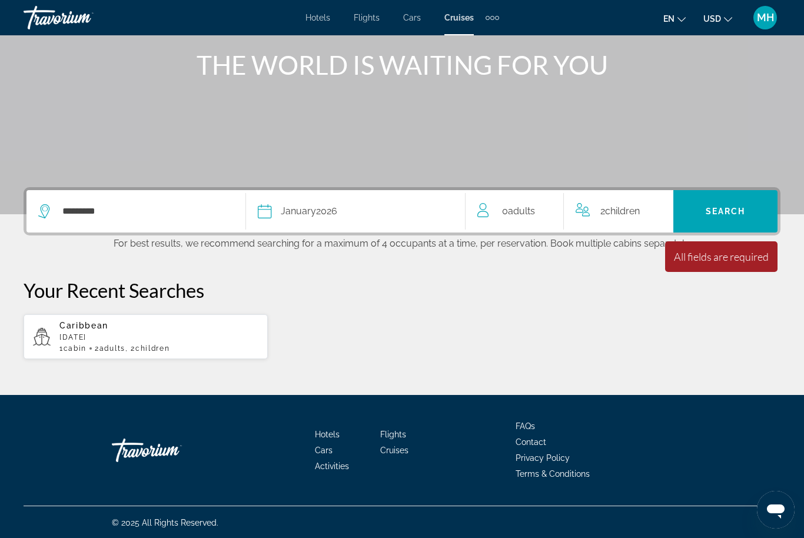
click at [526, 218] on span "0 Adult Adults" at bounding box center [518, 211] width 33 height 16
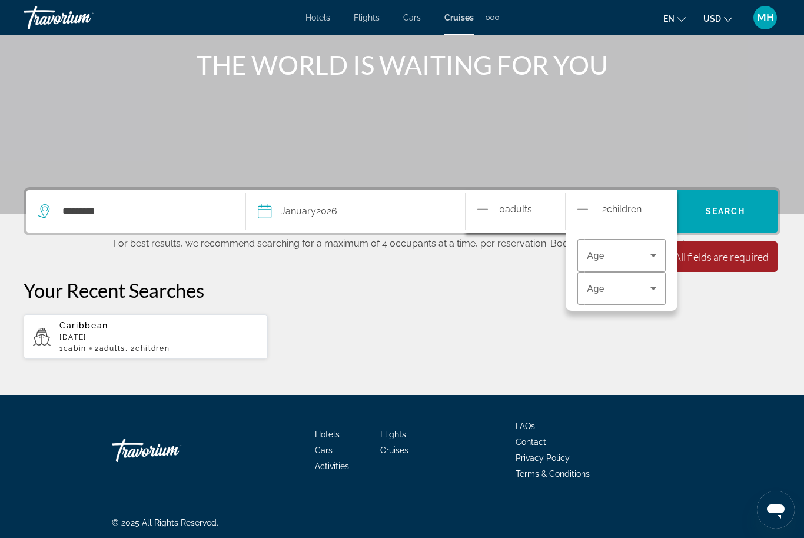
click at [488, 208] on icon "Decrement adults" at bounding box center [483, 209] width 11 height 14
click at [554, 207] on icon "Increment adults" at bounding box center [548, 209] width 11 height 14
click at [548, 204] on icon "Increment adults" at bounding box center [548, 209] width 11 height 14
click at [634, 253] on span "Travelers: 2 adults, 2 children" at bounding box center [619, 256] width 64 height 14
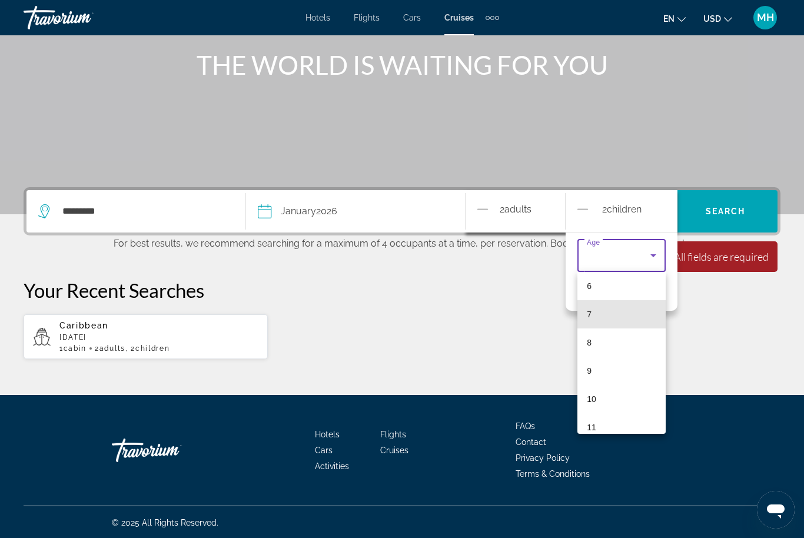
scroll to position [175, 0]
click at [608, 393] on mat-option "10" at bounding box center [622, 399] width 88 height 28
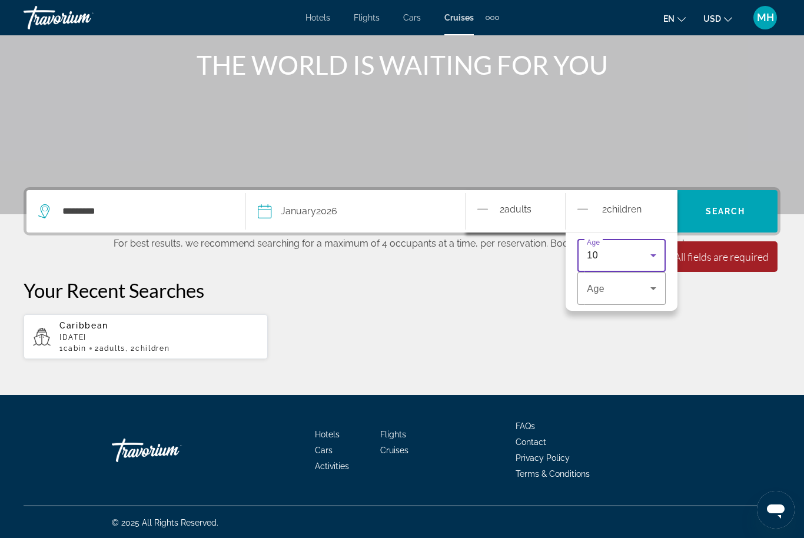
click at [631, 255] on div "10" at bounding box center [619, 256] width 64 height 14
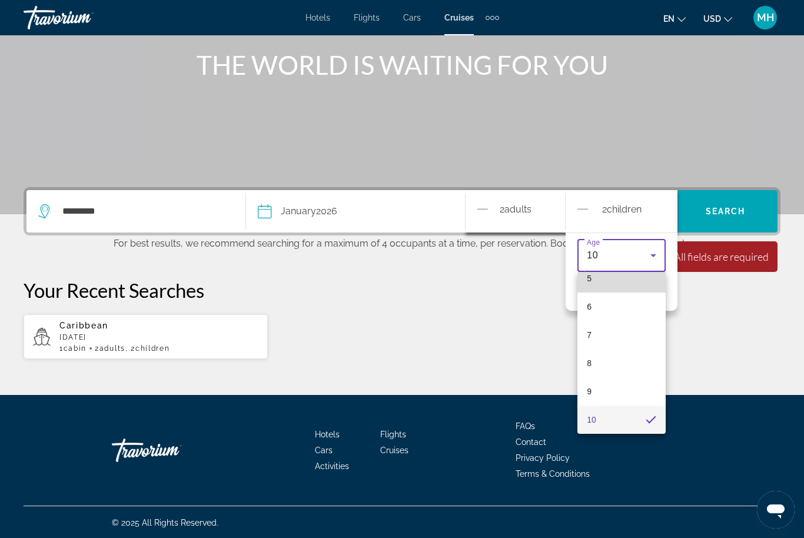
click at [638, 289] on mat-option "5" at bounding box center [622, 278] width 88 height 28
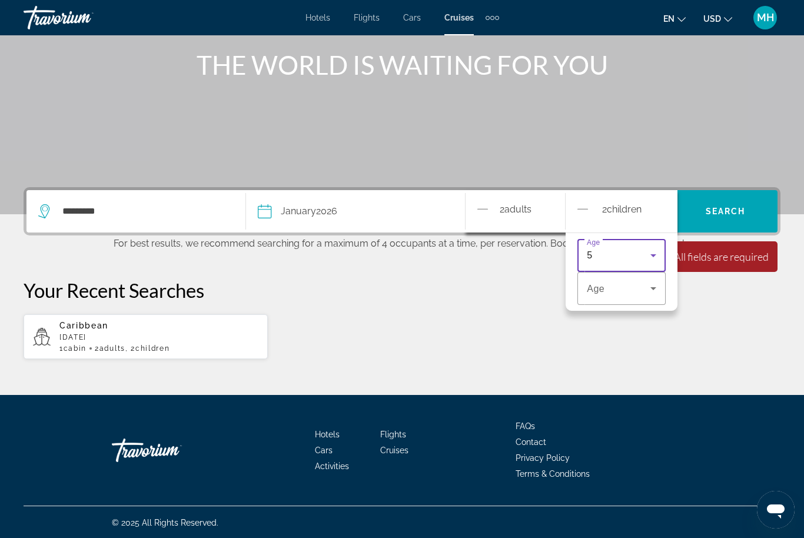
click at [628, 256] on div "5" at bounding box center [619, 256] width 64 height 14
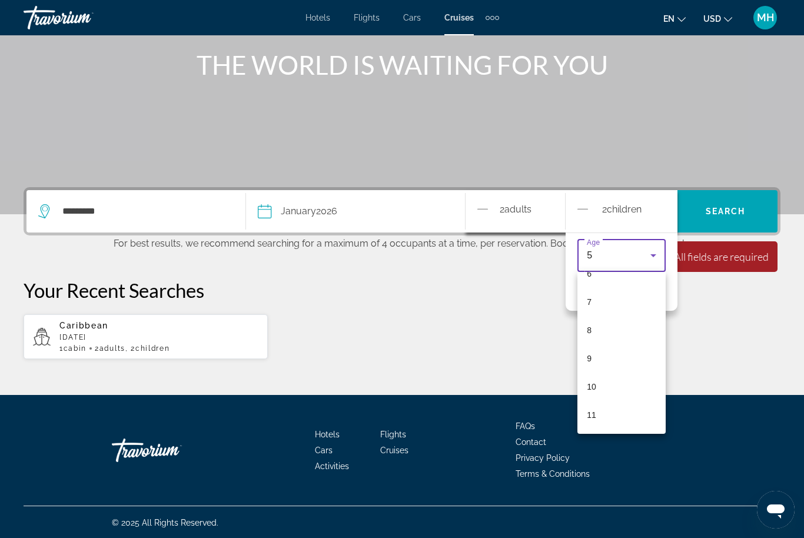
scroll to position [187, 0]
click at [601, 392] on mat-option "10" at bounding box center [622, 387] width 88 height 28
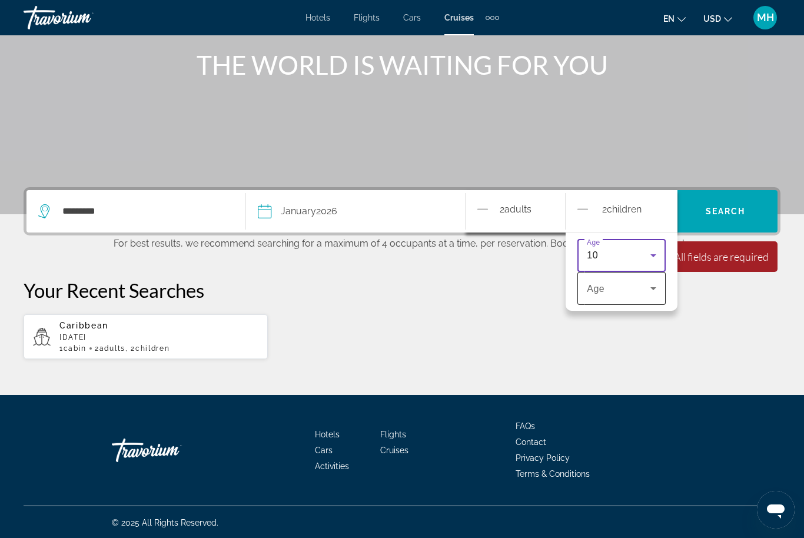
click at [638, 290] on span "Travelers: 2 adults, 2 children" at bounding box center [619, 289] width 64 height 14
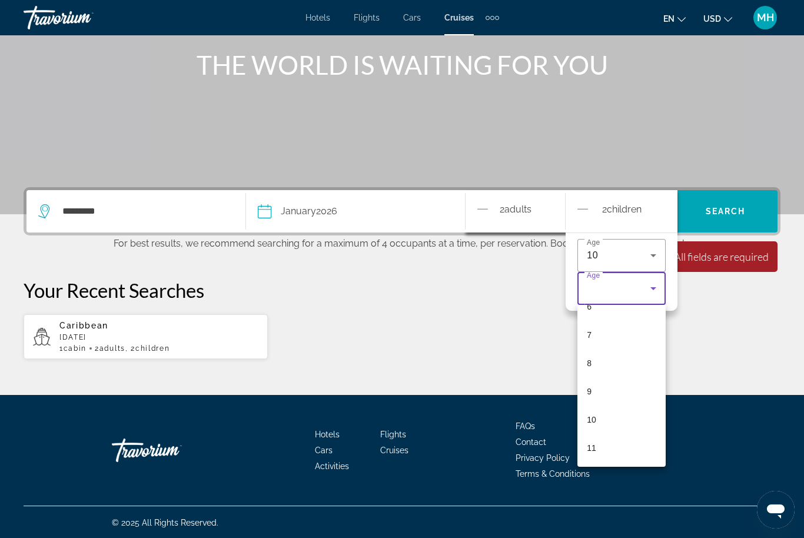
click at [538, 210] on div at bounding box center [402, 269] width 804 height 538
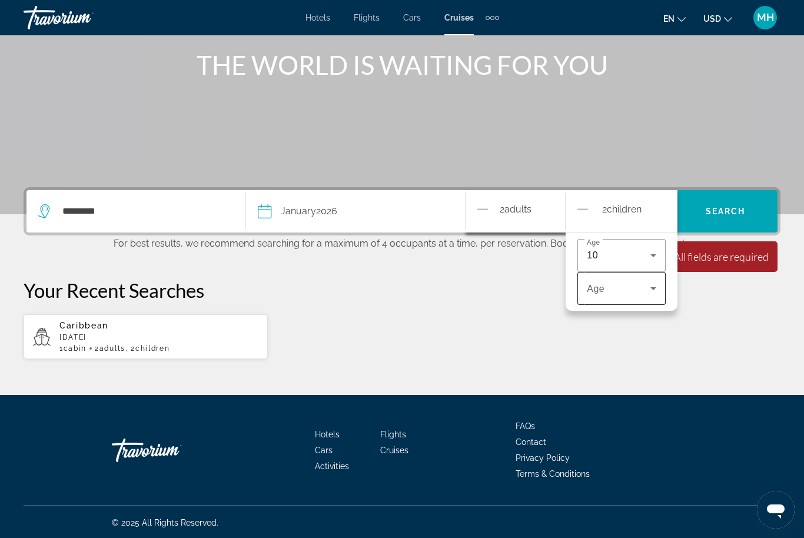
click at [633, 289] on span "Travelers: 2 adults, 2 children" at bounding box center [619, 289] width 64 height 14
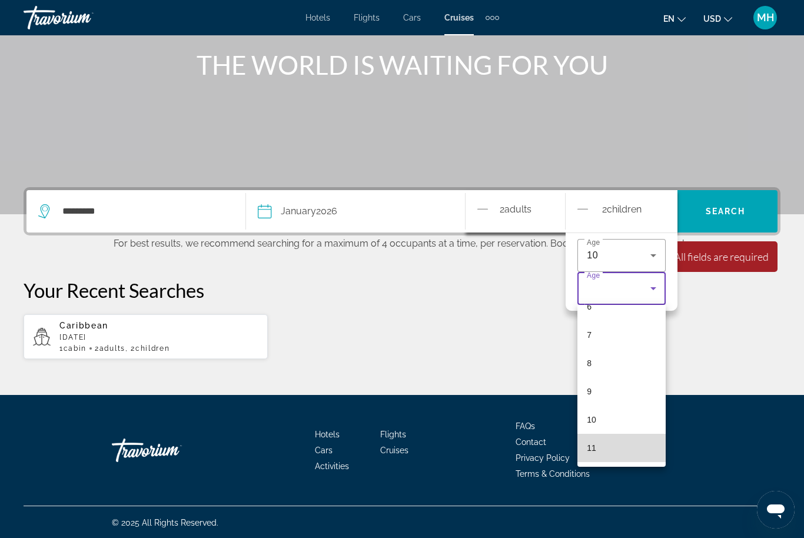
click at [591, 451] on span "11" at bounding box center [591, 448] width 9 height 14
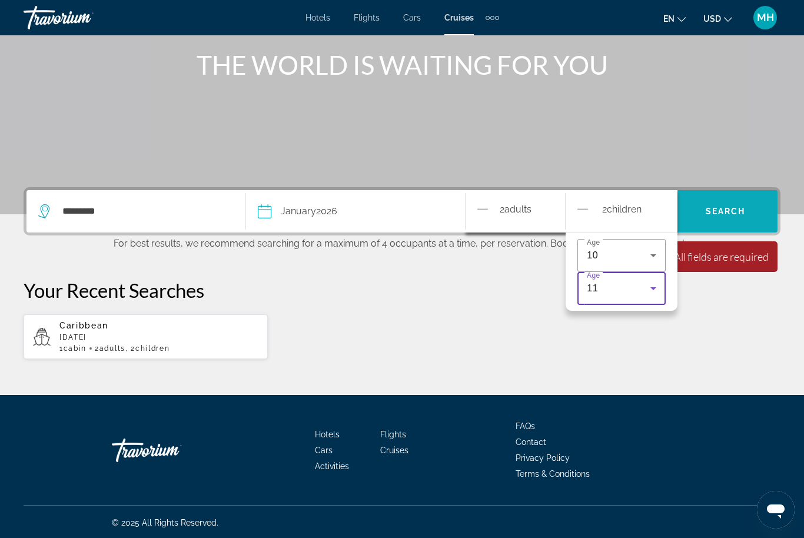
click at [725, 208] on span "Search" at bounding box center [726, 211] width 40 height 9
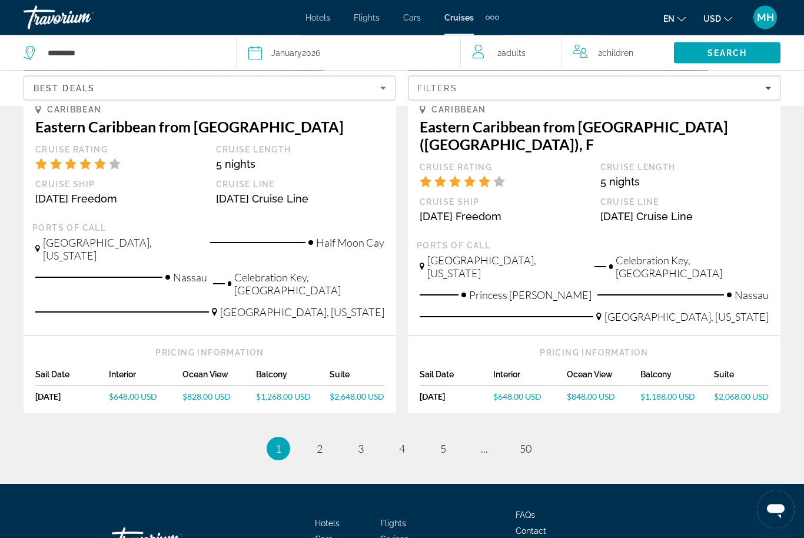
scroll to position [1307, 0]
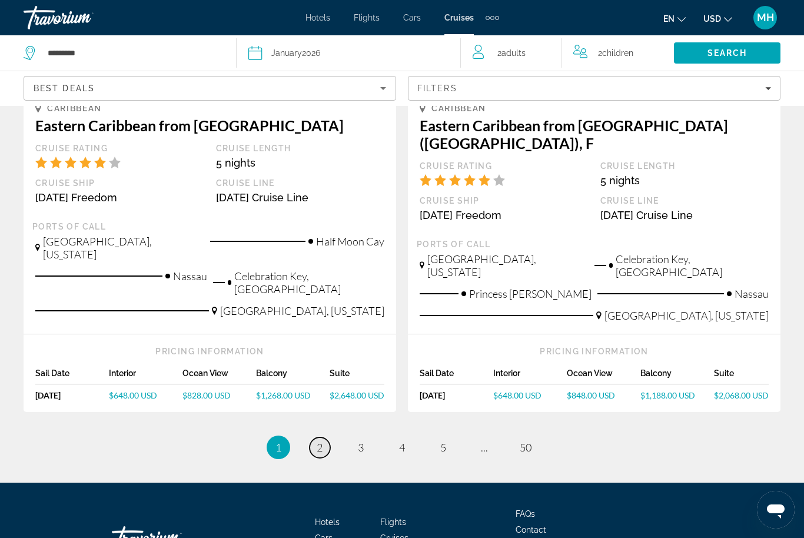
click at [322, 441] on span "2" at bounding box center [320, 447] width 6 height 13
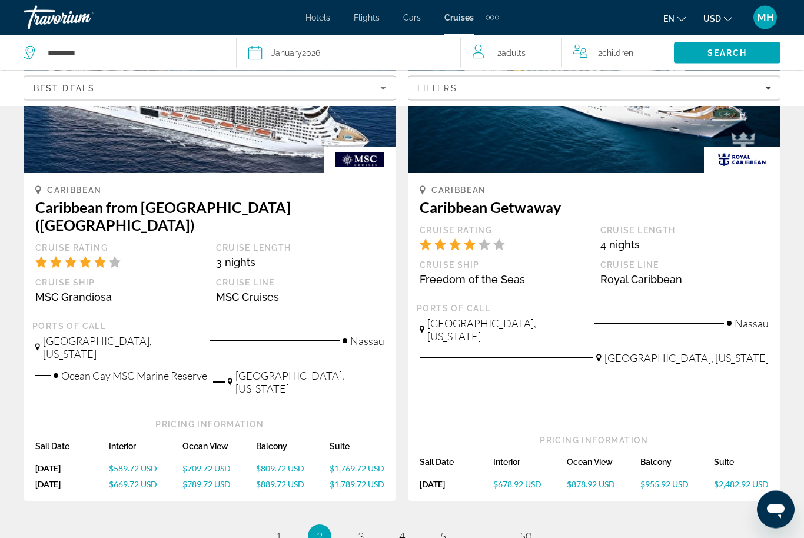
scroll to position [1249, 0]
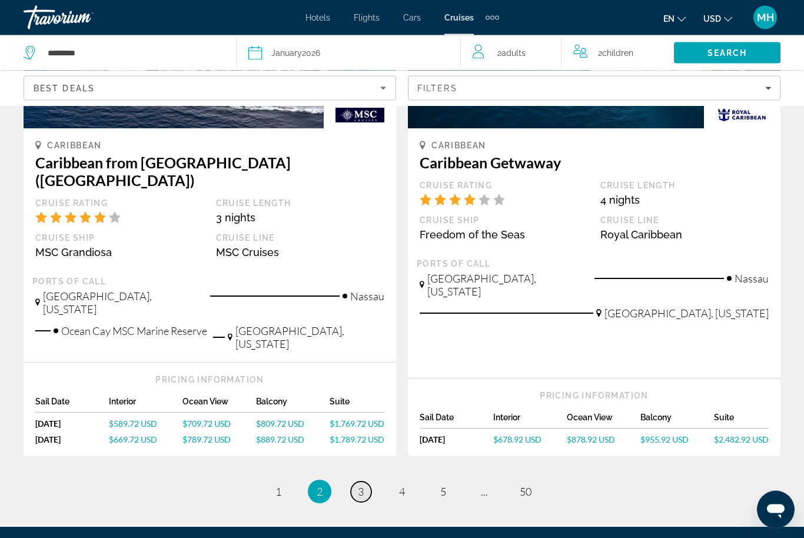
click at [364, 482] on link "page 3" at bounding box center [361, 492] width 21 height 21
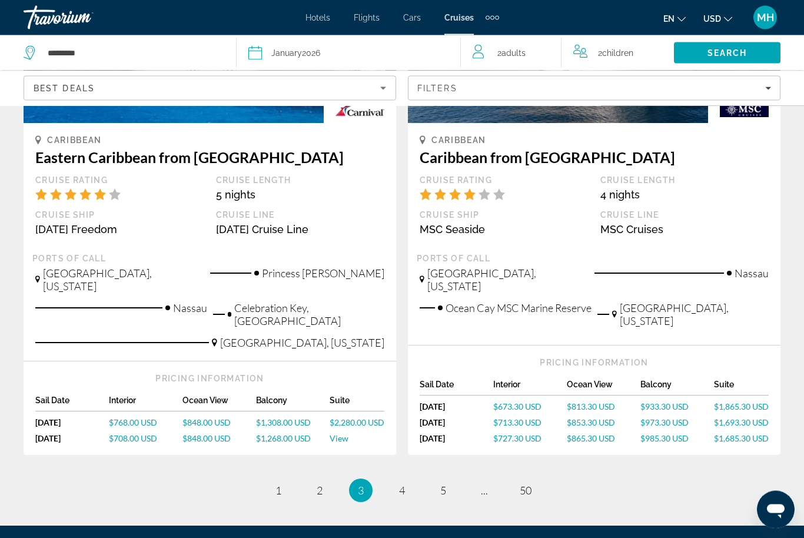
scroll to position [1281, 0]
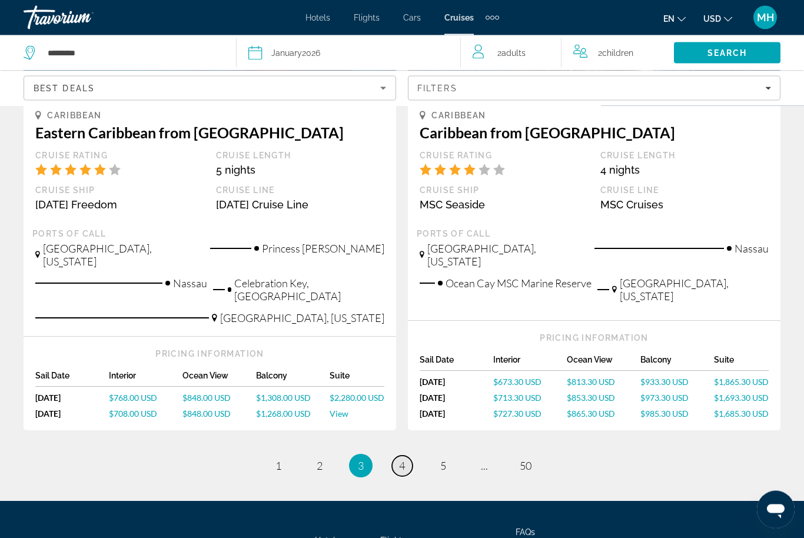
click at [405, 460] on span "4" at bounding box center [402, 466] width 6 height 13
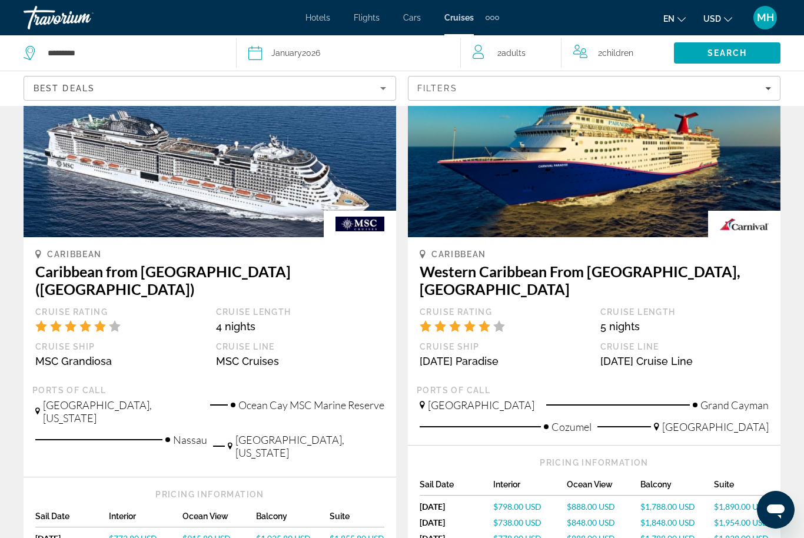
scroll to position [1161, 0]
